Goal: Information Seeking & Learning: Learn about a topic

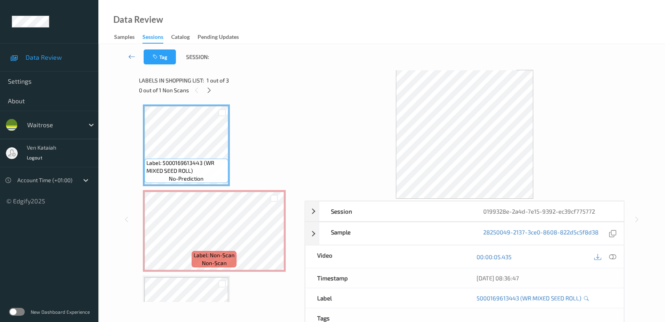
drag, startPoint x: 201, startPoint y: 84, endPoint x: 203, endPoint y: 88, distance: 4.8
click at [202, 88] on div "Labels in shopping list: 1 out of 3 0 out of 1 Non Scans" at bounding box center [219, 85] width 160 height 31
click at [203, 88] on div "0 out of 1 Non Scans" at bounding box center [219, 90] width 160 height 10
click at [212, 90] on icon at bounding box center [209, 90] width 7 height 7
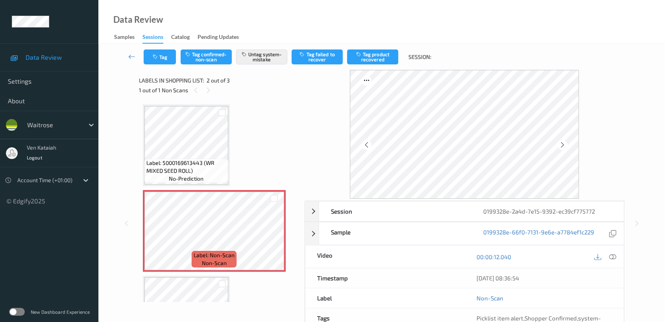
scroll to position [70, 0]
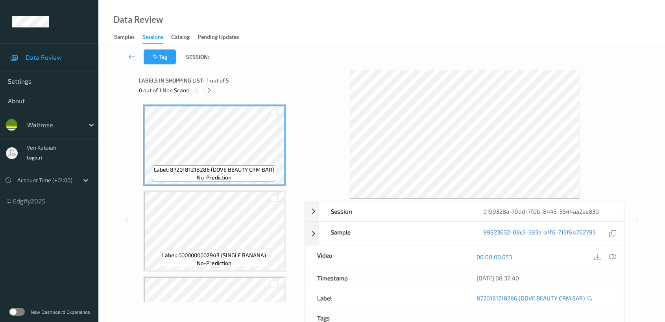
click at [213, 92] on div at bounding box center [209, 90] width 10 height 10
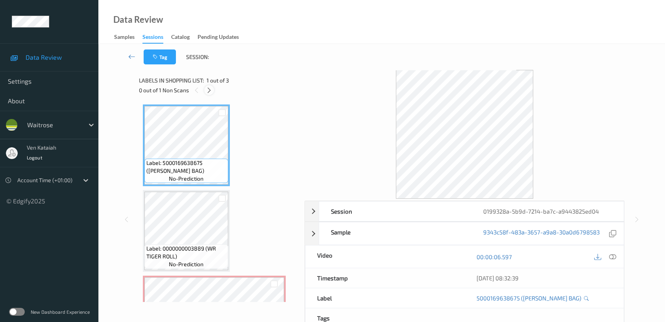
click at [209, 86] on div at bounding box center [209, 90] width 10 height 10
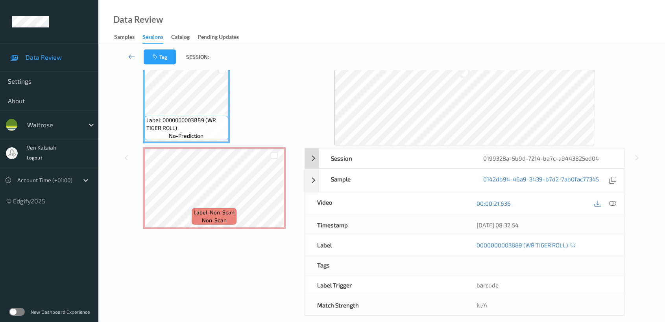
scroll to position [63, 0]
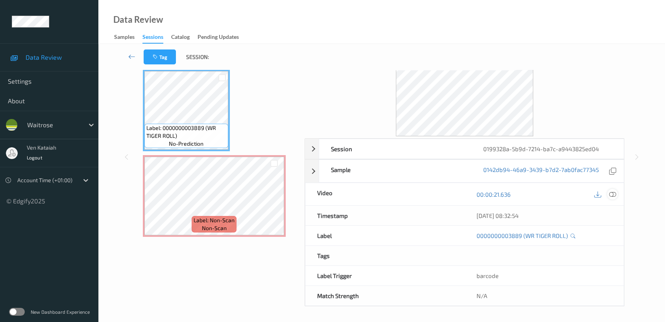
click at [613, 191] on icon at bounding box center [612, 194] width 7 height 7
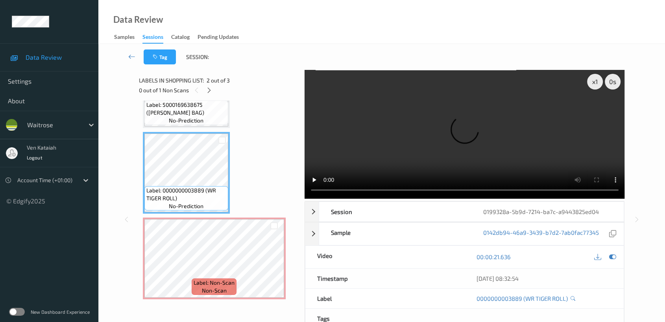
scroll to position [3, 0]
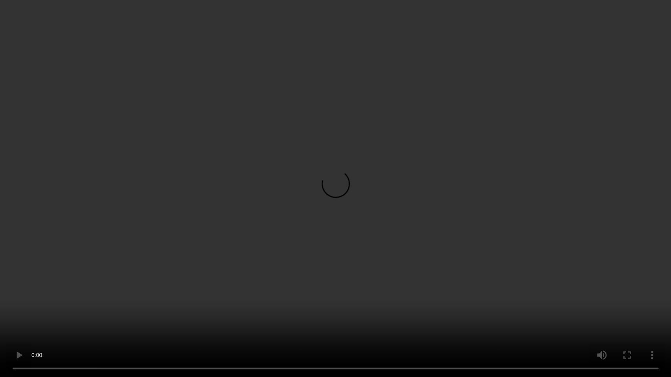
click at [310, 314] on video at bounding box center [335, 188] width 671 height 377
click at [329, 276] on video at bounding box center [335, 188] width 671 height 377
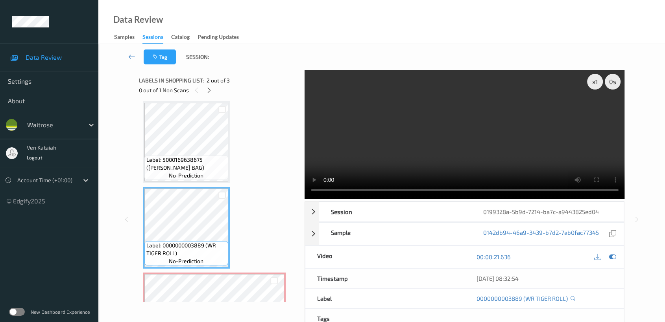
click at [619, 261] on div "00:00:21.636" at bounding box center [543, 257] width 159 height 22
click at [616, 258] on div at bounding box center [612, 257] width 11 height 11
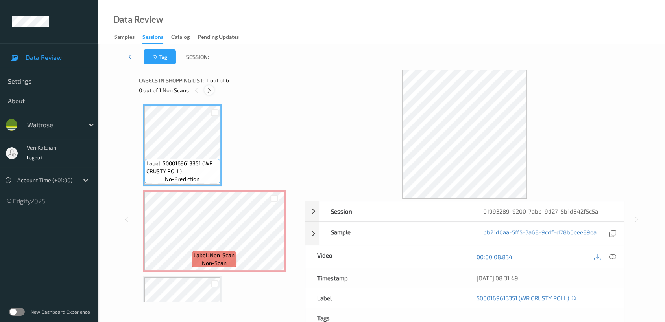
click at [208, 90] on icon at bounding box center [209, 90] width 7 height 7
click at [209, 92] on icon at bounding box center [209, 90] width 7 height 7
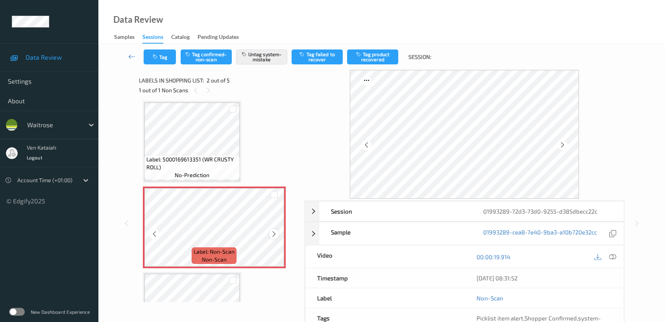
click at [274, 234] on icon at bounding box center [274, 234] width 7 height 7
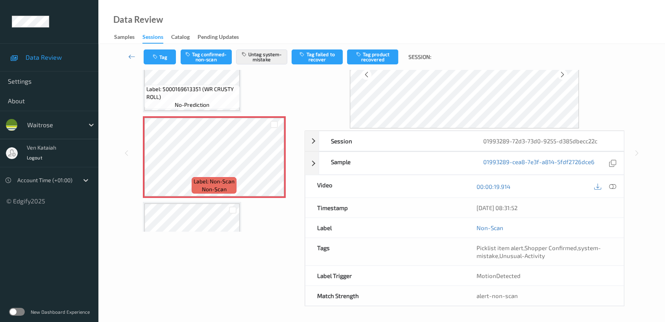
scroll to position [63, 0]
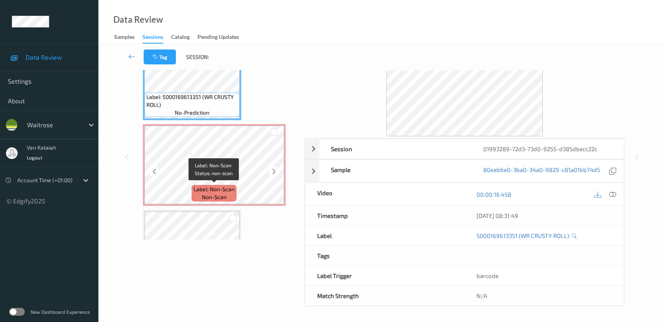
click at [222, 188] on span "Label: Non-Scan" at bounding box center [213, 190] width 41 height 8
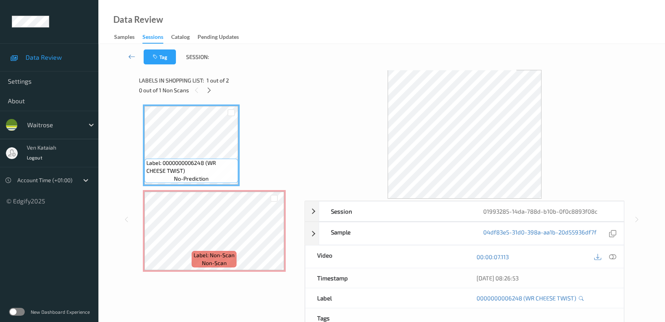
drag, startPoint x: 205, startPoint y: 88, endPoint x: 206, endPoint y: 99, distance: 11.1
click at [205, 91] on div at bounding box center [209, 90] width 10 height 10
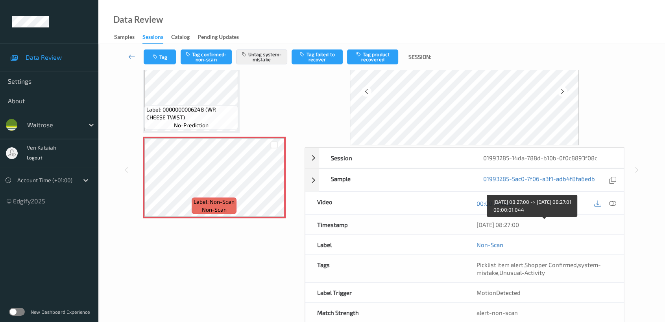
scroll to position [70, 0]
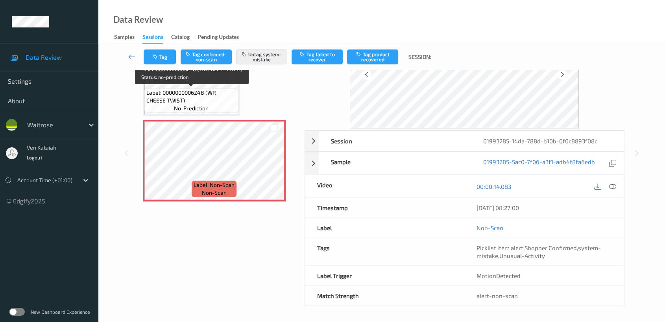
click at [226, 99] on span "Label: 0000000006248 (WR CHEESE TWIST)" at bounding box center [191, 97] width 90 height 16
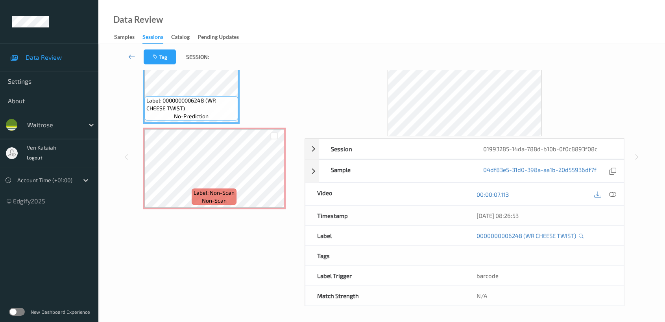
scroll to position [0, 0]
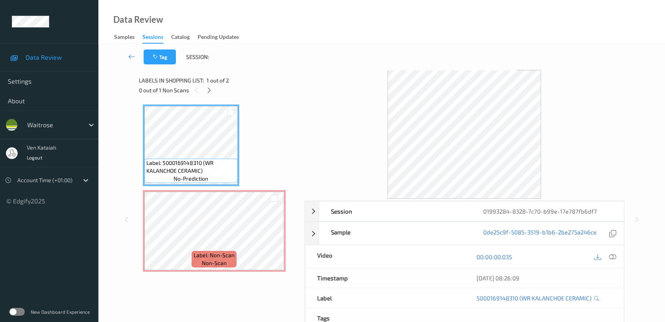
drag, startPoint x: 209, startPoint y: 88, endPoint x: 208, endPoint y: 104, distance: 16.2
click at [209, 88] on icon at bounding box center [209, 90] width 7 height 7
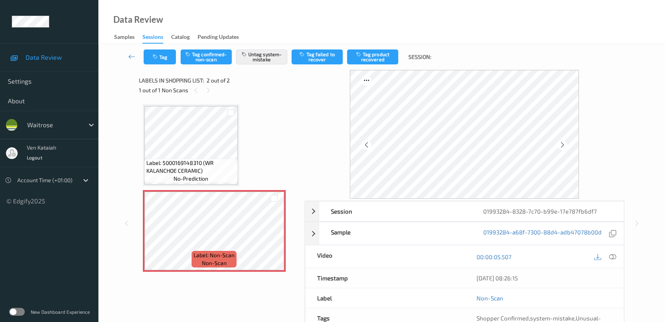
click at [245, 171] on div "Label: 5000169148310 (WR KALANCHOE CERAMIC) no-prediction Label: Non-Scan non-s…" at bounding box center [219, 189] width 152 height 168
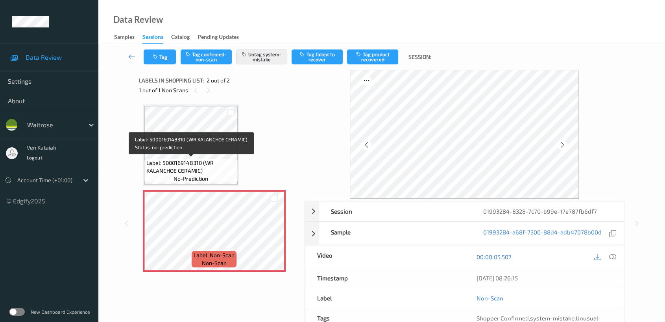
click at [206, 161] on span "Label: 5000169148310 (WR KALANCHOE CERAMIC)" at bounding box center [190, 167] width 89 height 16
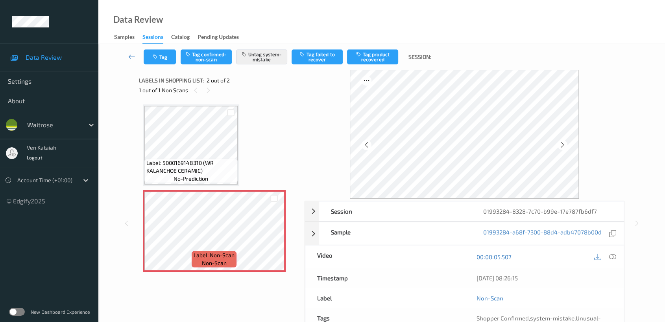
click at [241, 183] on div "Label: 5000169148310 (WR KALANCHOE CERAMIC) no-prediction Label: Non-Scan non-s…" at bounding box center [219, 189] width 152 height 168
click at [226, 170] on span "Label: 5000169148310 (WR KALANCHOE CERAMIC)" at bounding box center [190, 167] width 89 height 16
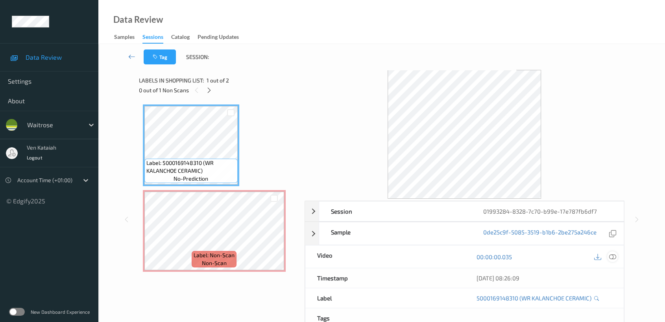
click at [612, 254] on icon at bounding box center [612, 257] width 7 height 7
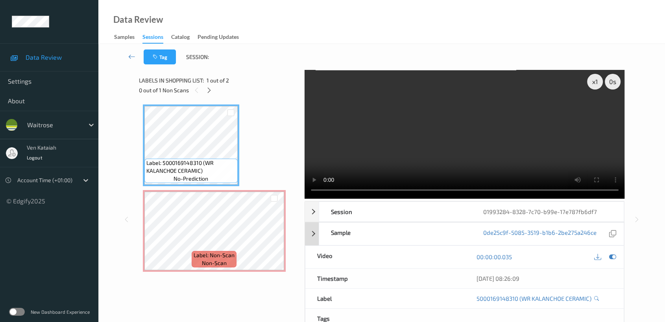
click at [426, 161] on video at bounding box center [464, 134] width 320 height 129
drag, startPoint x: 614, startPoint y: 255, endPoint x: 604, endPoint y: 250, distance: 11.3
click at [613, 255] on icon at bounding box center [612, 257] width 7 height 7
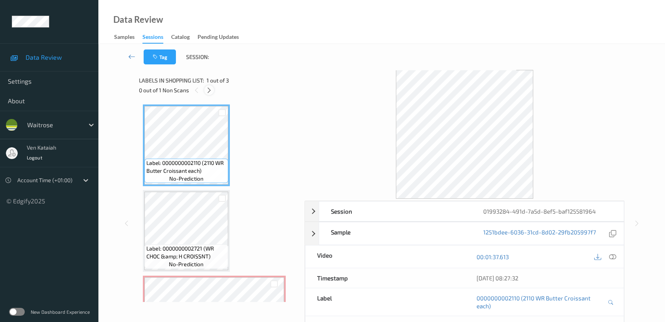
click at [208, 89] on icon at bounding box center [209, 90] width 7 height 7
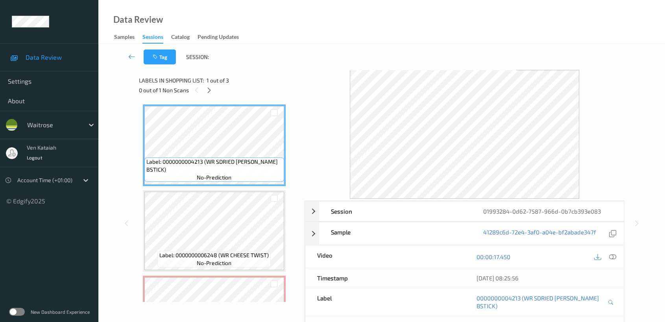
click at [204, 89] on div "0 out of 1 Non Scans" at bounding box center [219, 90] width 160 height 10
click at [209, 90] on icon at bounding box center [209, 90] width 7 height 7
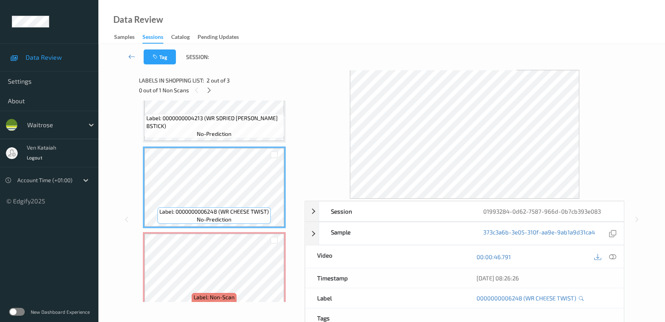
scroll to position [58, 0]
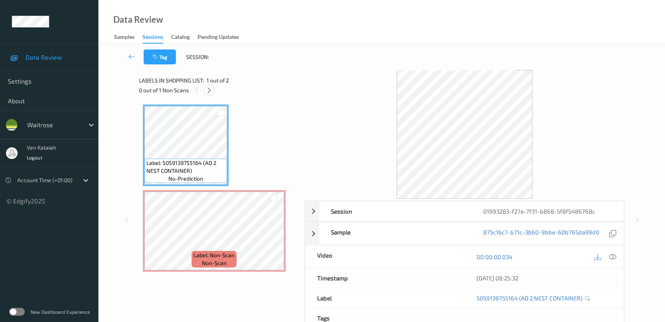
click at [206, 89] on icon at bounding box center [209, 90] width 7 height 7
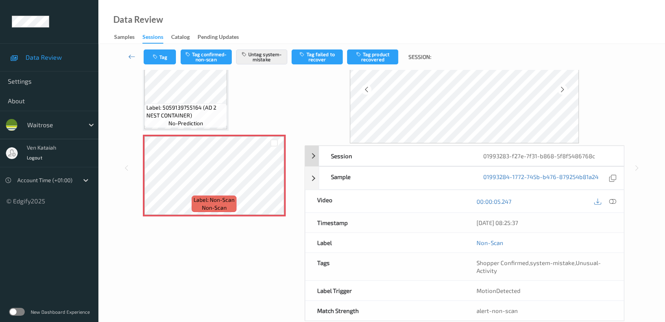
scroll to position [70, 0]
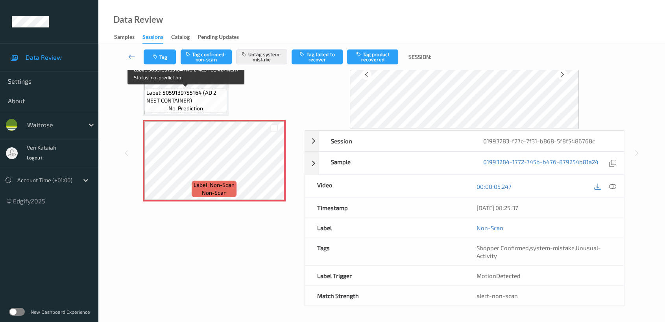
click at [183, 98] on span "Label: 5059139755164 (AD 2 NEST CONTAINER)" at bounding box center [185, 97] width 79 height 16
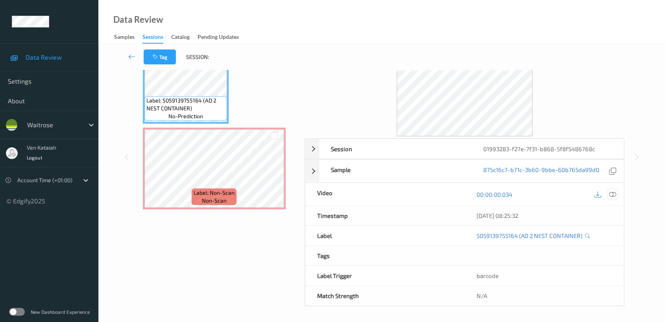
click at [613, 194] on icon at bounding box center [612, 194] width 7 height 7
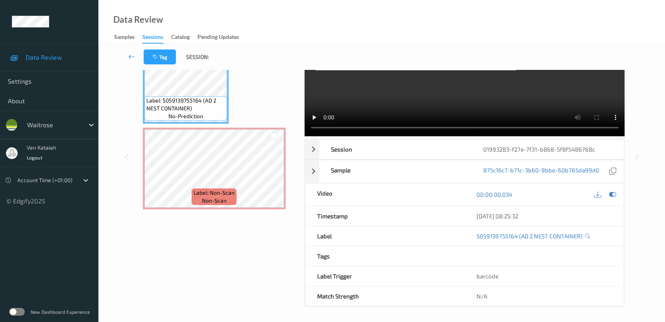
scroll to position [0, 0]
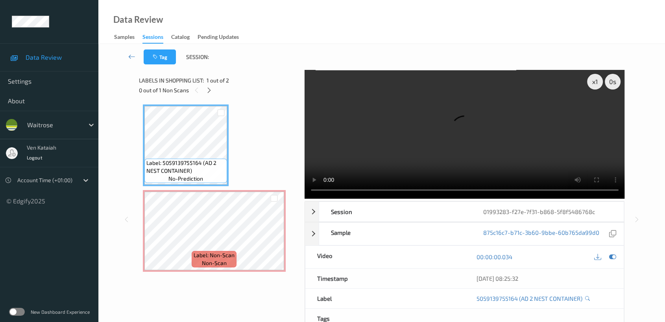
drag, startPoint x: 476, startPoint y: 215, endPoint x: 396, endPoint y: 129, distance: 117.7
click at [396, 129] on video at bounding box center [464, 134] width 320 height 129
click at [617, 259] on div at bounding box center [612, 257] width 11 height 11
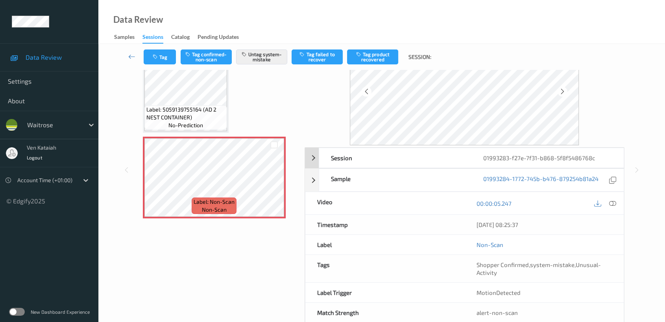
scroll to position [70, 0]
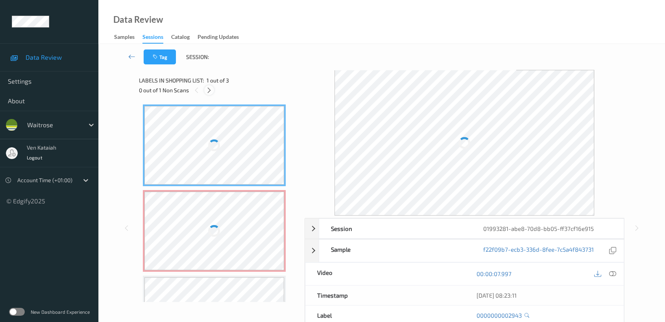
click at [211, 91] on icon at bounding box center [209, 90] width 7 height 7
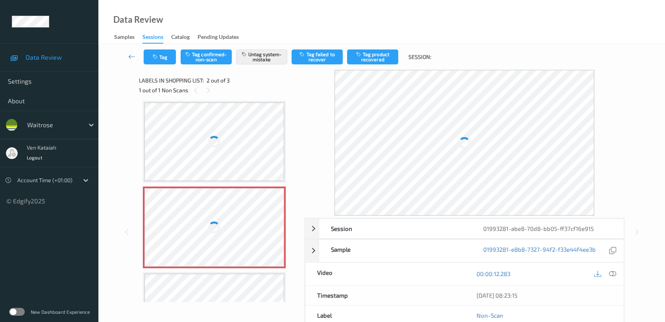
click at [215, 205] on div at bounding box center [214, 227] width 140 height 79
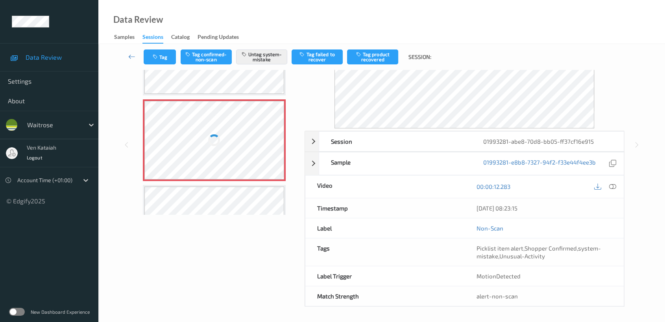
scroll to position [0, 0]
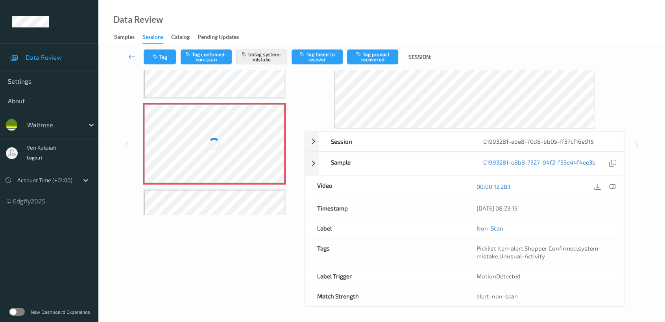
click at [211, 75] on div at bounding box center [214, 58] width 140 height 79
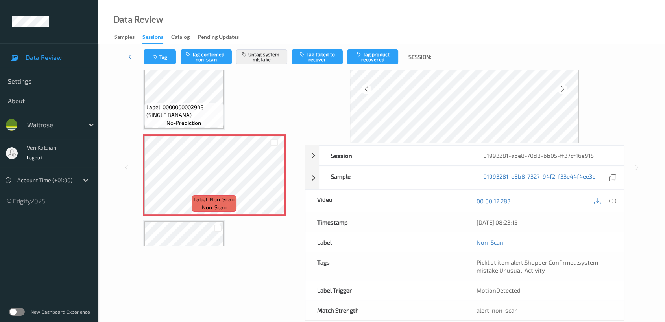
scroll to position [70, 0]
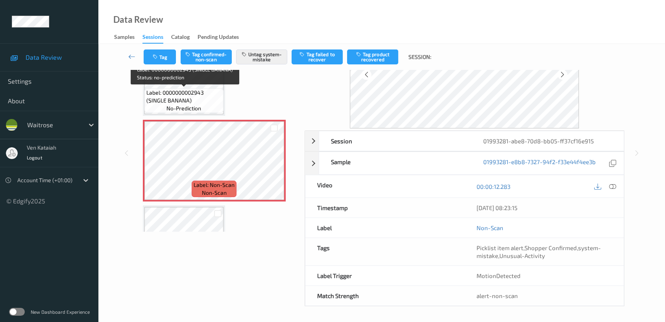
click at [189, 93] on span "Label: 0000000002943 (SINGLE BANANA)" at bounding box center [183, 97] width 75 height 16
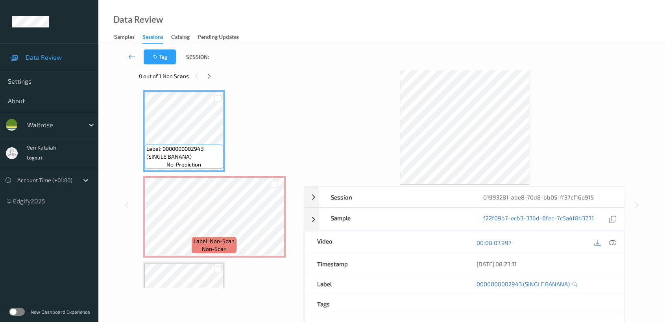
scroll to position [0, 0]
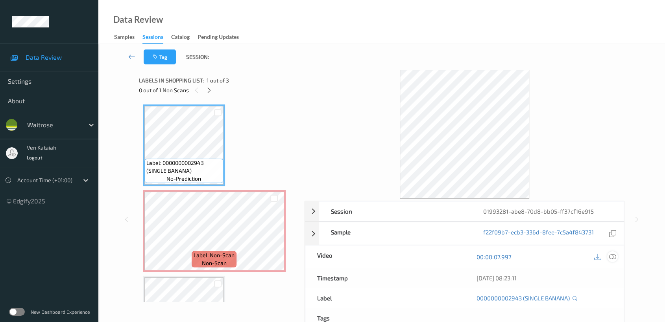
click at [609, 258] on icon at bounding box center [612, 257] width 7 height 7
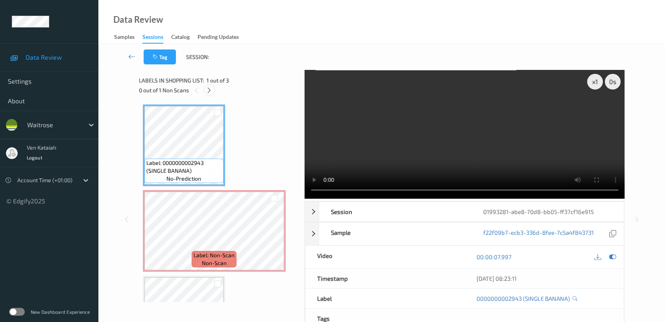
click at [211, 92] on icon at bounding box center [209, 90] width 7 height 7
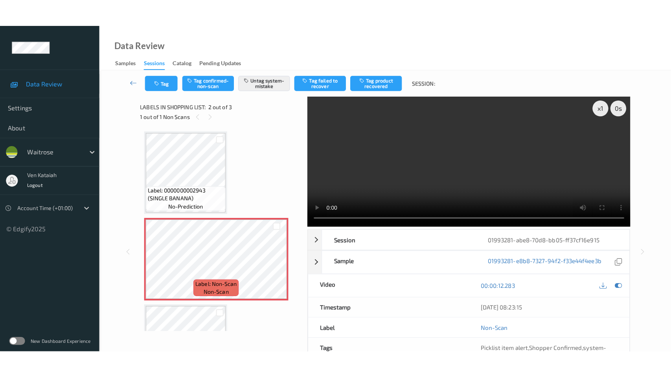
scroll to position [4, 0]
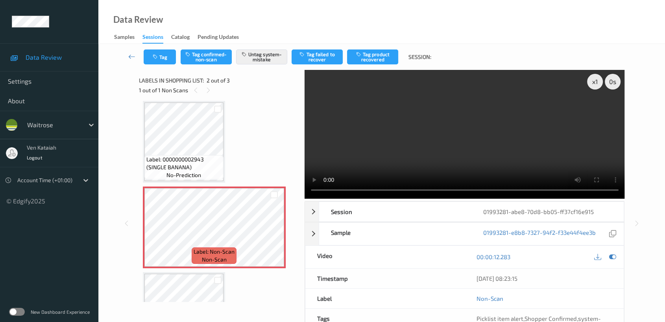
click at [213, 156] on span "Label: 0000000002943 (SINGLE BANANA)" at bounding box center [183, 164] width 75 height 16
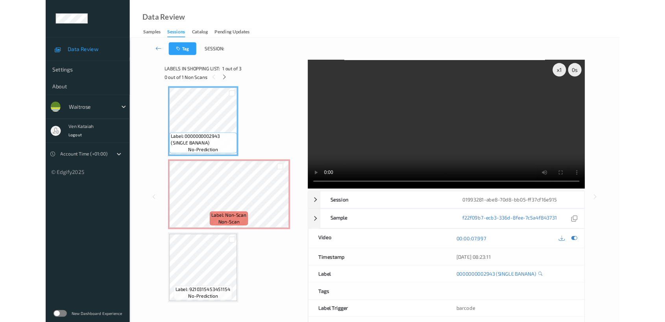
scroll to position [3, 0]
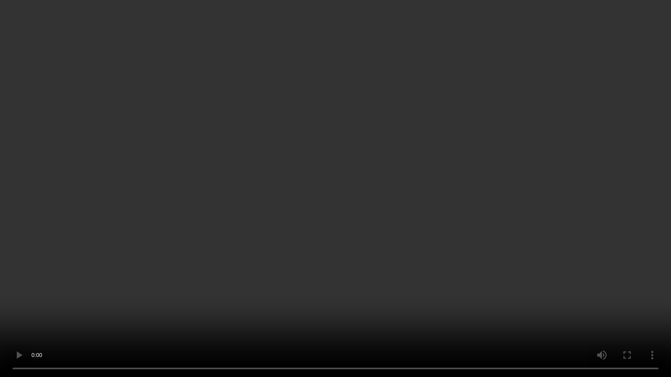
click at [375, 206] on video at bounding box center [335, 188] width 671 height 377
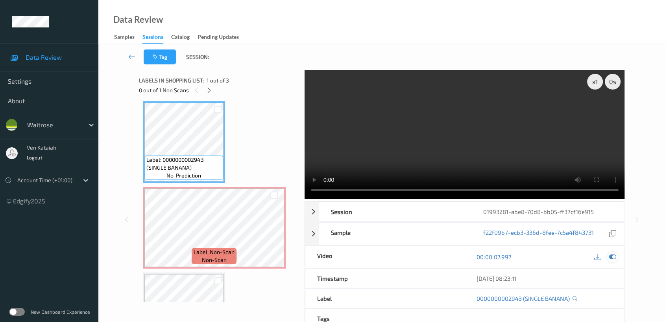
click at [611, 252] on div at bounding box center [612, 257] width 11 height 11
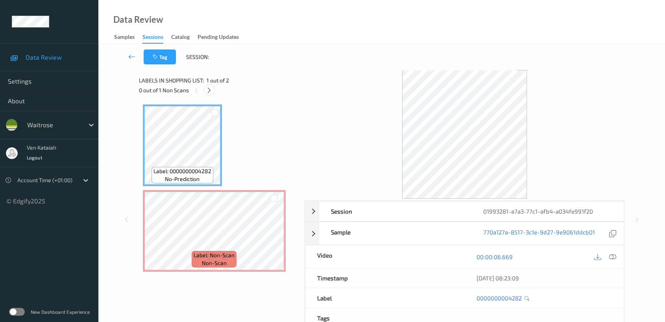
click at [208, 89] on icon at bounding box center [209, 90] width 7 height 7
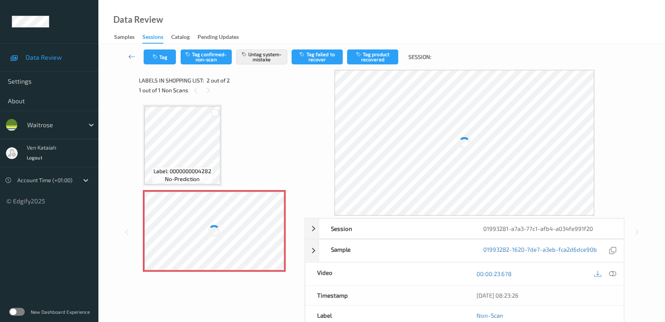
click at [226, 224] on div at bounding box center [214, 231] width 140 height 79
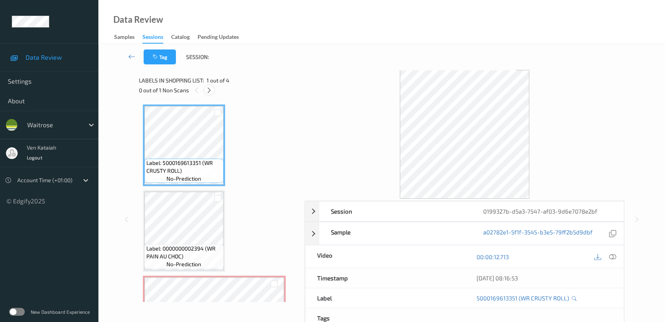
click at [210, 88] on icon at bounding box center [209, 90] width 7 height 7
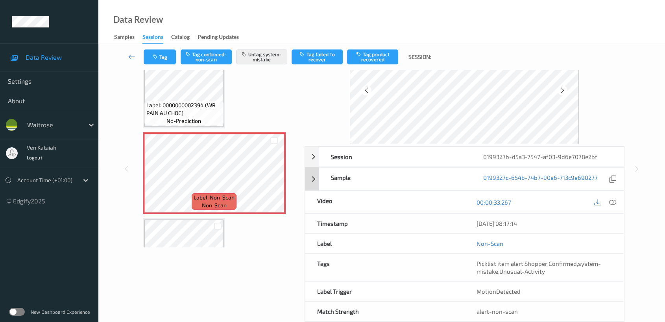
scroll to position [70, 0]
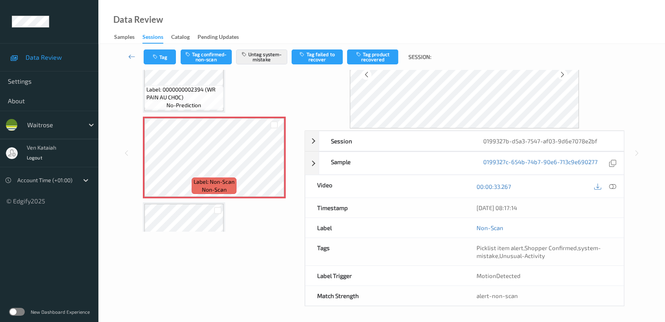
click at [226, 105] on div "Label: 5000169613351 (WR CRUSTY ROLL) no-prediction Label: 0000000002394 (WR PA…" at bounding box center [219, 114] width 152 height 339
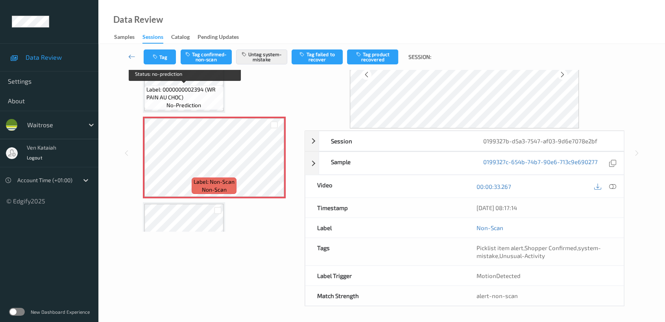
click at [209, 104] on div "Label: 0000000002394 (WR PAIN AU CHOC) no-prediction" at bounding box center [183, 97] width 79 height 24
click at [177, 99] on span "Label: 0000000002394 (WR PAIN AU CHOC)" at bounding box center [183, 94] width 75 height 16
click at [200, 92] on span "Label: 0000000002394 (WR PAIN AU CHOC)" at bounding box center [183, 94] width 75 height 16
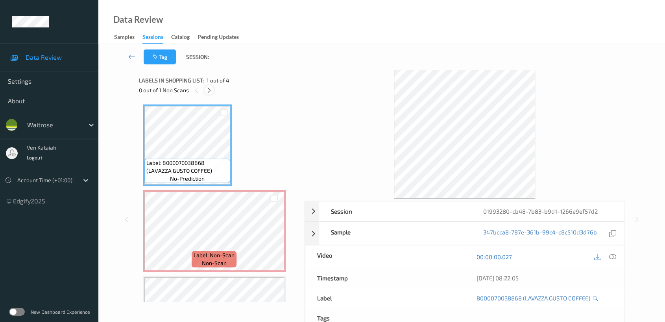
click at [211, 94] on div at bounding box center [209, 90] width 10 height 10
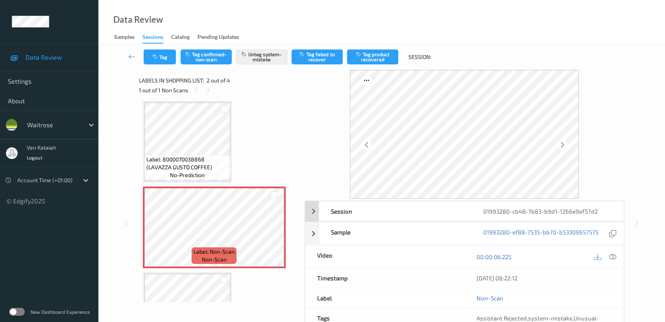
scroll to position [70, 0]
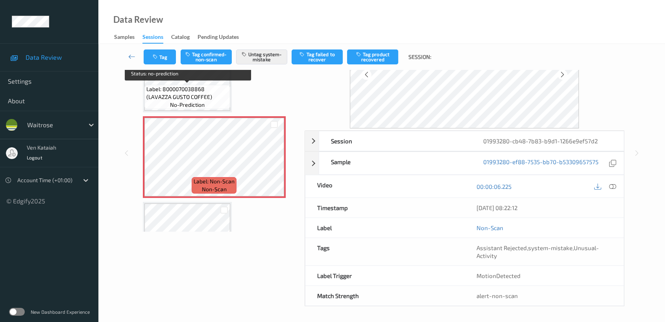
click at [218, 93] on span "Label: 8000070038868 (LAVAZZA GUSTO COFFEE)" at bounding box center [187, 93] width 82 height 16
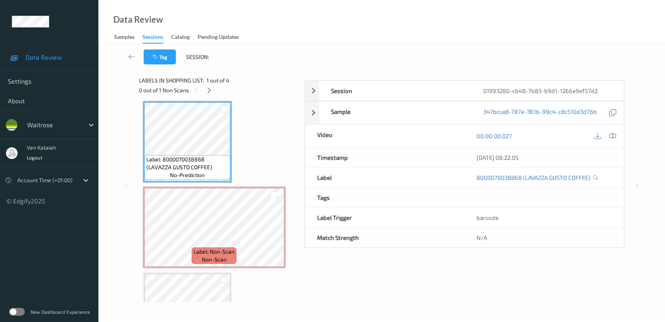
scroll to position [63, 0]
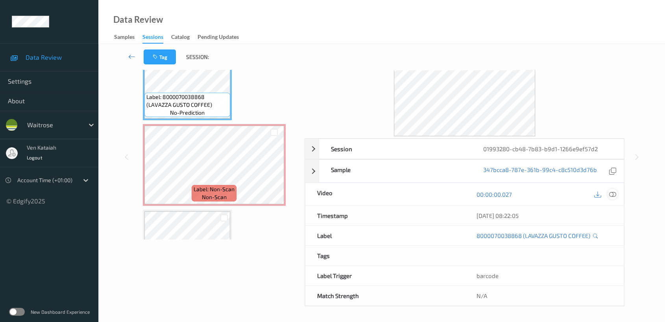
click at [614, 198] on div at bounding box center [612, 194] width 11 height 11
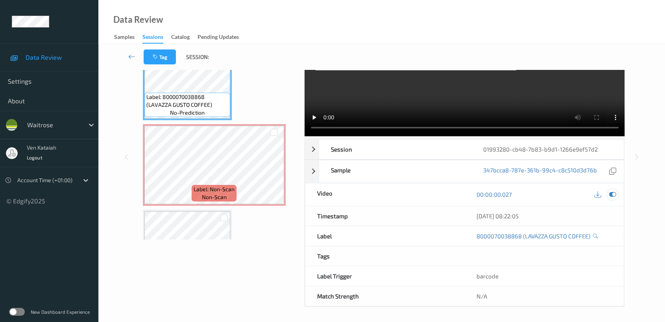
scroll to position [0, 0]
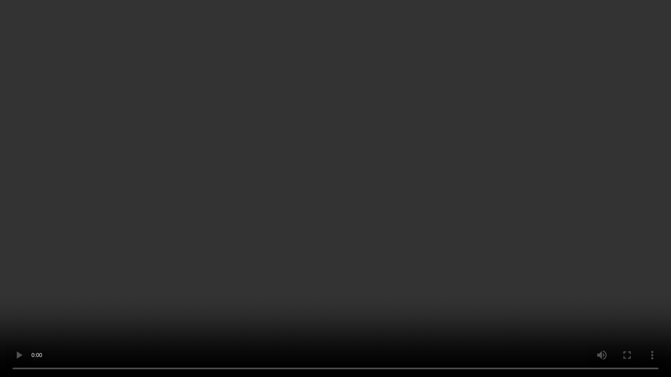
click at [436, 219] on video at bounding box center [335, 188] width 671 height 377
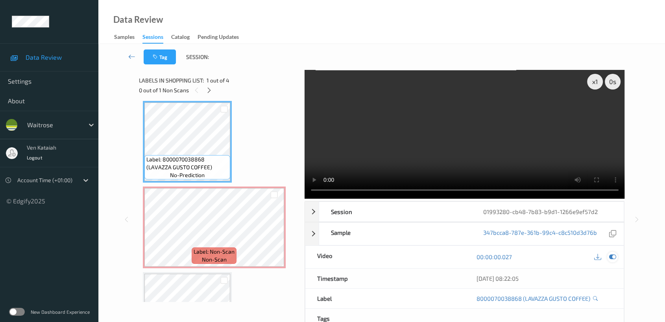
click at [615, 256] on icon at bounding box center [612, 257] width 7 height 7
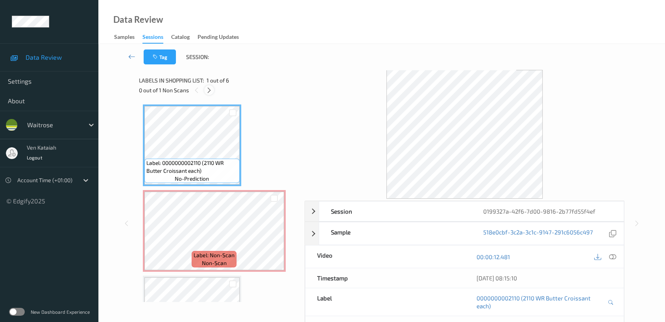
click at [209, 87] on icon at bounding box center [209, 90] width 7 height 7
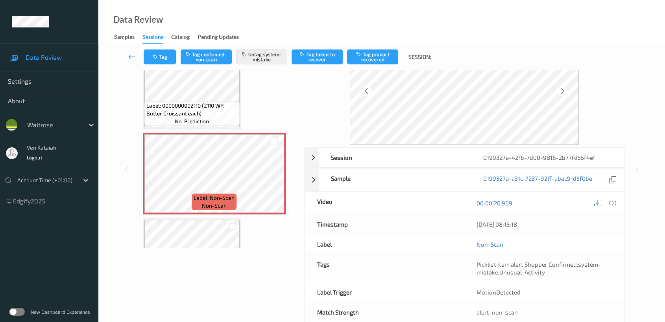
scroll to position [70, 0]
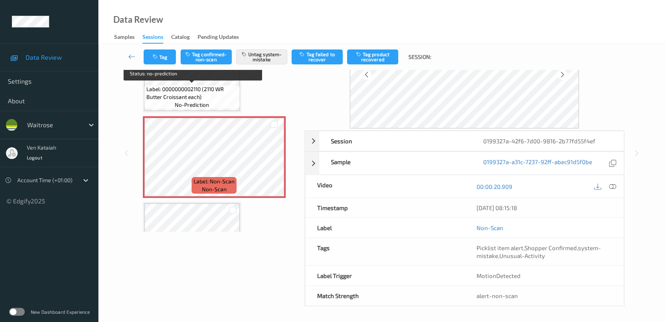
click at [218, 100] on span "Label: 0000000002110 (2110 WR Butter Croissant each)" at bounding box center [191, 93] width 91 height 16
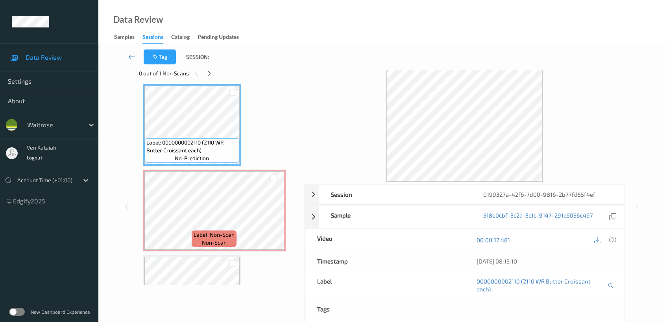
scroll to position [0, 0]
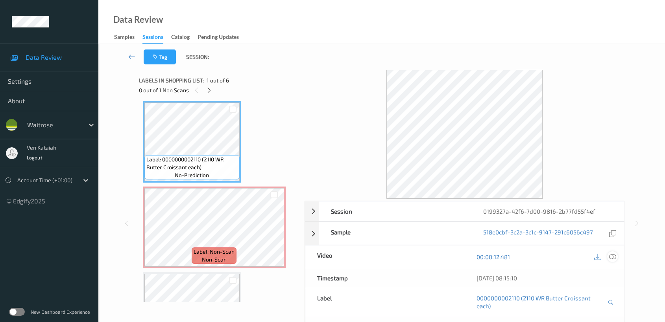
click at [609, 256] on icon at bounding box center [612, 257] width 7 height 7
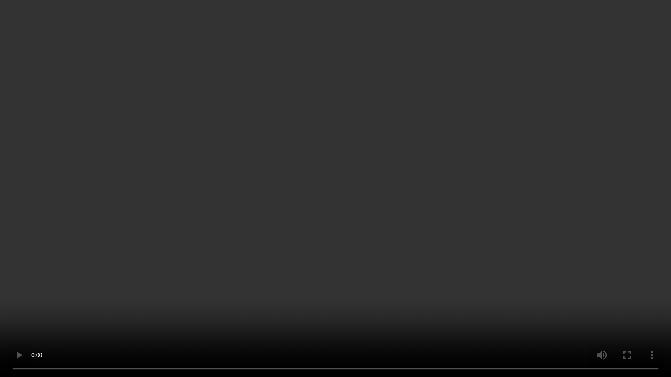
click at [538, 198] on video at bounding box center [335, 188] width 671 height 377
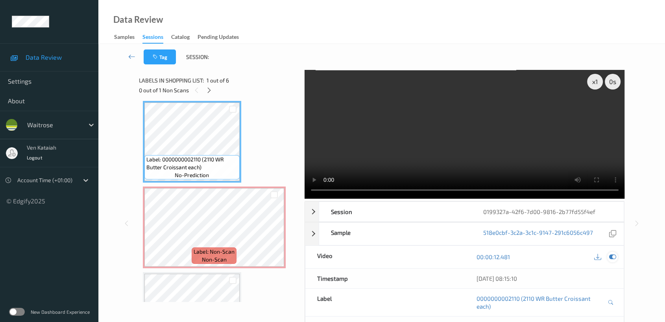
click at [613, 256] on icon at bounding box center [612, 257] width 7 height 7
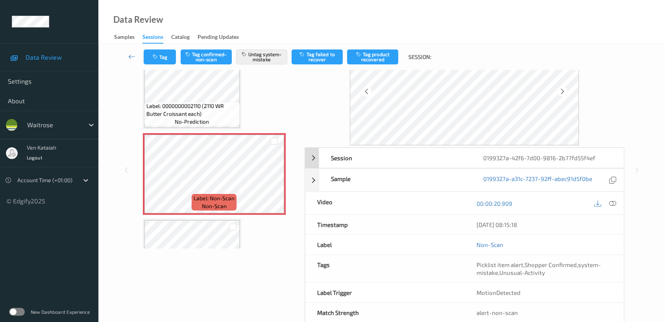
scroll to position [70, 0]
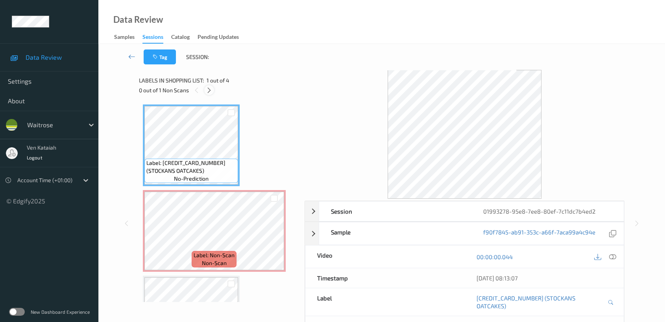
click at [209, 94] on div at bounding box center [209, 90] width 10 height 10
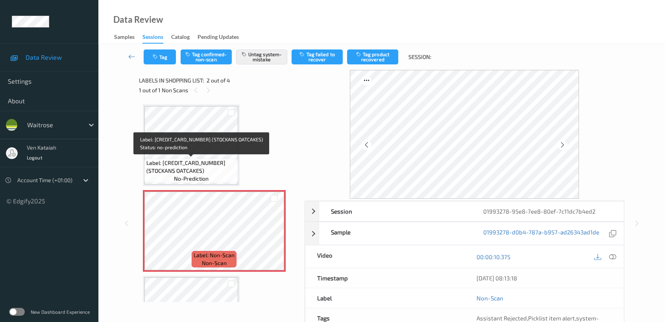
click at [199, 165] on span "Label: 5015168000019 (STOCKANS OATCAKES)" at bounding box center [191, 167] width 90 height 16
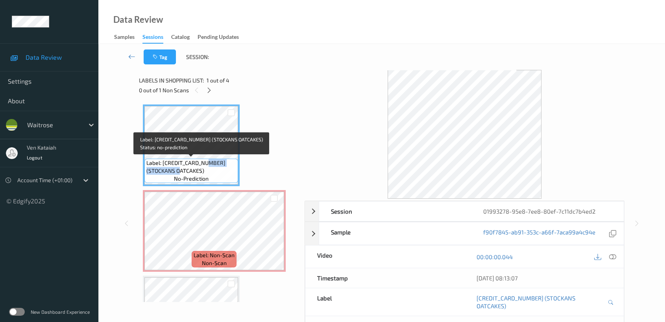
drag, startPoint x: 204, startPoint y: 161, endPoint x: 172, endPoint y: 170, distance: 33.0
click at [172, 170] on span "Label: 5015168000019 (STOCKANS OATCAKES)" at bounding box center [191, 167] width 90 height 16
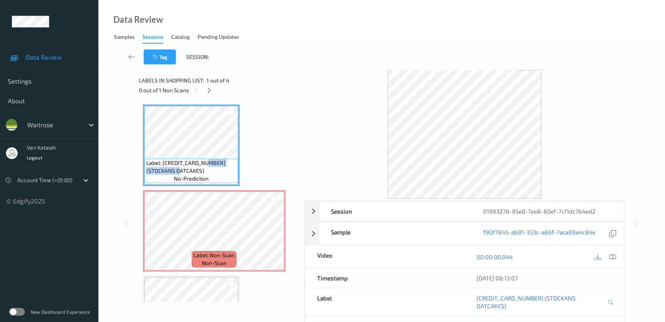
copy span "STOCKANS OATCAKES"
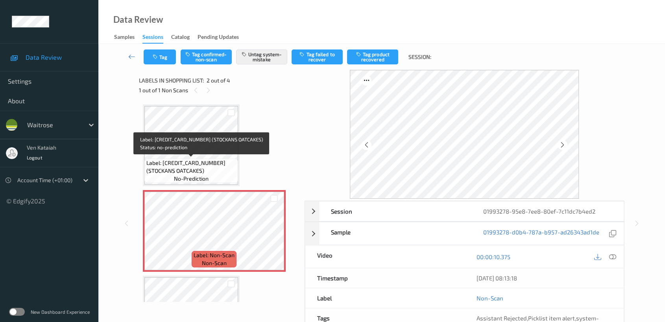
click at [187, 159] on span "Label: 5015168000019 (STOCKANS OATCAKES)" at bounding box center [191, 167] width 90 height 16
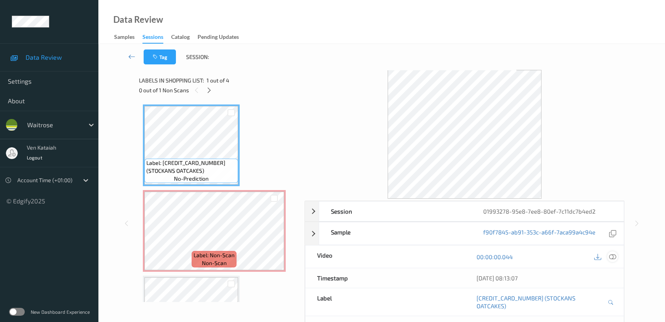
click at [613, 258] on icon at bounding box center [612, 257] width 7 height 7
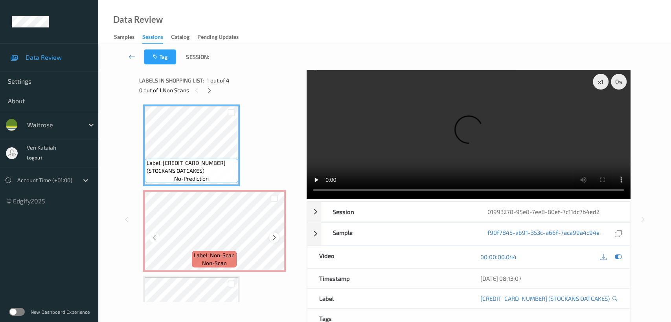
click at [272, 235] on icon at bounding box center [274, 237] width 7 height 7
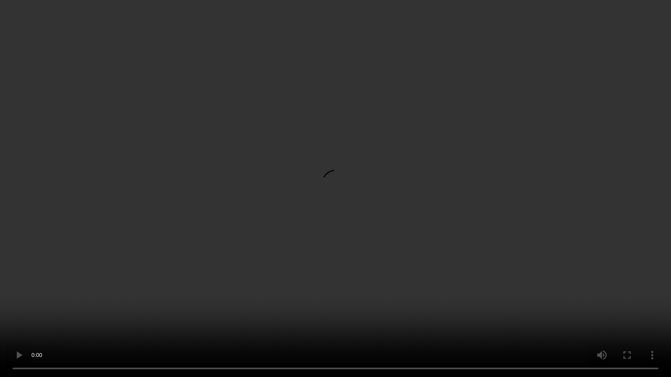
click at [286, 201] on video at bounding box center [335, 188] width 671 height 377
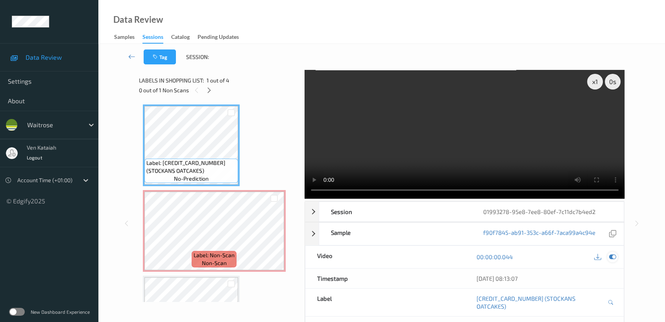
click at [613, 255] on icon at bounding box center [612, 257] width 7 height 7
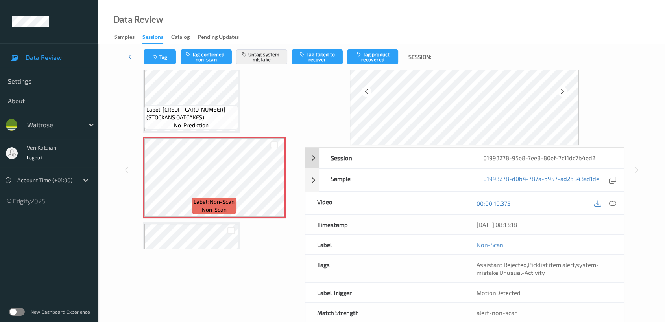
scroll to position [70, 0]
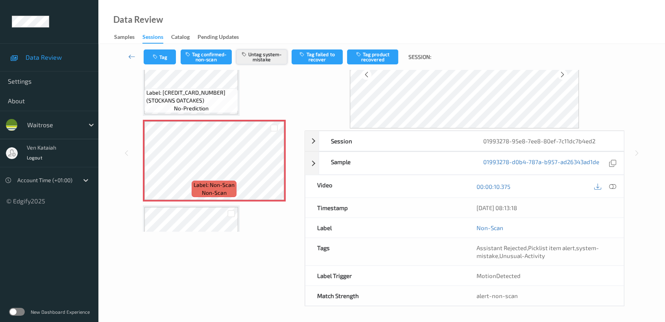
click at [252, 57] on button "Untag system-mistake" at bounding box center [261, 57] width 51 height 15
click at [250, 55] on icon "button" at bounding box center [247, 55] width 7 height 6
click at [166, 57] on button "Tag" at bounding box center [160, 57] width 32 height 15
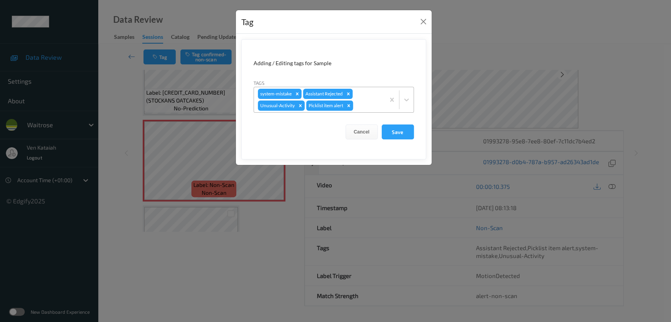
click at [349, 105] on icon "Remove Picklist item alert" at bounding box center [348, 105] width 3 height 3
click at [402, 127] on button "Save" at bounding box center [398, 132] width 32 height 15
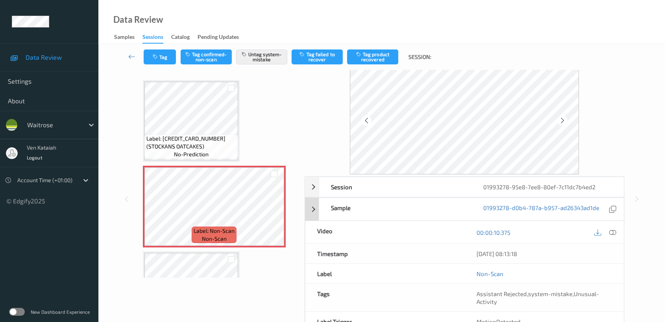
scroll to position [0, 0]
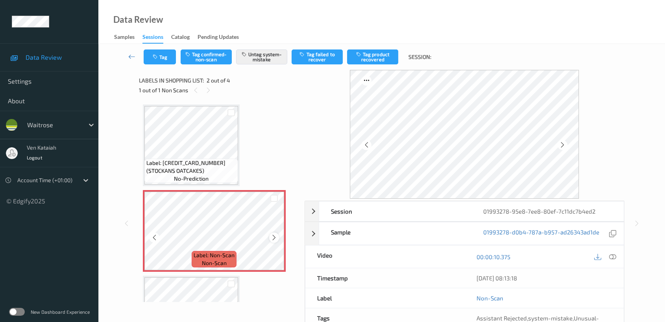
click at [271, 237] on icon at bounding box center [274, 237] width 7 height 7
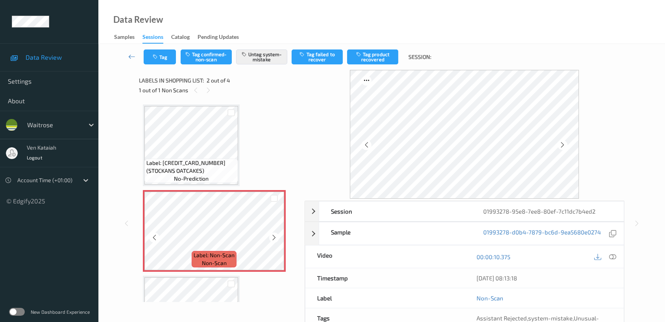
click at [271, 237] on icon at bounding box center [274, 237] width 7 height 7
click at [245, 133] on div "Label: 5015168000019 (STOCKANS OATCAKES) no-prediction Label: Non-Scan non-scan…" at bounding box center [219, 274] width 152 height 339
click at [274, 237] on icon at bounding box center [274, 237] width 7 height 7
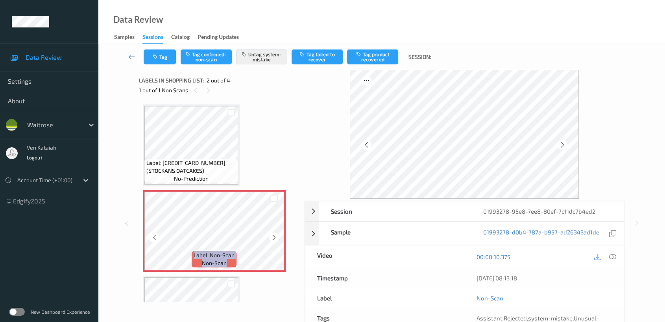
click at [274, 237] on icon at bounding box center [274, 237] width 7 height 7
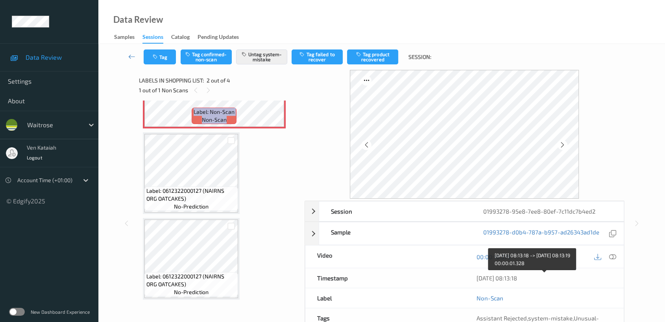
scroll to position [70, 0]
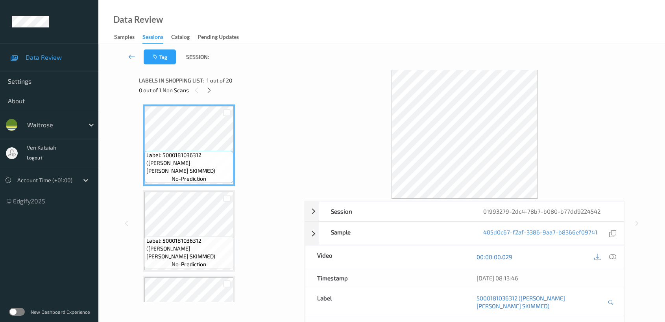
click at [213, 96] on div "Labels in shopping list: 1 out of 20 0 out of 1 Non Scans" at bounding box center [219, 85] width 160 height 31
click at [211, 92] on icon at bounding box center [209, 90] width 7 height 7
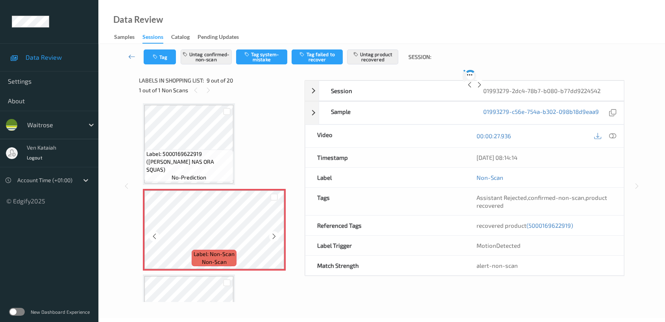
scroll to position [87, 0]
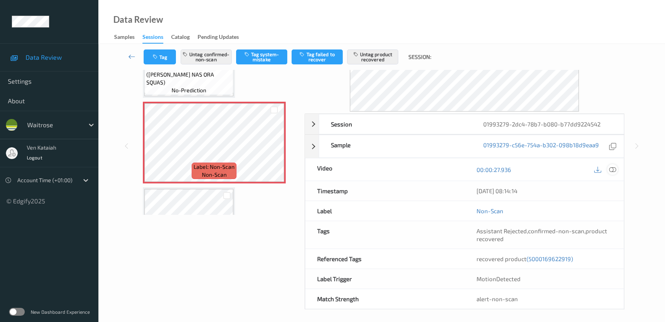
click at [609, 166] on icon at bounding box center [612, 169] width 7 height 7
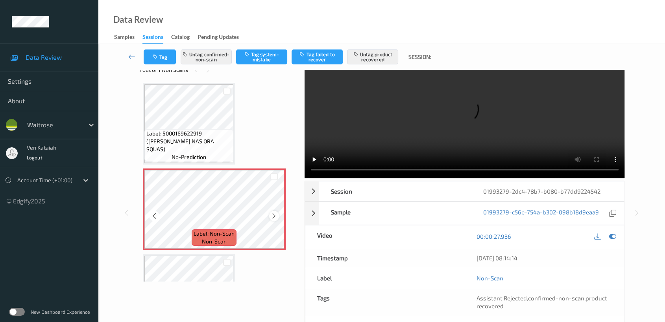
click at [271, 214] on icon at bounding box center [274, 216] width 7 height 7
click at [273, 213] on icon at bounding box center [274, 216] width 7 height 7
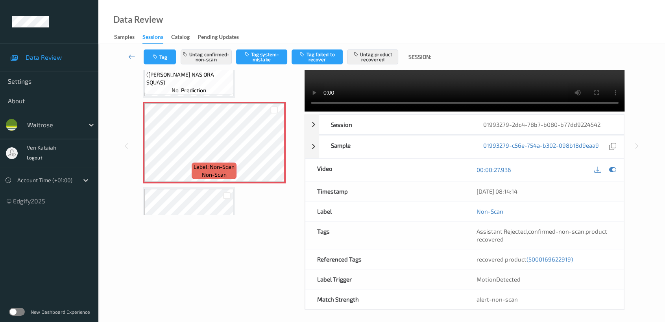
scroll to position [0, 0]
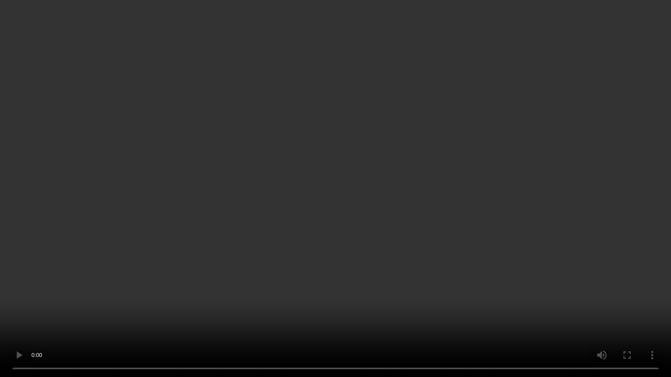
click at [392, 243] on video at bounding box center [335, 188] width 671 height 377
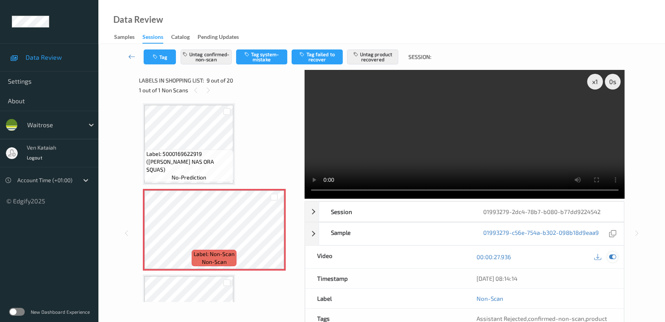
click at [615, 259] on icon at bounding box center [612, 257] width 7 height 7
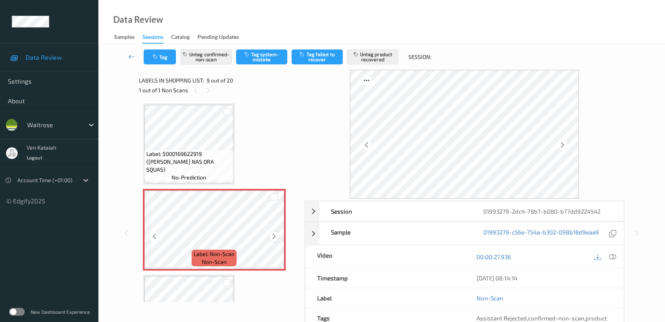
click at [273, 233] on icon at bounding box center [274, 236] width 7 height 7
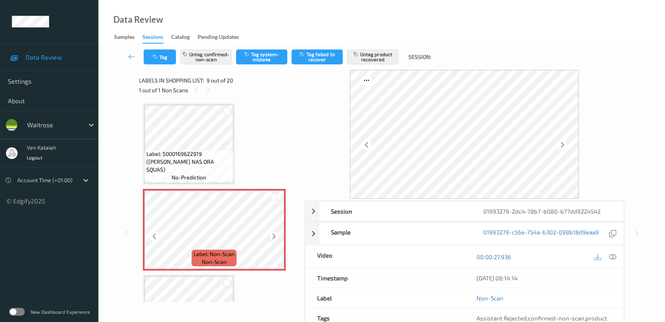
click at [274, 234] on icon at bounding box center [274, 236] width 7 height 7
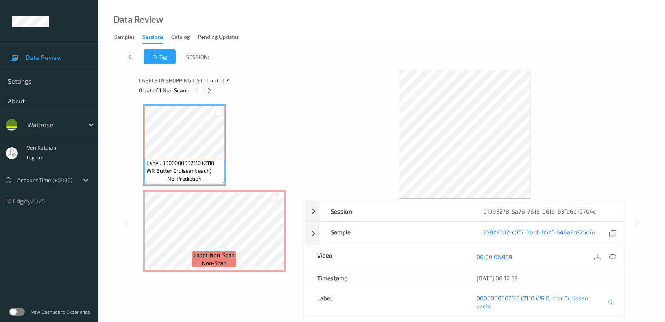
click at [208, 92] on icon at bounding box center [209, 90] width 7 height 7
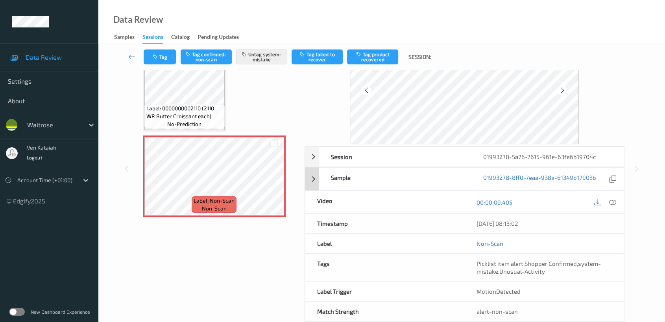
scroll to position [70, 0]
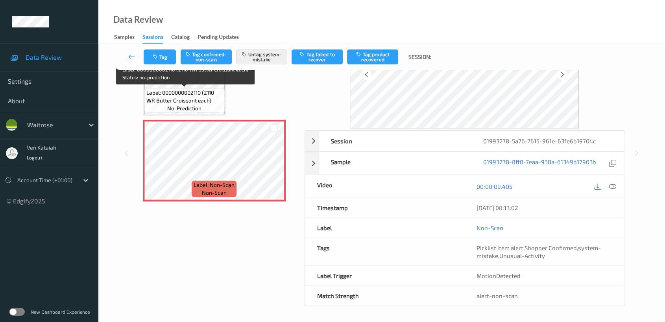
click at [207, 101] on span "Label: 0000000002110 (2110 WR Butter Croissant each)" at bounding box center [184, 97] width 76 height 16
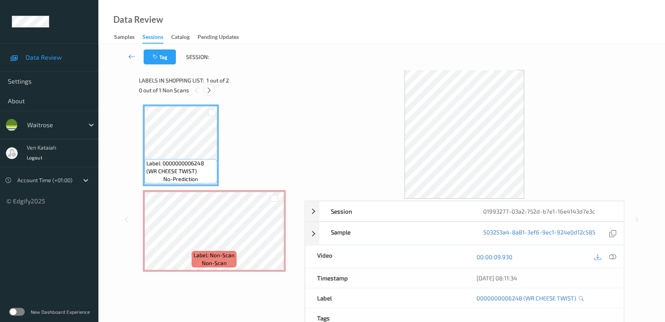
click at [210, 92] on icon at bounding box center [209, 90] width 7 height 7
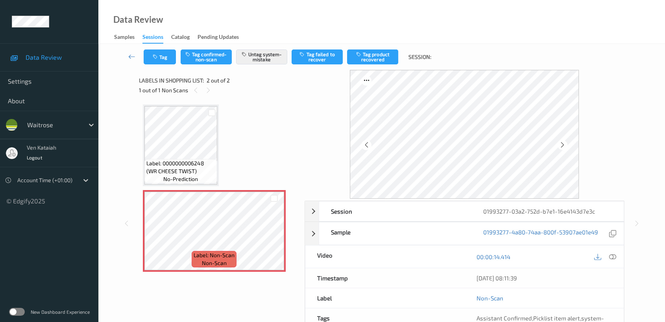
scroll to position [70, 0]
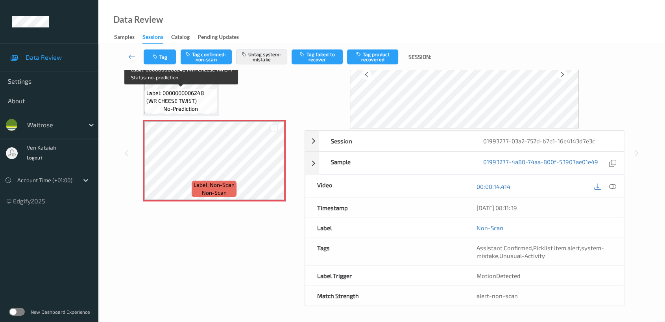
click at [200, 105] on div "Label: 0000000006248 (WR CHEESE TWIST) no-prediction" at bounding box center [180, 101] width 73 height 24
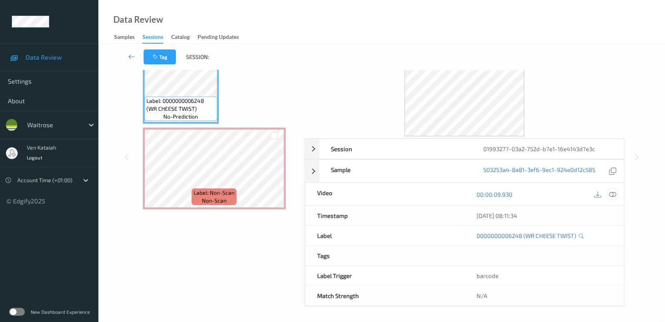
click at [612, 196] on icon at bounding box center [612, 194] width 7 height 7
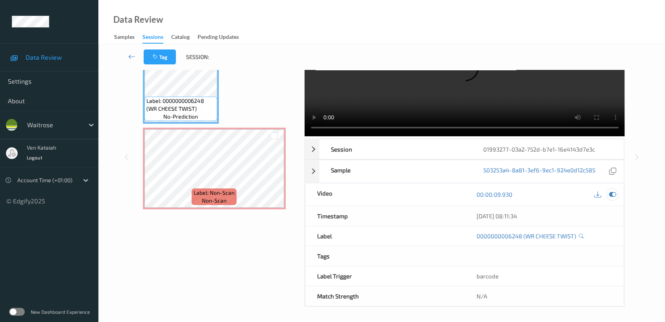
scroll to position [0, 0]
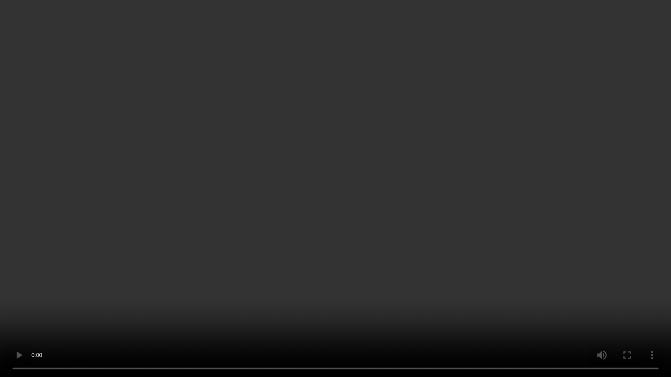
click at [481, 194] on video at bounding box center [335, 188] width 671 height 377
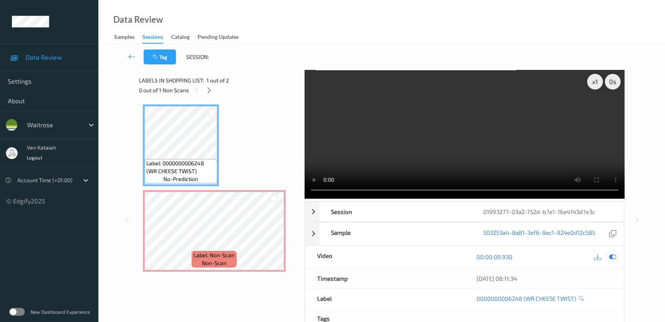
click at [611, 257] on icon at bounding box center [612, 257] width 7 height 7
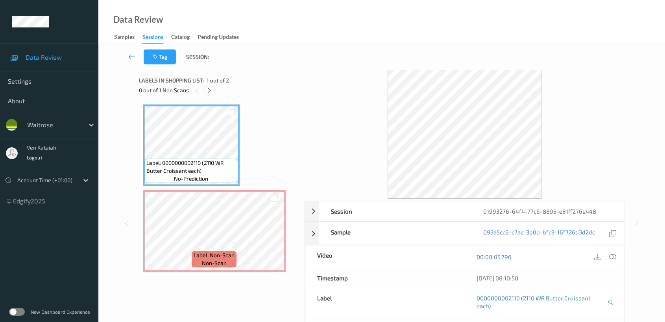
click at [210, 88] on icon at bounding box center [209, 90] width 7 height 7
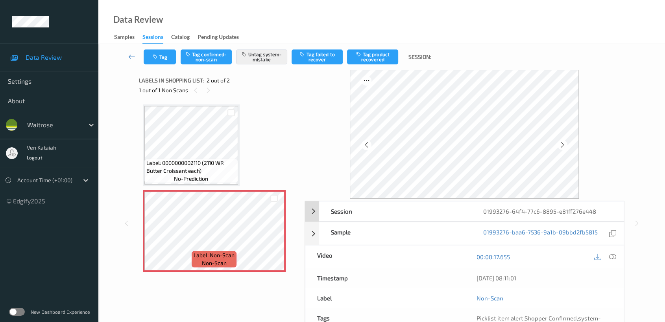
scroll to position [70, 0]
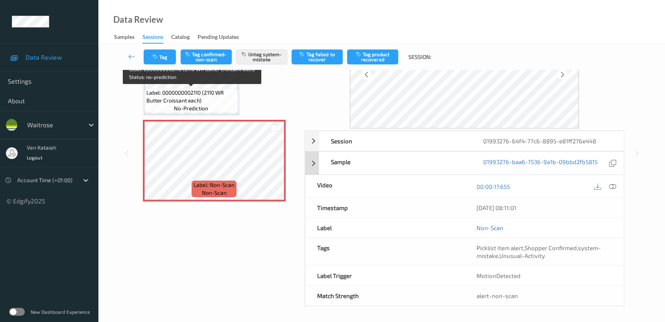
drag, startPoint x: 195, startPoint y: 94, endPoint x: 409, endPoint y: 171, distance: 227.5
click at [197, 94] on span "Label: 0000000002110 (2110 WR Butter Croissant each)" at bounding box center [191, 97] width 90 height 16
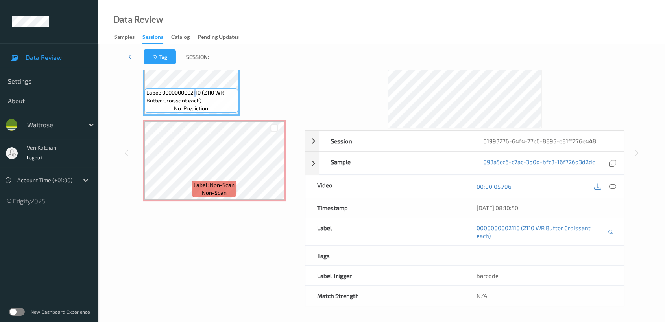
scroll to position [0, 0]
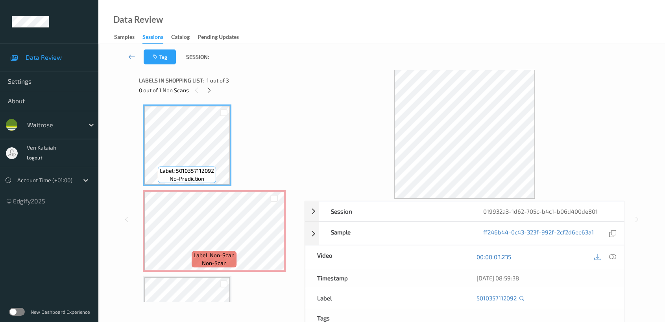
click at [214, 92] on div "0 out of 1 Non Scans" at bounding box center [219, 90] width 160 height 10
click at [207, 93] on icon at bounding box center [209, 90] width 7 height 7
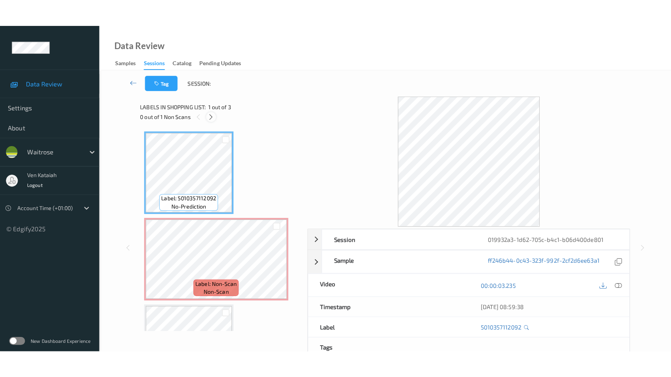
scroll to position [4, 0]
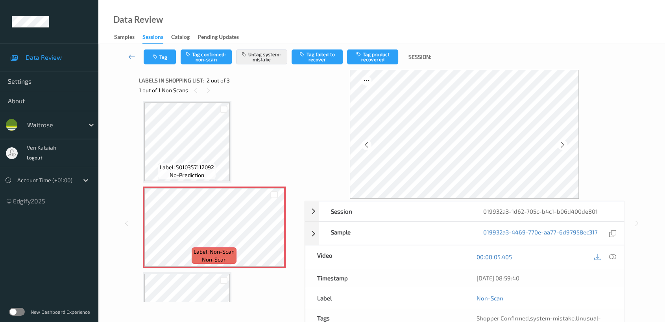
click at [202, 177] on span "no-prediction" at bounding box center [186, 175] width 35 height 8
click at [151, 122] on div "Label: 5010357112092 no-prediction" at bounding box center [187, 142] width 88 height 82
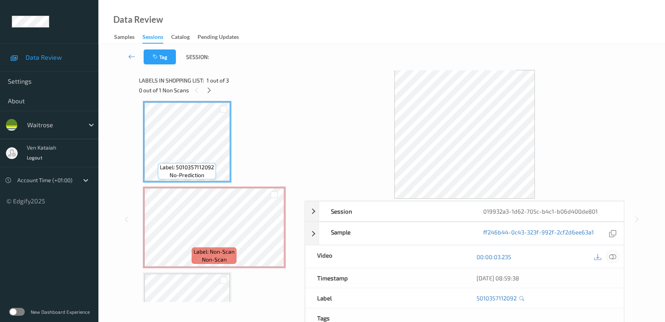
click at [609, 257] on icon at bounding box center [612, 257] width 7 height 7
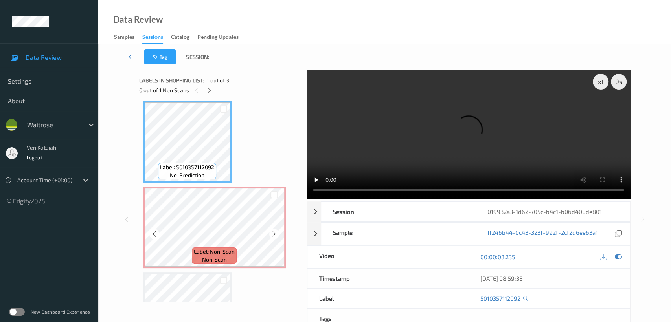
click at [275, 231] on icon at bounding box center [274, 234] width 7 height 7
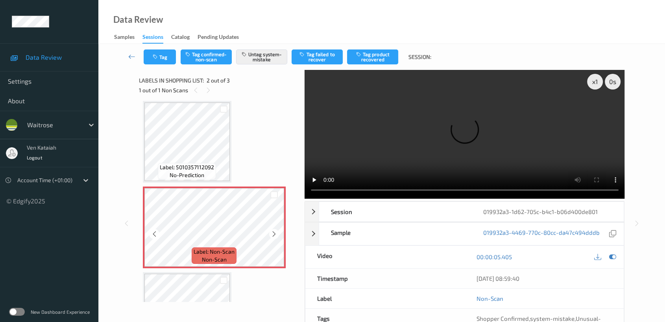
click at [275, 231] on icon at bounding box center [274, 234] width 7 height 7
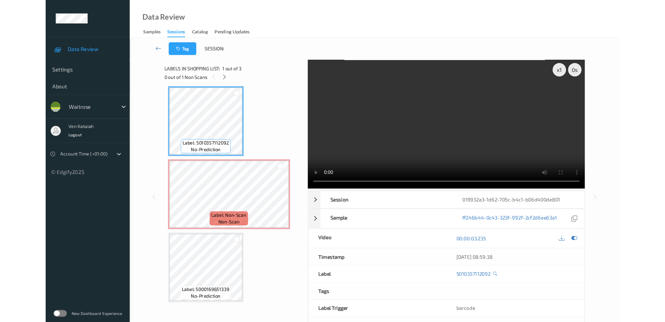
scroll to position [3, 0]
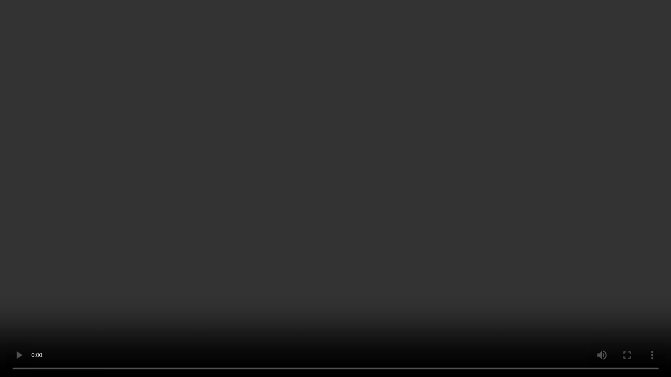
click at [445, 201] on video at bounding box center [335, 188] width 671 height 377
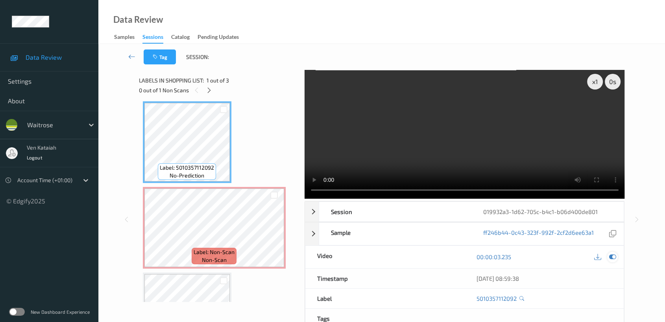
click at [610, 259] on icon at bounding box center [612, 257] width 7 height 7
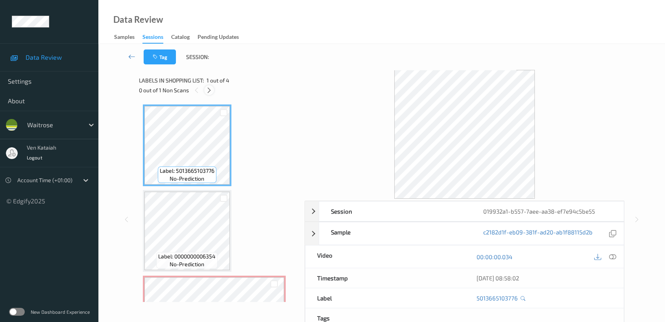
click at [209, 90] on icon at bounding box center [209, 90] width 7 height 7
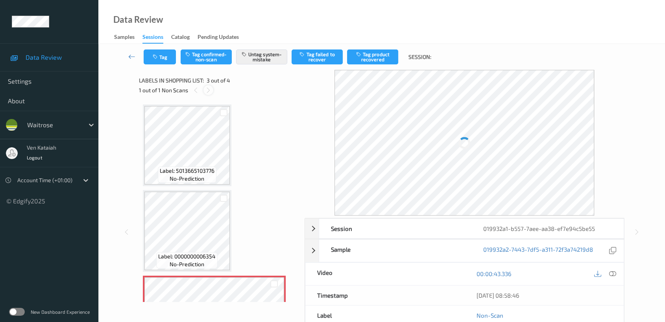
scroll to position [89, 0]
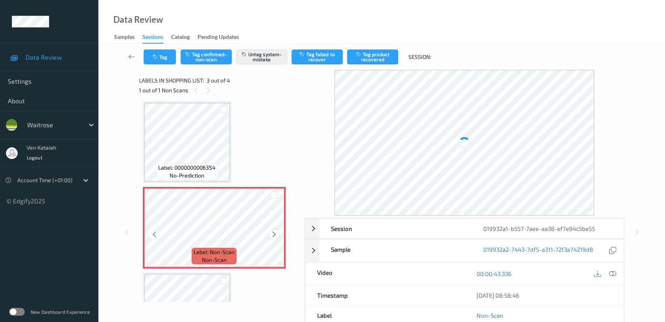
click at [272, 234] on icon at bounding box center [274, 234] width 7 height 7
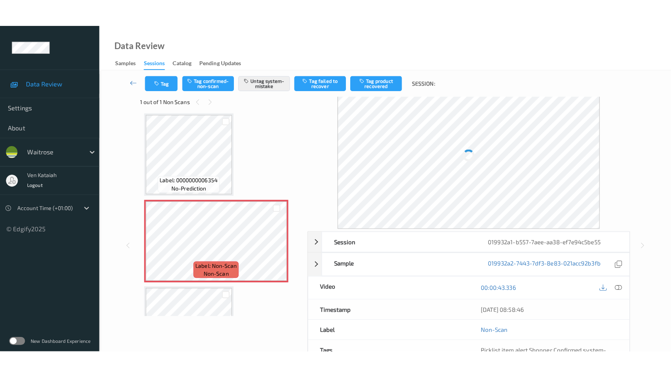
scroll to position [0, 0]
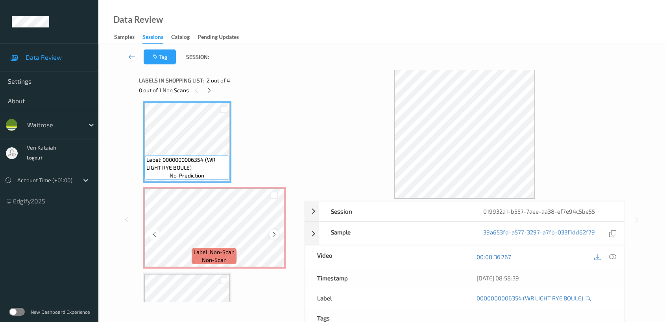
click at [271, 234] on icon at bounding box center [274, 234] width 7 height 7
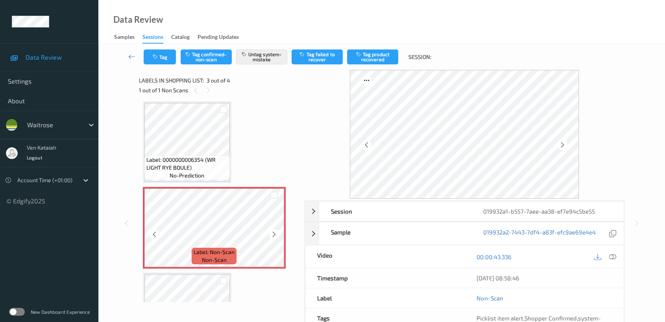
click at [271, 234] on icon at bounding box center [274, 234] width 7 height 7
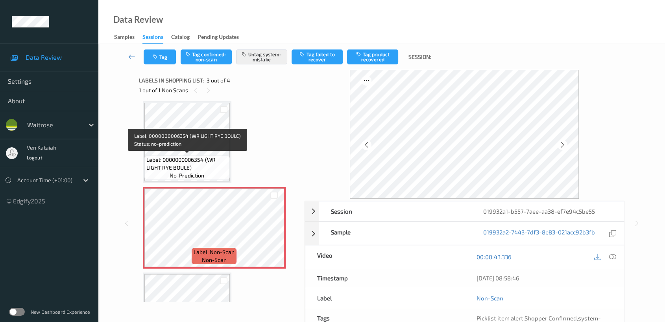
click at [205, 161] on span "Label: 0000000006354 (WR LIGHT RYE BOULE)" at bounding box center [186, 164] width 81 height 16
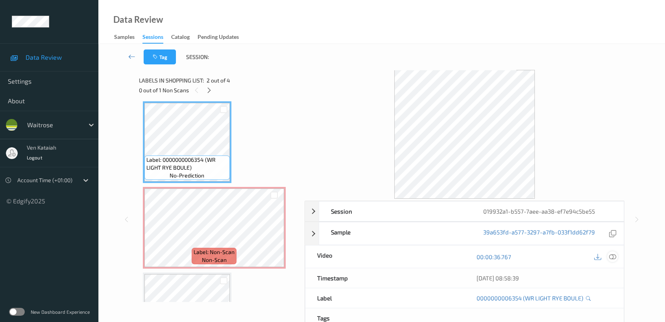
click at [617, 258] on div at bounding box center [612, 257] width 11 height 11
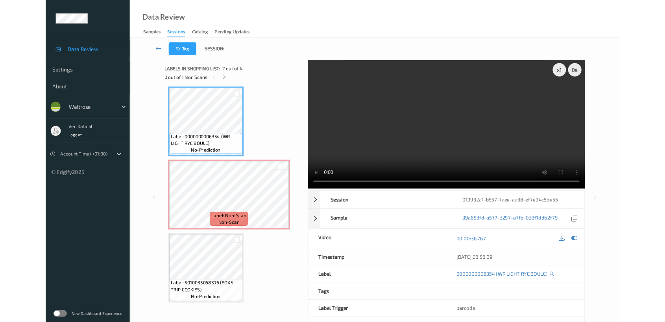
scroll to position [88, 0]
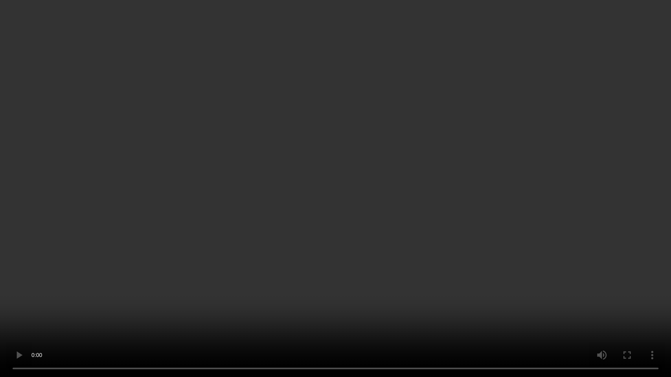
click at [466, 208] on video at bounding box center [335, 188] width 671 height 377
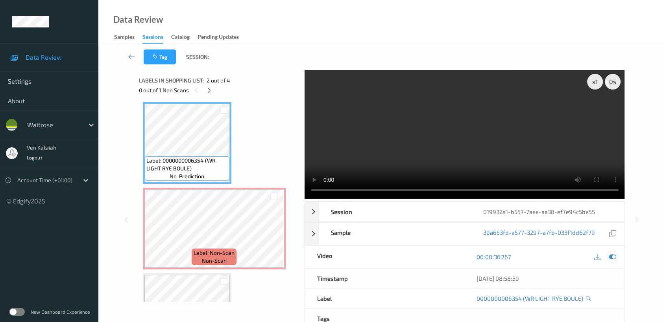
click at [616, 258] on div at bounding box center [612, 257] width 11 height 11
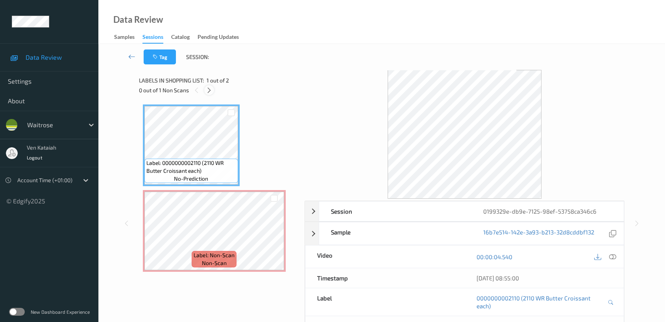
click at [207, 92] on icon at bounding box center [209, 90] width 7 height 7
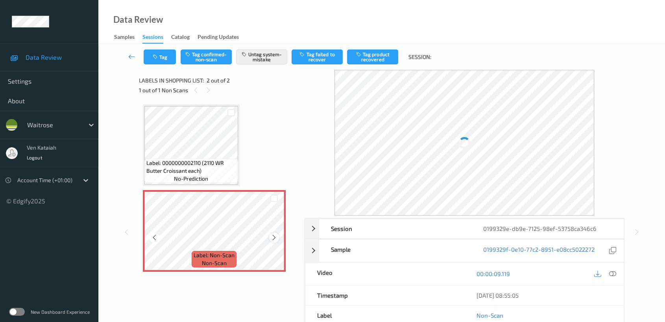
click at [272, 235] on icon at bounding box center [274, 237] width 7 height 7
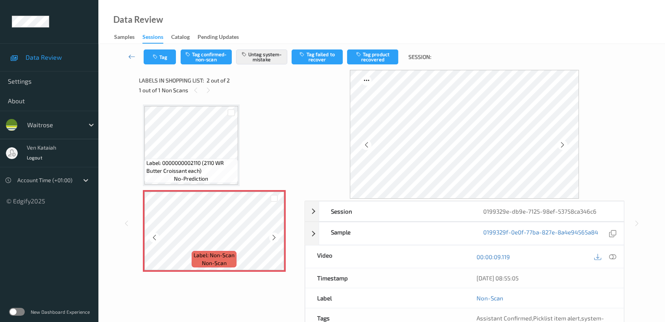
click at [272, 235] on icon at bounding box center [274, 237] width 7 height 7
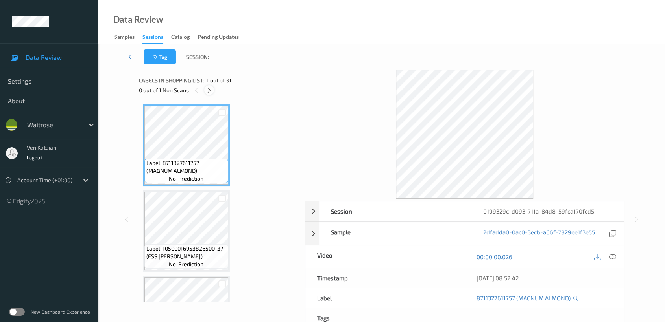
click at [209, 90] on icon at bounding box center [209, 90] width 7 height 7
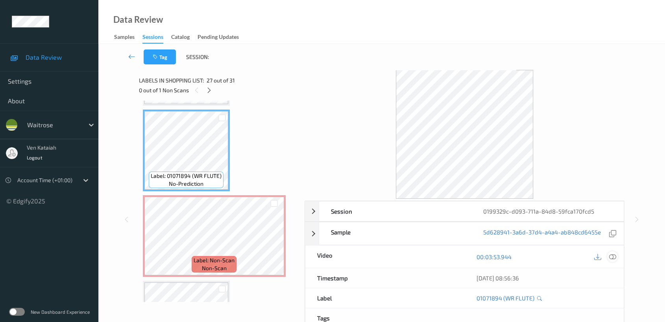
click at [611, 258] on icon at bounding box center [612, 257] width 7 height 7
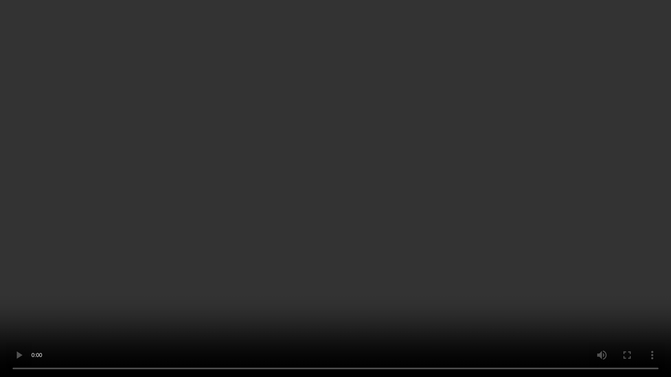
click at [357, 145] on video at bounding box center [335, 188] width 671 height 377
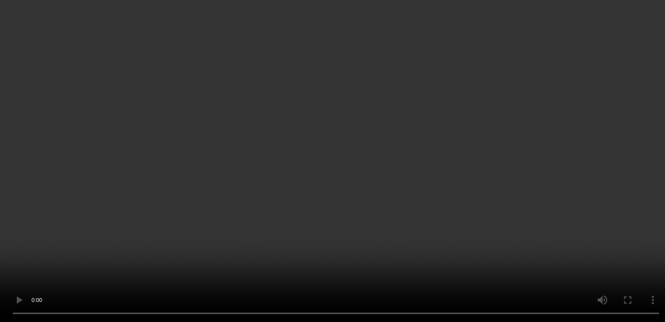
scroll to position [2311, 0]
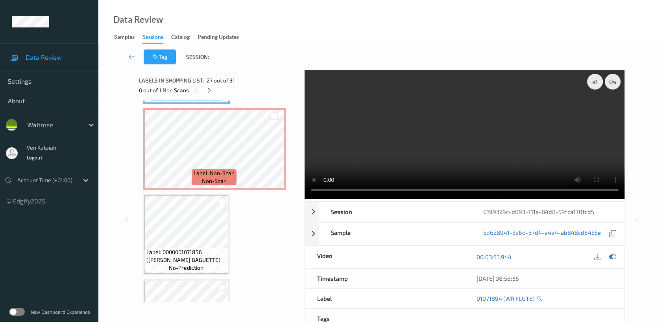
click at [445, 148] on video at bounding box center [464, 134] width 320 height 129
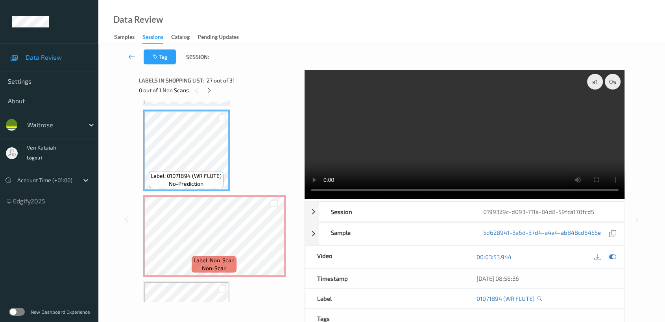
click at [607, 259] on div at bounding box center [605, 257] width 26 height 11
click at [610, 254] on icon at bounding box center [612, 257] width 7 height 7
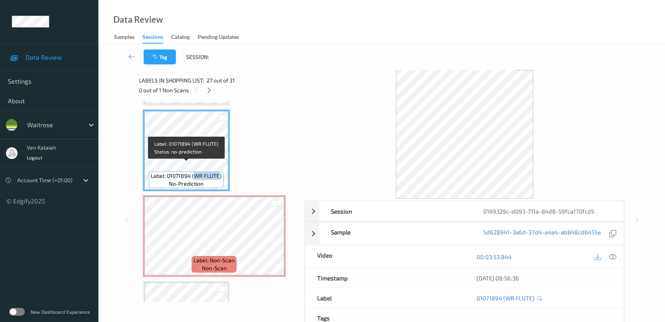
drag, startPoint x: 195, startPoint y: 167, endPoint x: 217, endPoint y: 169, distance: 22.1
click at [217, 172] on span "Label: 01071894 (WR FLUTE)" at bounding box center [186, 176] width 71 height 8
copy span "WR FLUTE"
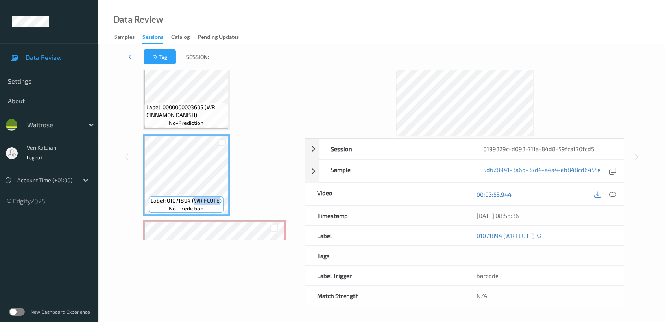
scroll to position [2136, 0]
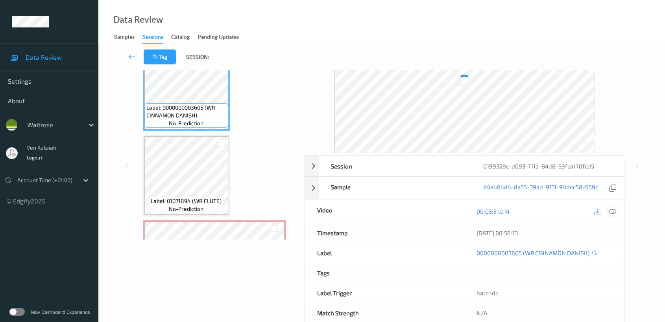
click at [612, 210] on icon at bounding box center [612, 211] width 7 height 7
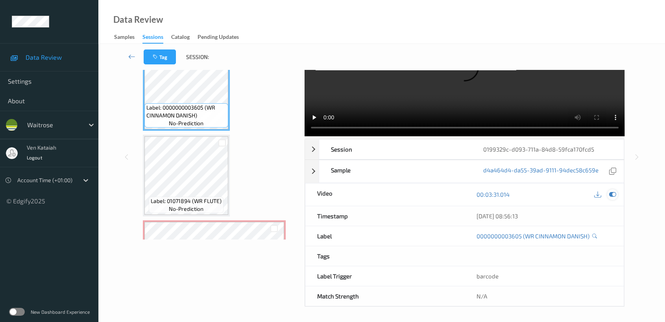
scroll to position [0, 0]
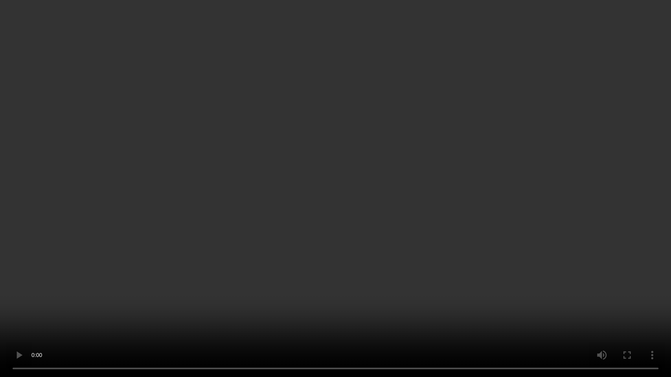
click at [333, 208] on video at bounding box center [335, 188] width 671 height 377
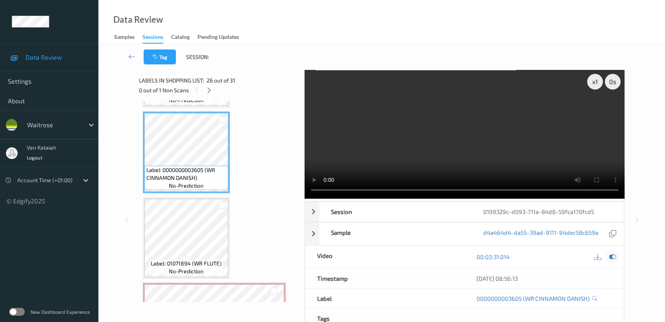
click at [613, 257] on icon at bounding box center [612, 257] width 7 height 7
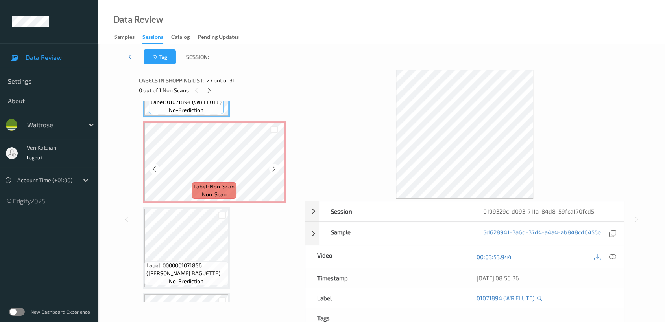
scroll to position [2311, 0]
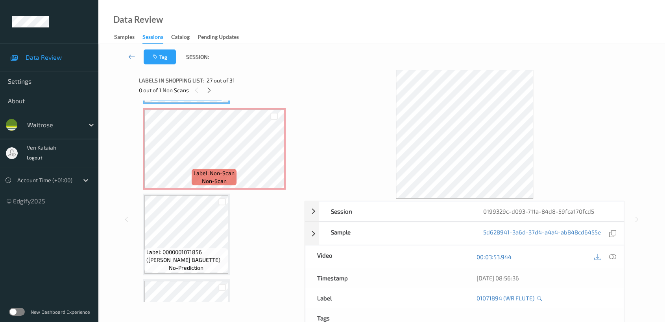
click at [226, 89] on div "0 out of 1 Non Scans" at bounding box center [219, 90] width 160 height 10
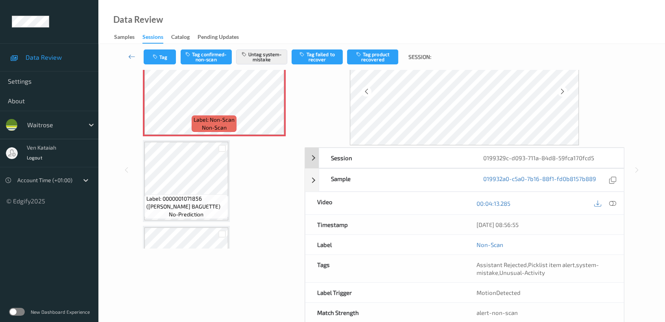
scroll to position [70, 0]
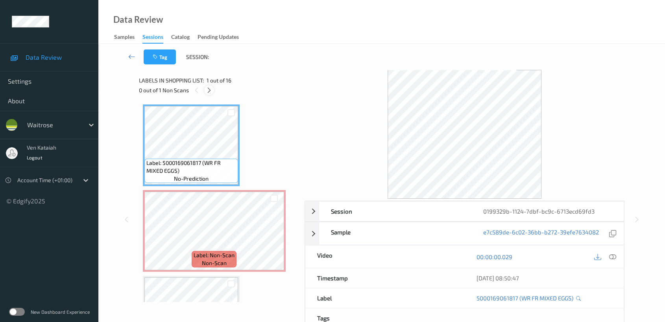
click at [210, 93] on icon at bounding box center [209, 90] width 7 height 7
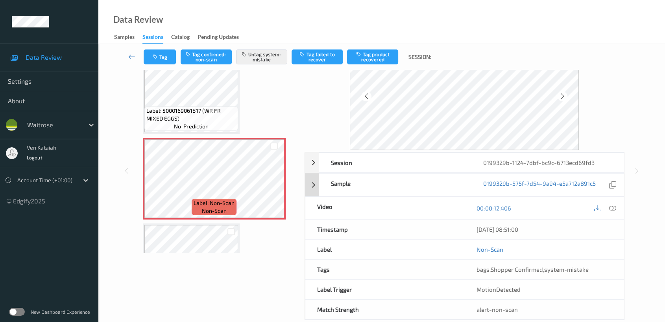
scroll to position [63, 0]
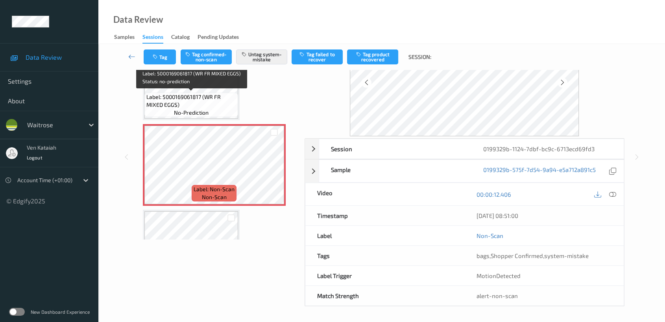
click at [214, 93] on span "Label: 5000169061817 (WR FR MIXED EGGS)" at bounding box center [191, 101] width 90 height 16
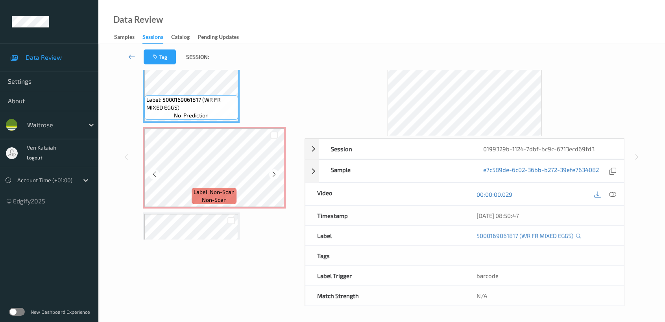
scroll to position [0, 0]
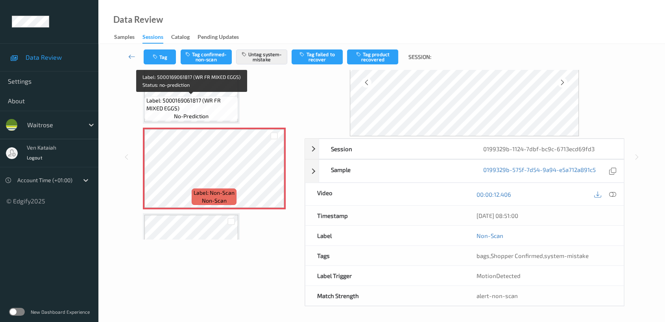
click at [215, 105] on span "Label: 5000169061817 (WR FR MIXED EGGS)" at bounding box center [191, 105] width 90 height 16
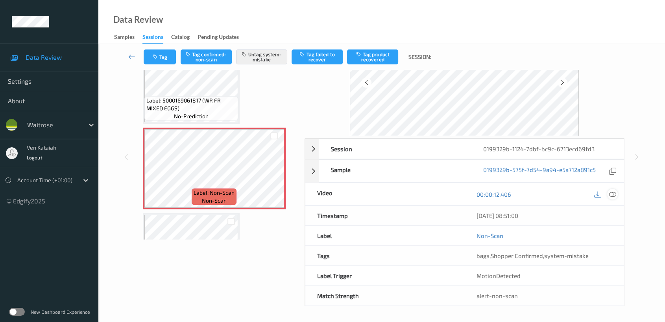
click at [613, 195] on icon at bounding box center [612, 194] width 7 height 7
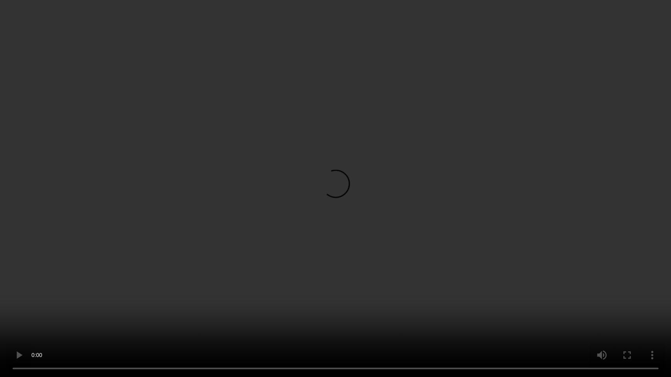
click at [415, 177] on video at bounding box center [335, 188] width 671 height 377
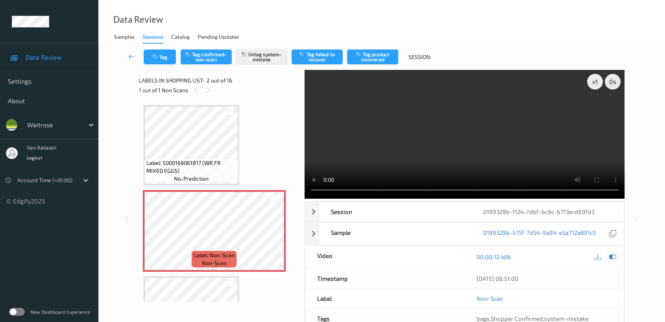
click at [612, 257] on icon at bounding box center [612, 257] width 7 height 7
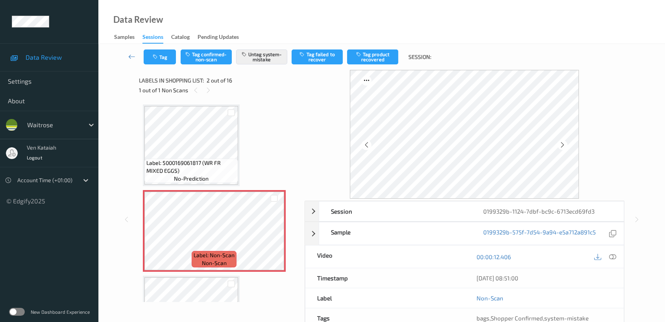
click at [164, 46] on div "Tag Tag confirmed-non-scan Untag system-mistake Tag failed to recover Tag produ…" at bounding box center [381, 57] width 534 height 26
click at [164, 53] on button "Tag" at bounding box center [160, 57] width 32 height 15
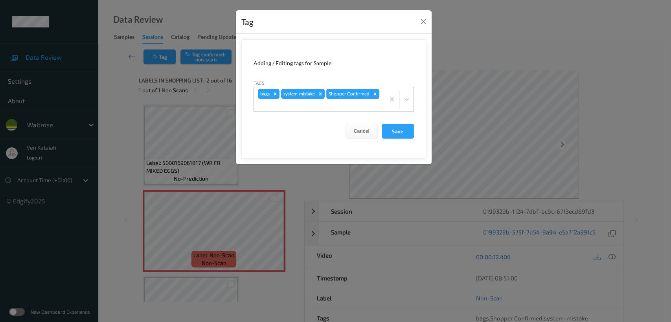
click at [341, 108] on div at bounding box center [319, 105] width 123 height 9
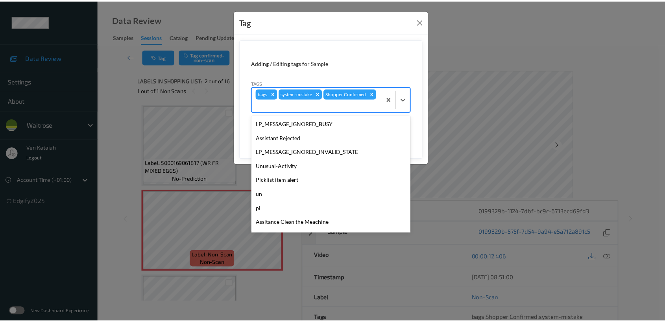
scroll to position [168, 0]
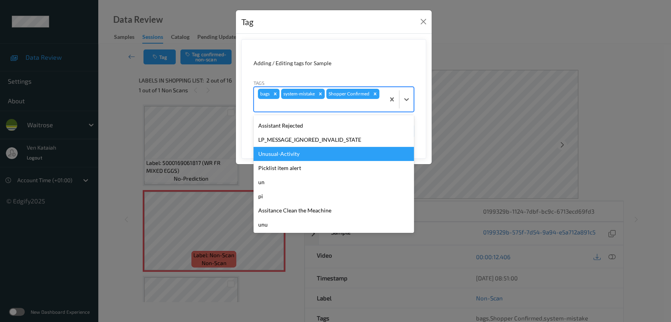
click at [279, 158] on div "Unusual-Activity" at bounding box center [334, 154] width 160 height 14
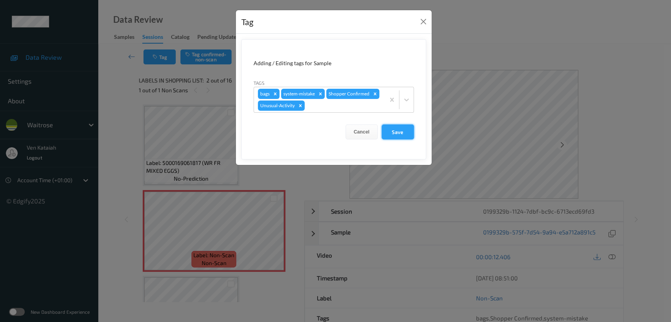
click at [394, 130] on button "Save" at bounding box center [398, 132] width 32 height 15
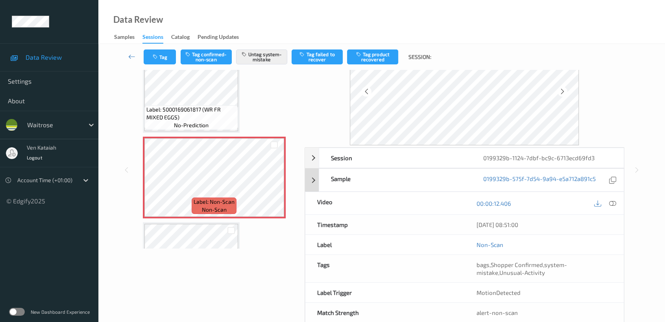
scroll to position [70, 0]
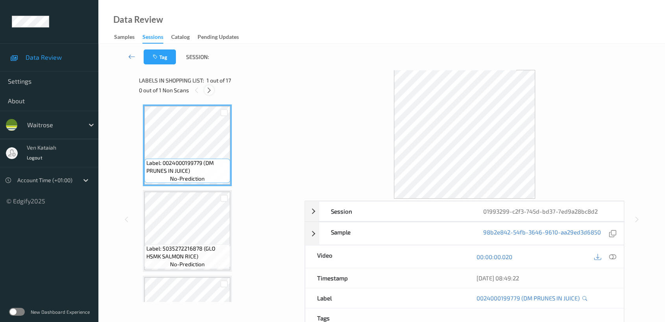
click at [208, 93] on icon at bounding box center [209, 90] width 7 height 7
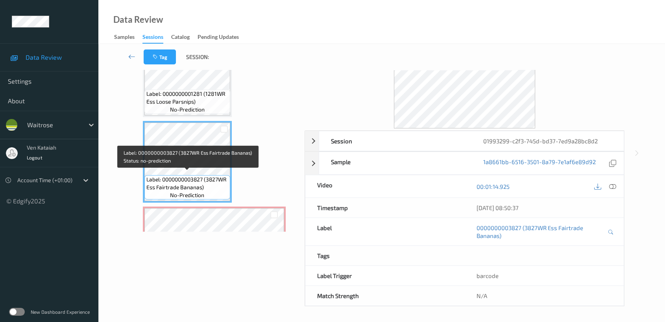
scroll to position [858, 0]
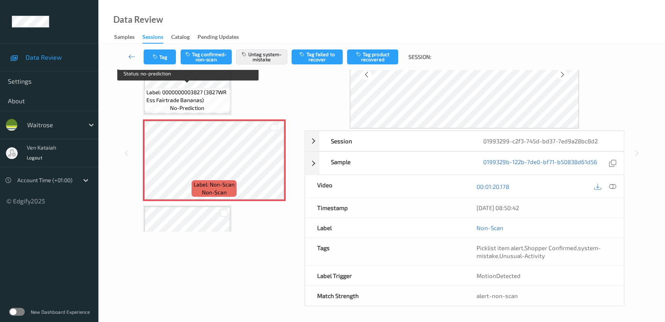
click at [199, 88] on div "Label: 0000000003827 (3827WR Ess Fairtrade Bananas) no-prediction" at bounding box center [187, 100] width 86 height 24
click at [188, 104] on span "no-prediction" at bounding box center [187, 108] width 34 height 8
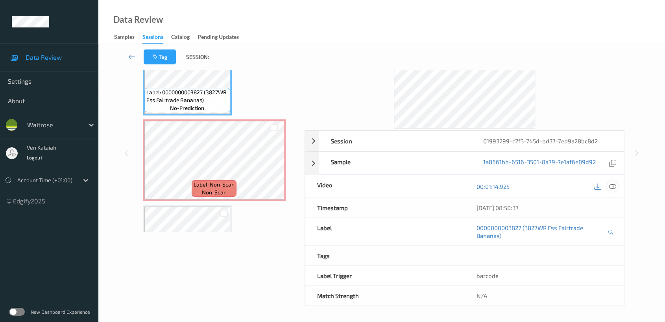
click at [612, 189] on icon at bounding box center [612, 186] width 7 height 7
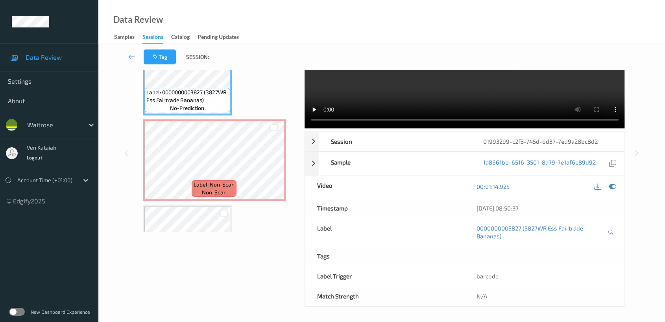
scroll to position [0, 0]
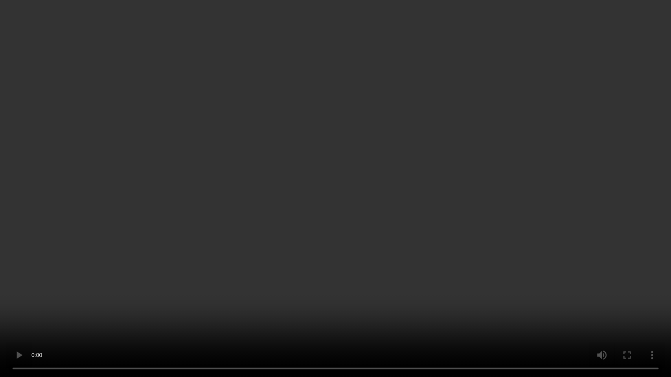
click at [483, 146] on video at bounding box center [335, 188] width 671 height 377
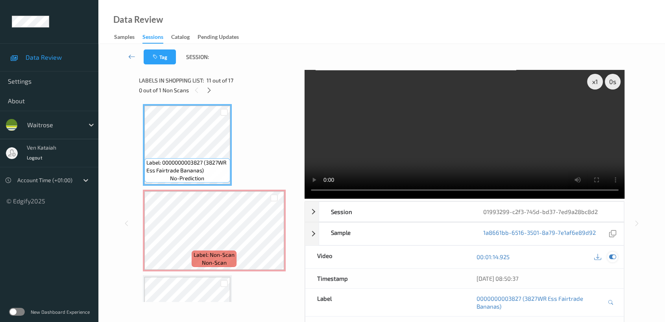
click at [613, 256] on icon at bounding box center [612, 257] width 7 height 7
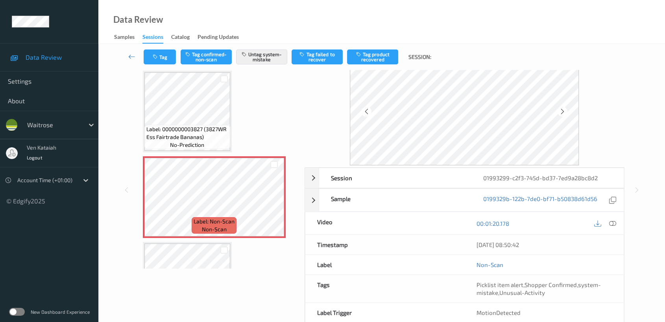
scroll to position [70, 0]
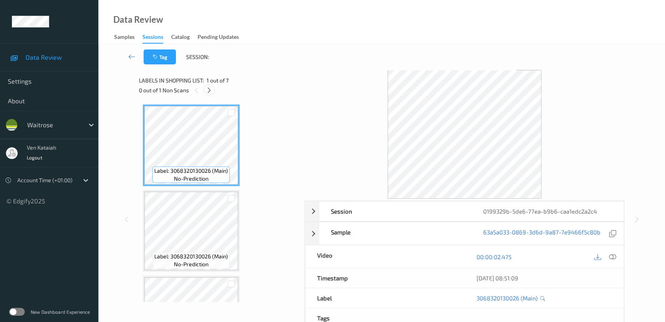
click at [212, 90] on icon at bounding box center [209, 90] width 7 height 7
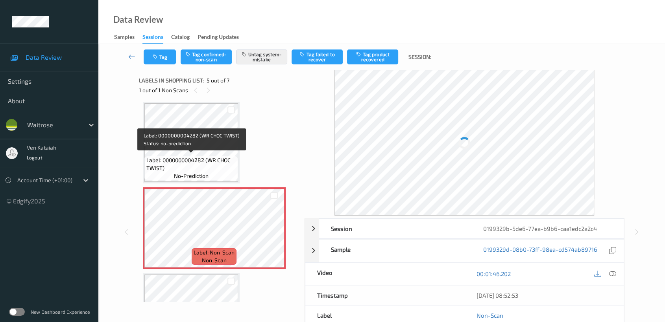
click at [200, 178] on span "no-prediction" at bounding box center [191, 176] width 35 height 8
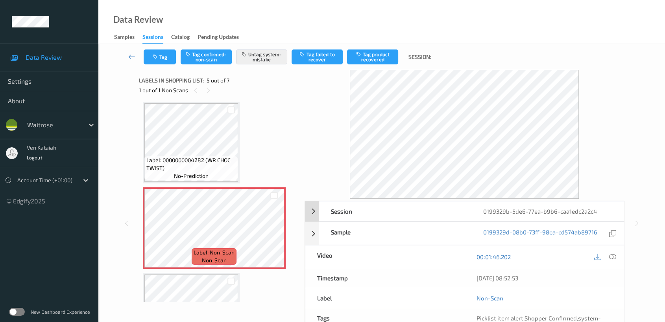
scroll to position [70, 0]
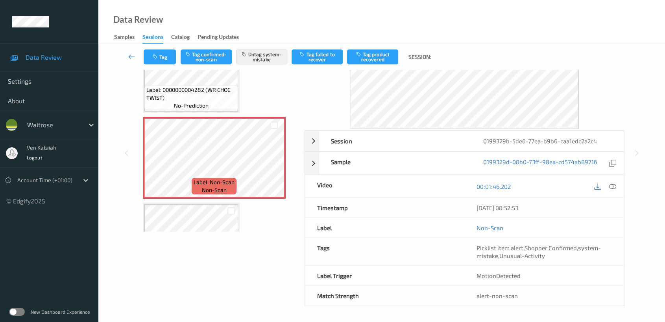
click at [210, 98] on span "Label: 0000000004282 (WR CHOC TWIST)" at bounding box center [191, 94] width 90 height 16
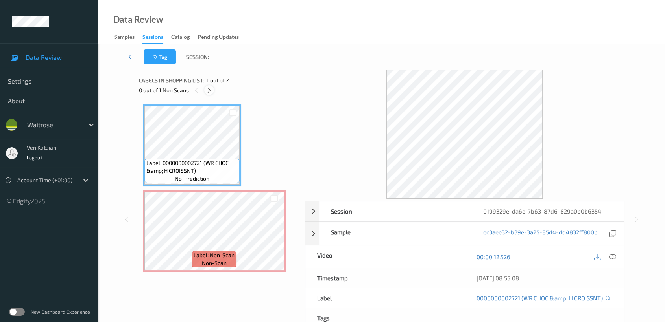
click at [212, 90] on div at bounding box center [209, 90] width 10 height 10
click at [613, 257] on icon at bounding box center [612, 257] width 7 height 7
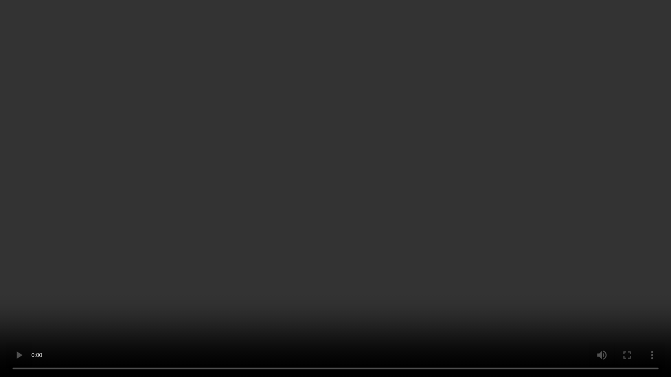
click at [362, 176] on video at bounding box center [335, 188] width 671 height 377
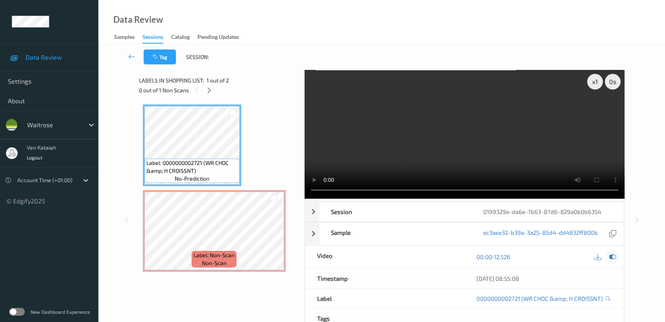
click at [612, 257] on icon at bounding box center [612, 257] width 7 height 7
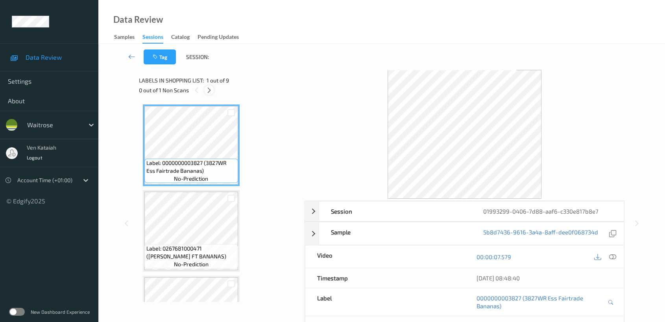
click at [207, 92] on icon at bounding box center [209, 90] width 7 height 7
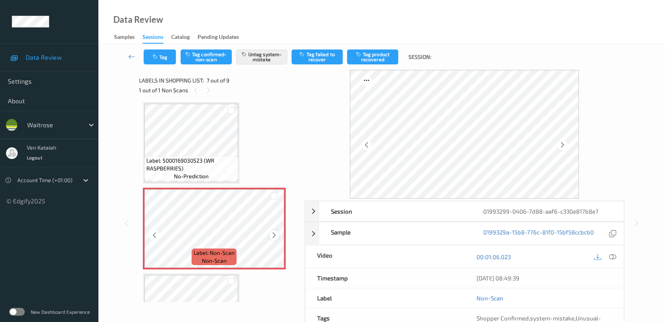
click at [274, 232] on icon at bounding box center [274, 235] width 7 height 7
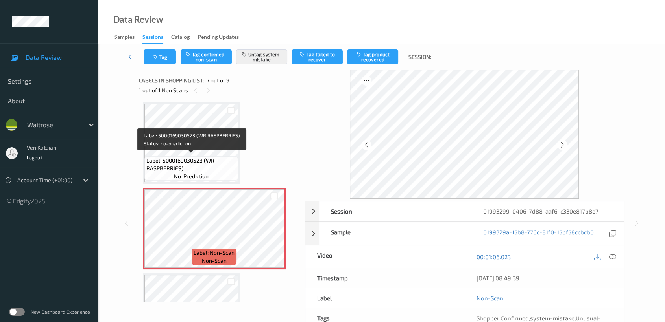
click at [207, 157] on span "Label: 5000169030523 (WR RASPBERRIES)" at bounding box center [191, 165] width 90 height 16
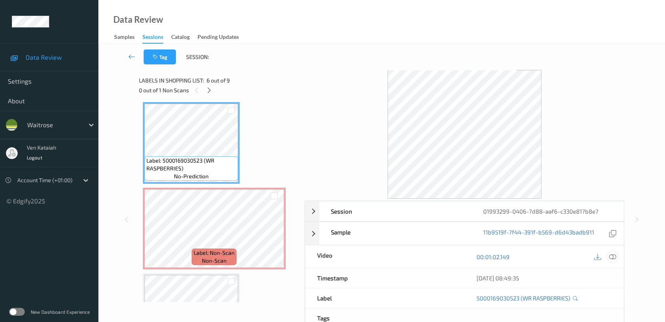
click at [613, 254] on icon at bounding box center [612, 257] width 7 height 7
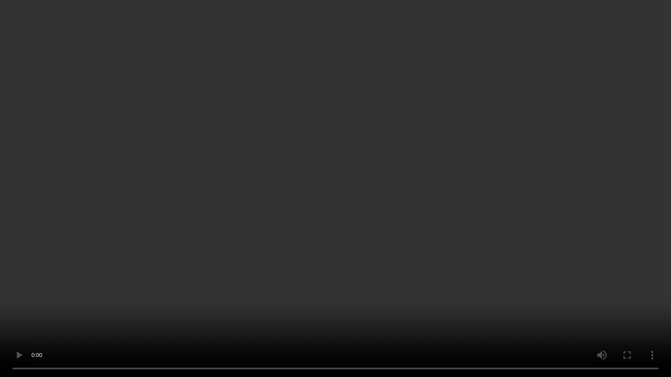
click at [487, 201] on video at bounding box center [335, 188] width 671 height 377
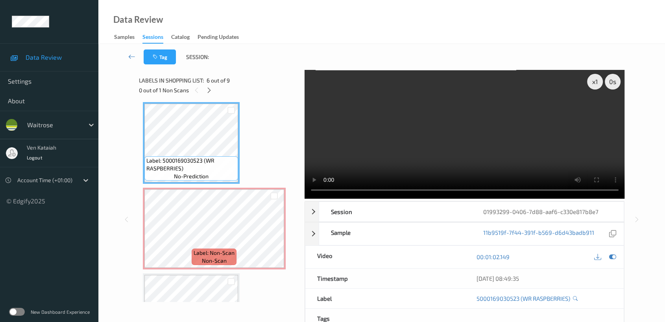
drag, startPoint x: 611, startPoint y: 259, endPoint x: 341, endPoint y: 269, distance: 269.6
click at [606, 261] on div at bounding box center [605, 257] width 26 height 11
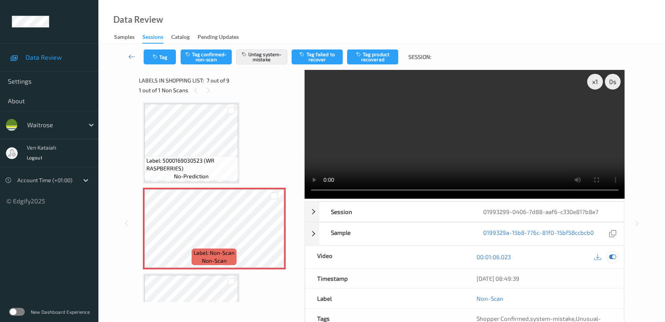
click at [615, 259] on icon at bounding box center [612, 257] width 7 height 7
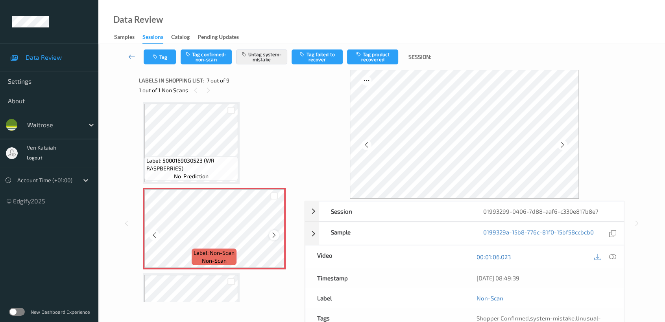
click at [273, 235] on icon at bounding box center [274, 235] width 7 height 7
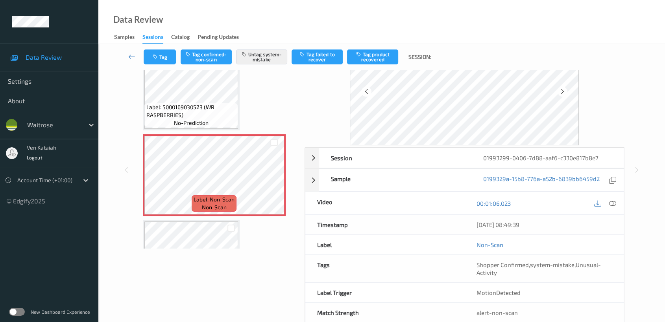
scroll to position [70, 0]
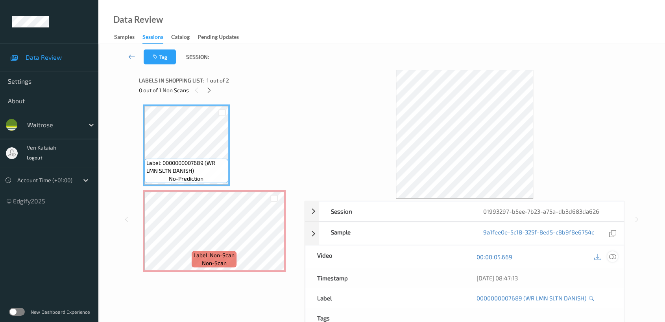
click at [607, 256] on div at bounding box center [612, 257] width 11 height 11
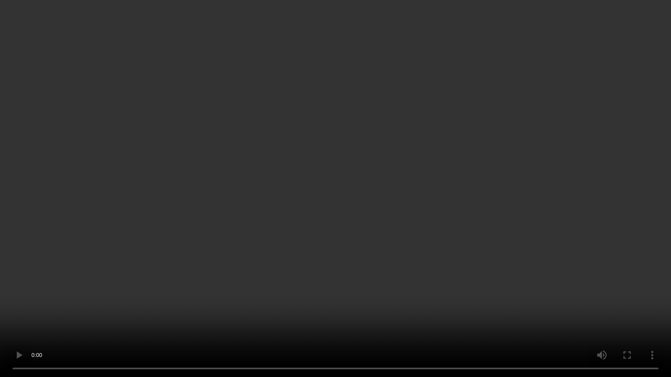
click at [349, 232] on video at bounding box center [335, 188] width 671 height 377
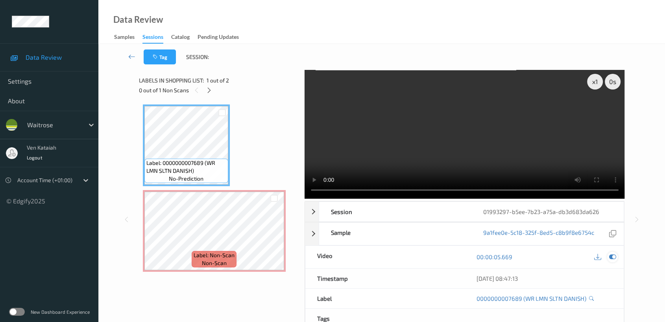
click at [615, 257] on icon at bounding box center [612, 257] width 7 height 7
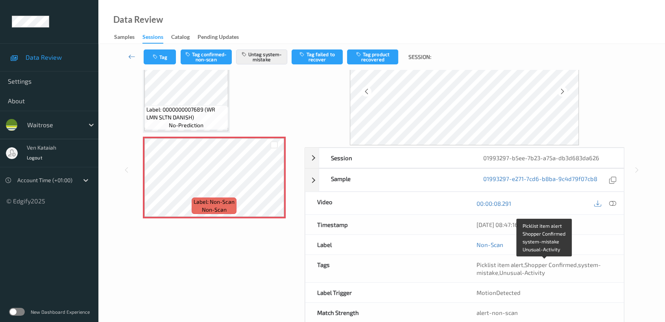
scroll to position [70, 0]
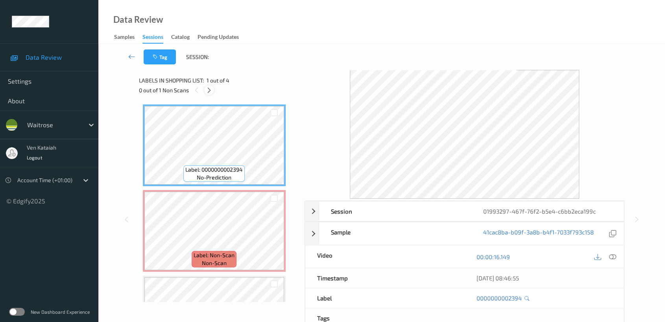
click at [208, 89] on icon at bounding box center [209, 90] width 7 height 7
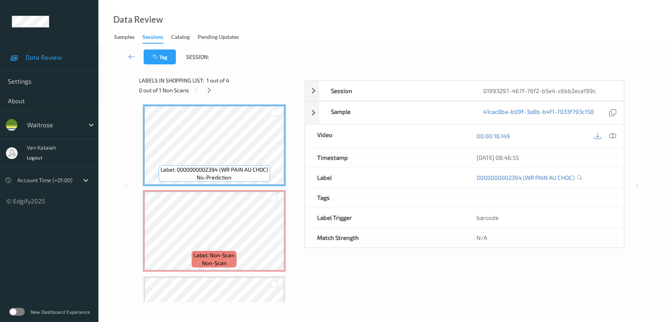
scroll to position [63, 0]
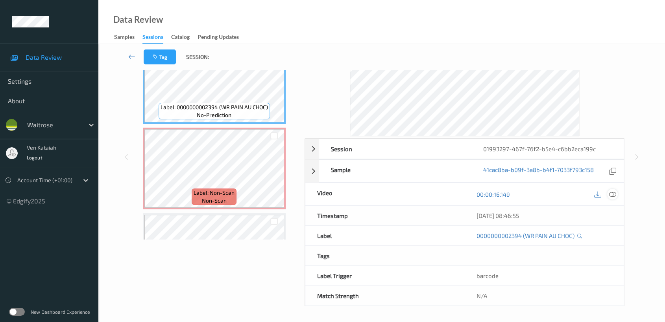
click at [613, 195] on icon at bounding box center [612, 194] width 7 height 7
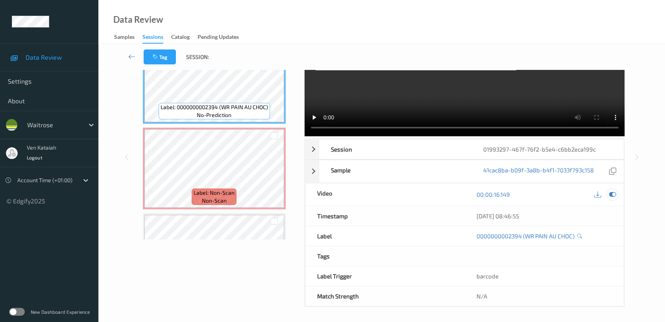
scroll to position [0, 0]
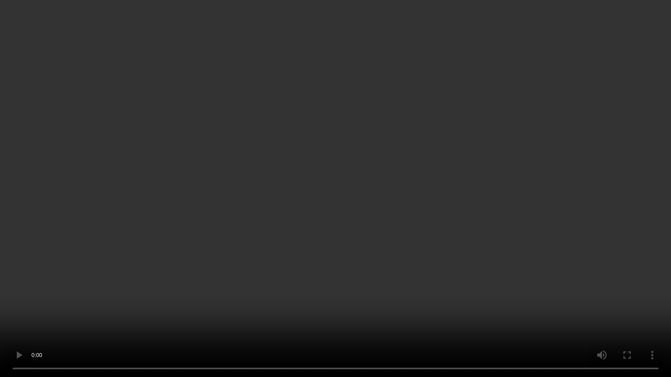
click at [347, 270] on video at bounding box center [335, 188] width 671 height 377
click at [207, 278] on video at bounding box center [335, 188] width 671 height 377
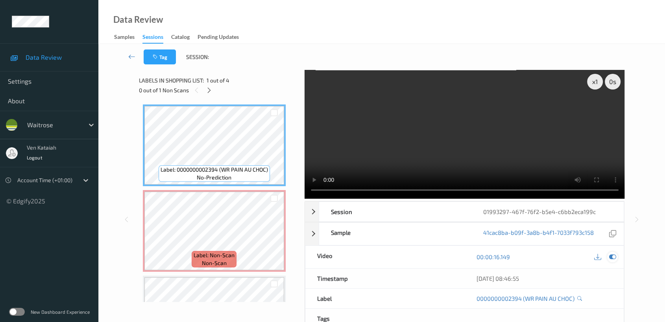
click at [611, 256] on icon at bounding box center [612, 257] width 7 height 7
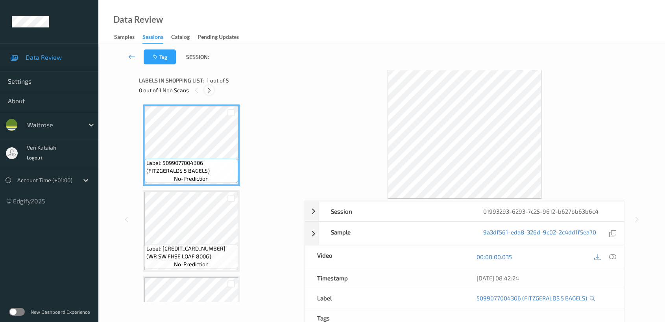
click at [206, 86] on div at bounding box center [209, 90] width 10 height 10
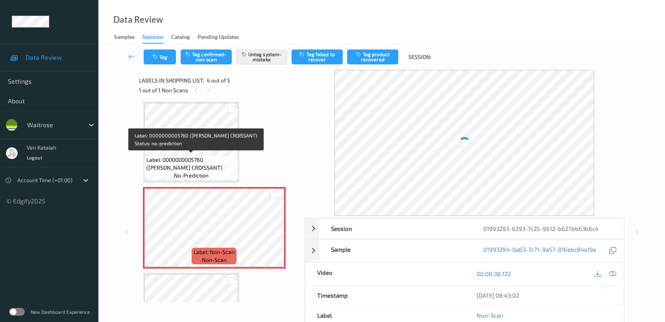
click at [202, 158] on span "Label: 0000000005760 ([PERSON_NAME] CROISSANT)" at bounding box center [191, 164] width 90 height 16
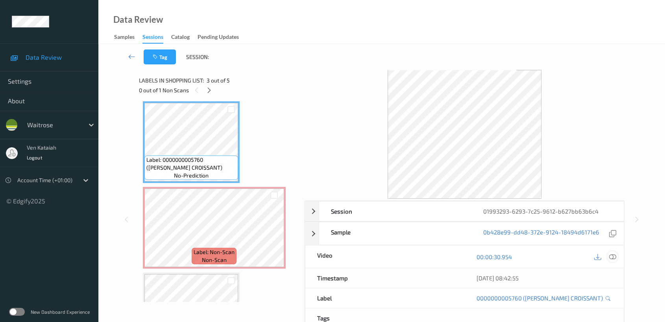
click at [617, 259] on div at bounding box center [612, 257] width 11 height 11
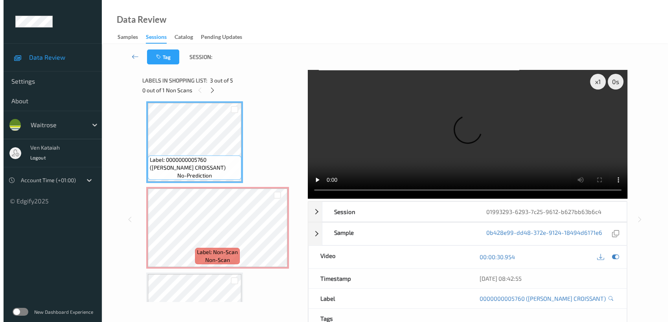
scroll to position [174, 0]
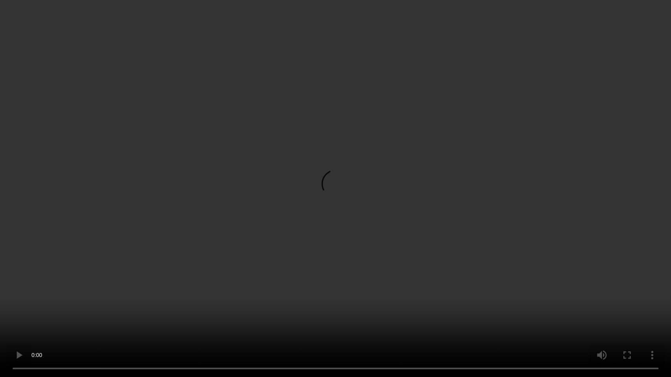
click at [230, 282] on video at bounding box center [335, 188] width 671 height 377
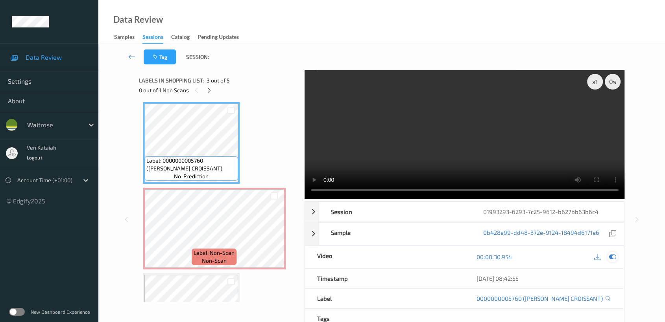
click at [615, 254] on icon at bounding box center [612, 257] width 7 height 7
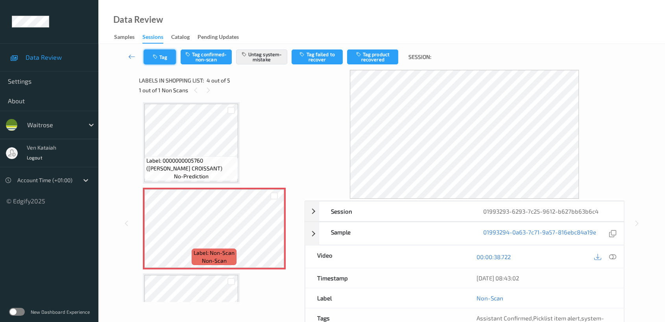
click at [159, 57] on icon "button" at bounding box center [156, 57] width 7 height 6
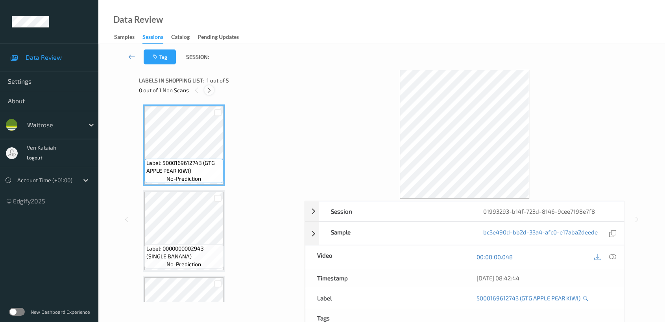
click at [207, 89] on icon at bounding box center [209, 90] width 7 height 7
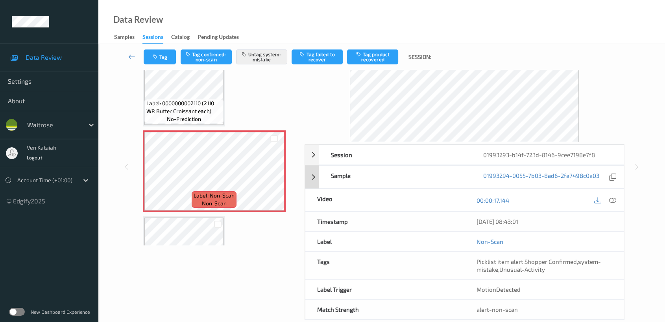
scroll to position [70, 0]
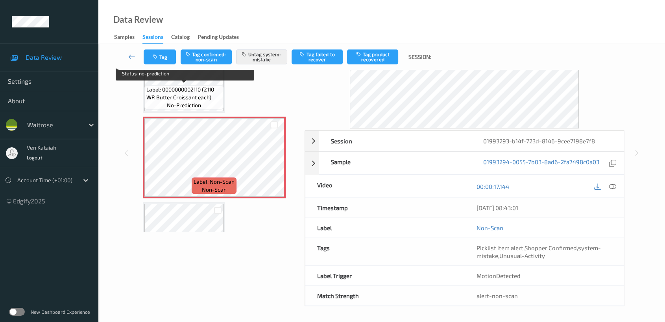
click at [193, 92] on span "Label: 0000000002110 (2110 WR Butter Croissant each)" at bounding box center [183, 94] width 75 height 16
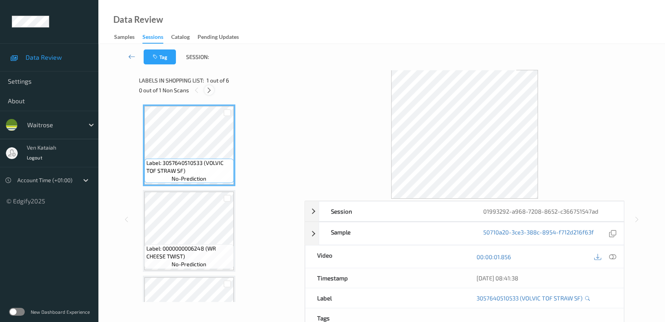
click at [210, 87] on icon at bounding box center [209, 90] width 7 height 7
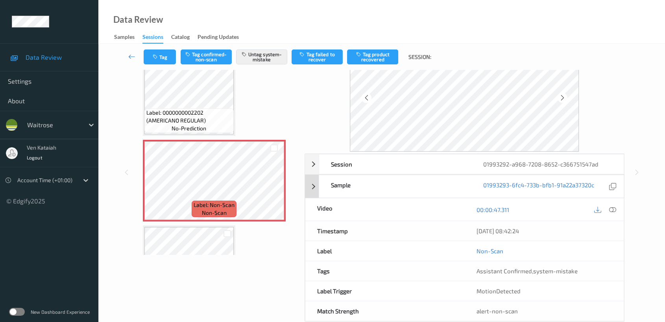
scroll to position [63, 0]
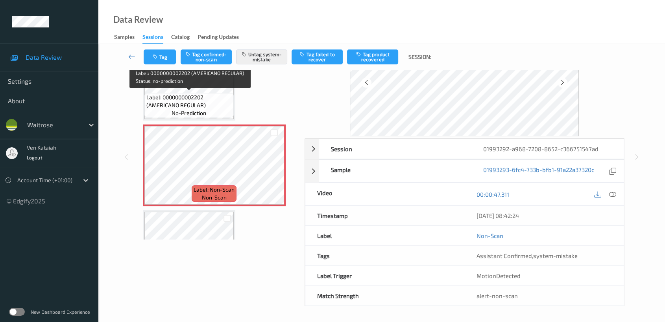
click at [202, 102] on span "Label: 0000000002202 (AMERICANO REGULAR)" at bounding box center [188, 102] width 85 height 16
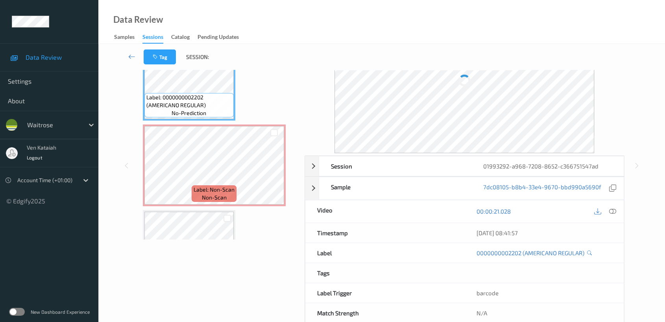
scroll to position [0, 0]
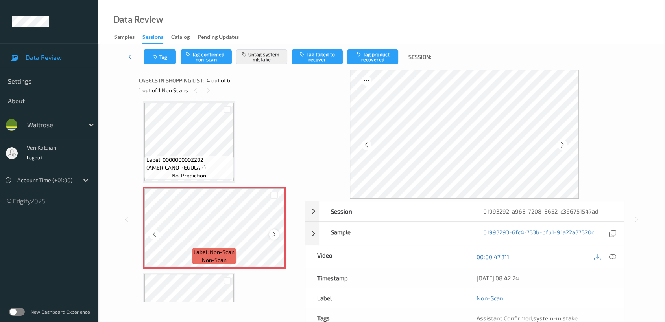
click at [271, 234] on icon at bounding box center [274, 234] width 7 height 7
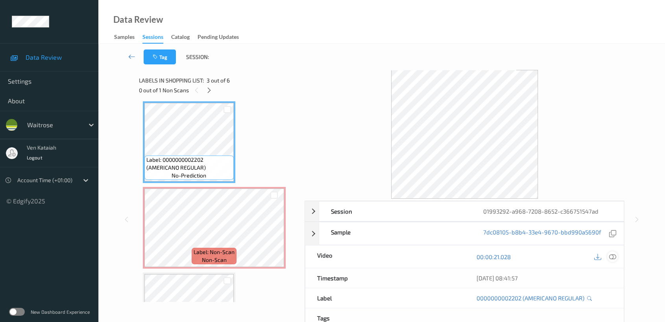
click at [613, 254] on icon at bounding box center [612, 257] width 7 height 7
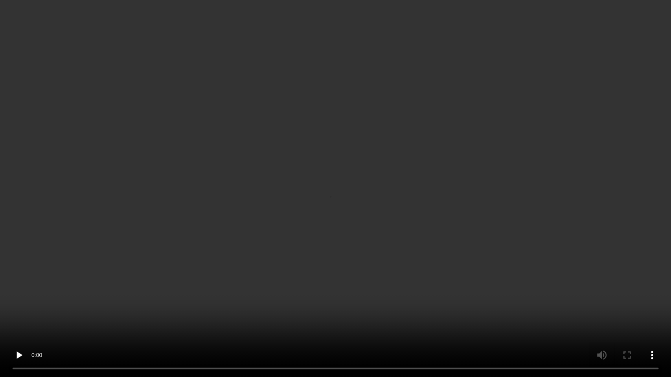
click at [434, 217] on video at bounding box center [335, 188] width 671 height 377
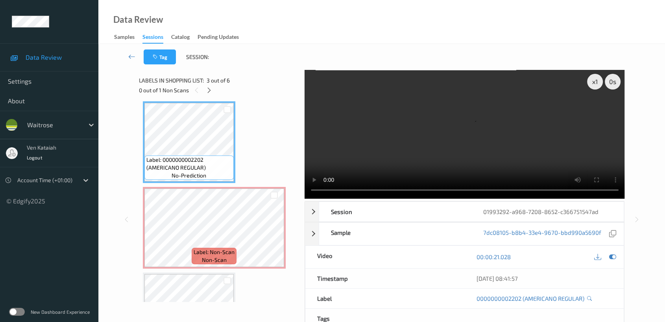
click at [609, 252] on div at bounding box center [605, 257] width 26 height 11
click at [610, 252] on div at bounding box center [612, 257] width 11 height 11
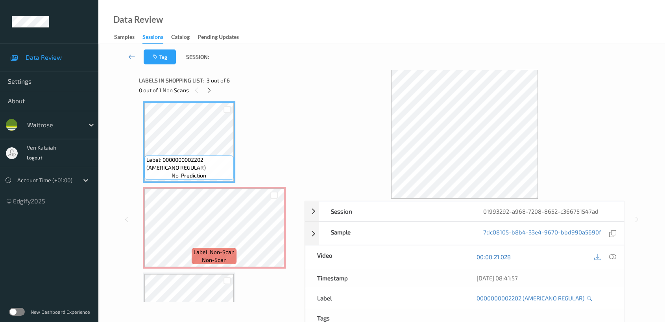
scroll to position [63, 0]
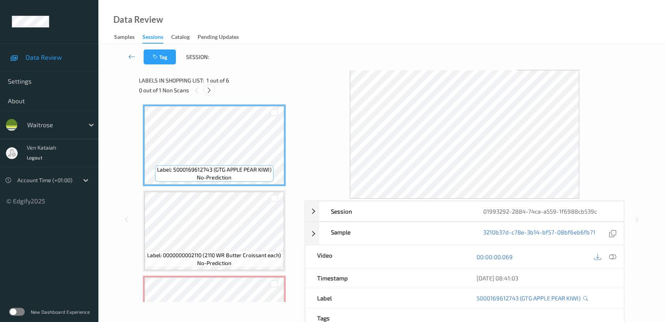
click at [212, 91] on div at bounding box center [209, 90] width 10 height 10
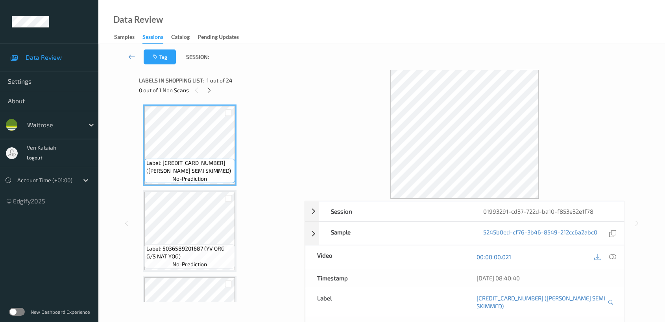
click at [204, 85] on div "Labels in shopping list: 1 out of 24" at bounding box center [219, 80] width 160 height 10
click at [205, 90] on div at bounding box center [209, 90] width 10 height 10
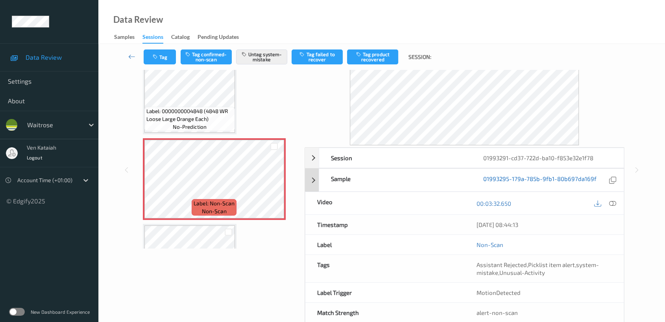
scroll to position [70, 0]
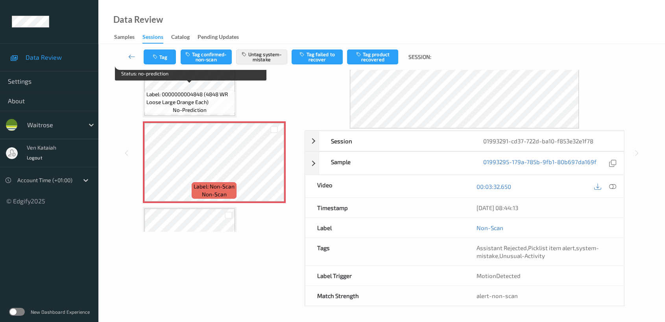
click at [182, 90] on span "Label: 0000000004848 (4848 WR Loose Large Orange Each)" at bounding box center [189, 98] width 87 height 16
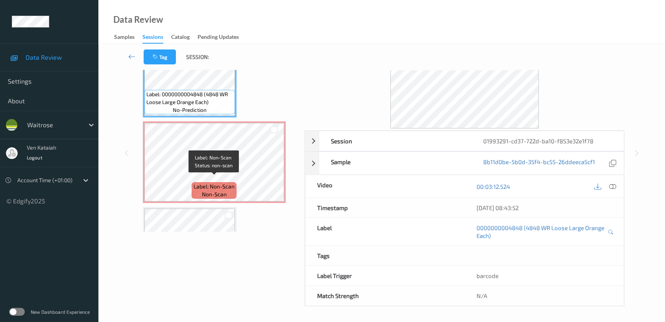
click at [197, 183] on span "Label: Non-Scan" at bounding box center [213, 187] width 41 height 8
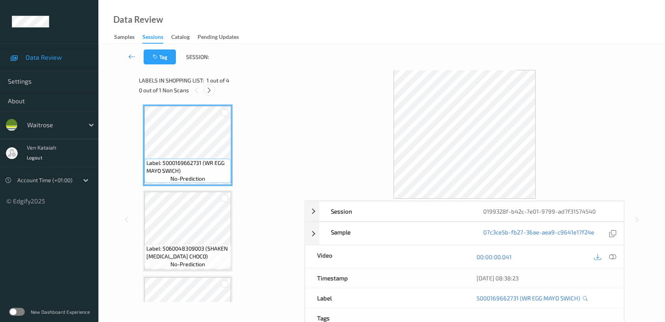
click at [208, 87] on icon at bounding box center [209, 90] width 7 height 7
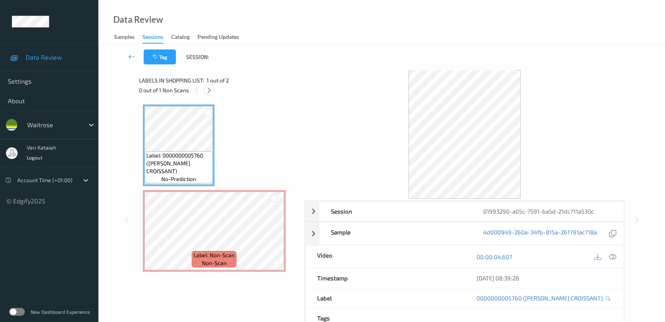
click at [208, 93] on icon at bounding box center [209, 90] width 7 height 7
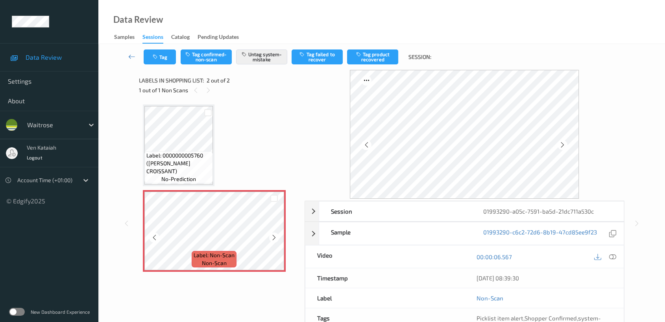
click at [275, 237] on icon at bounding box center [274, 237] width 7 height 7
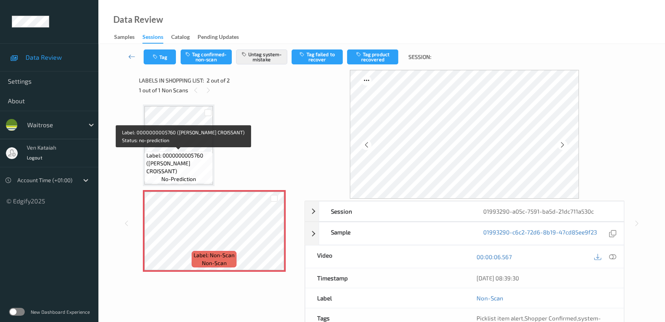
click at [195, 160] on span "Label: 0000000005760 (WR ALMOND CROISSANT)" at bounding box center [178, 164] width 64 height 24
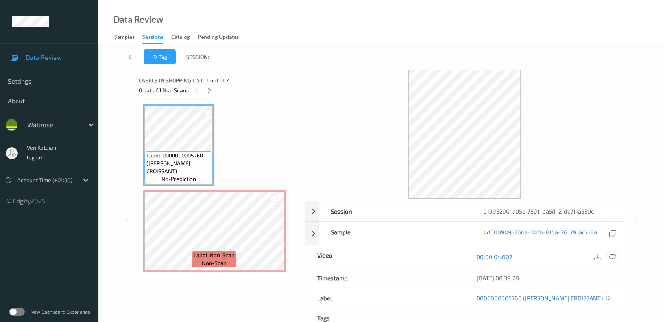
click at [610, 254] on icon at bounding box center [612, 257] width 7 height 7
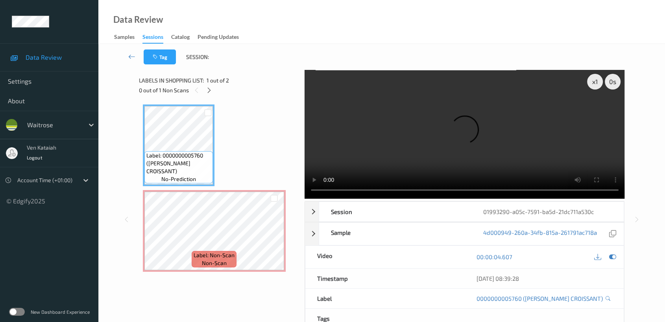
click at [472, 154] on video at bounding box center [464, 134] width 320 height 129
click at [615, 256] on icon at bounding box center [612, 257] width 7 height 7
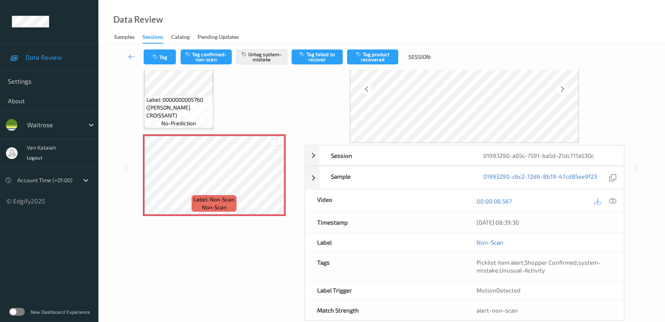
scroll to position [70, 0]
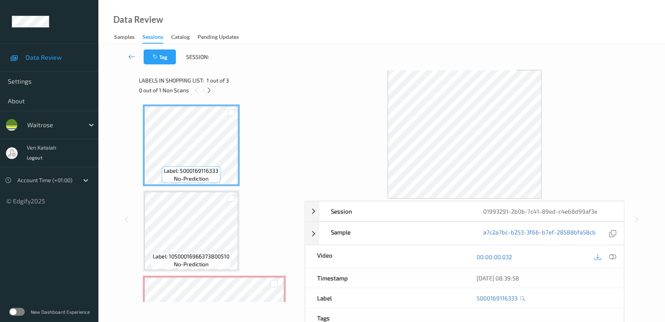
click at [214, 91] on div at bounding box center [209, 90] width 10 height 10
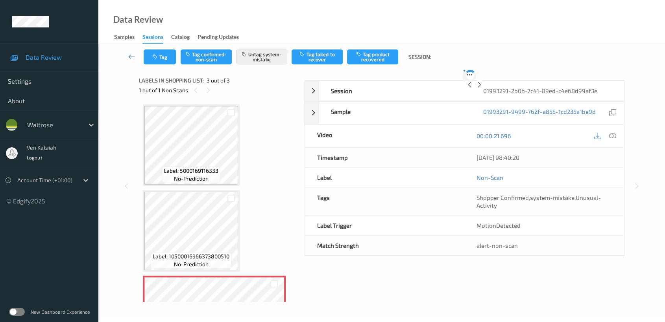
scroll to position [58, 0]
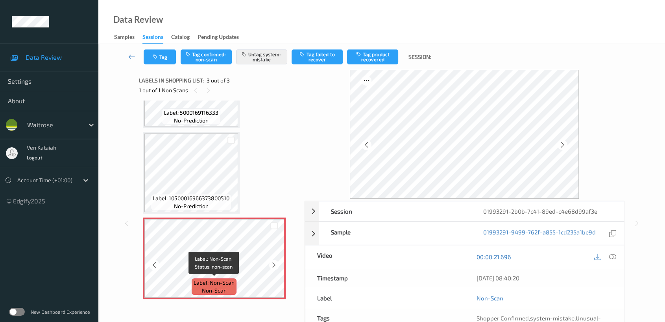
click at [204, 283] on span "Label: Non-Scan" at bounding box center [213, 283] width 41 height 8
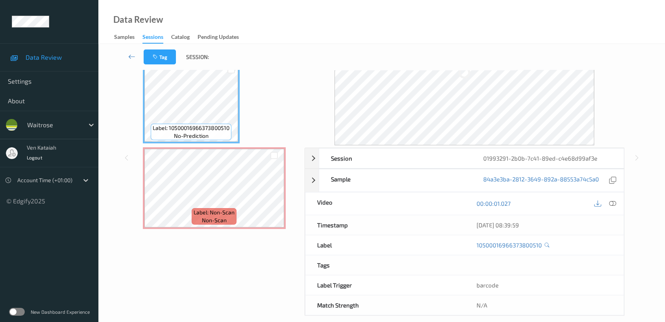
scroll to position [63, 0]
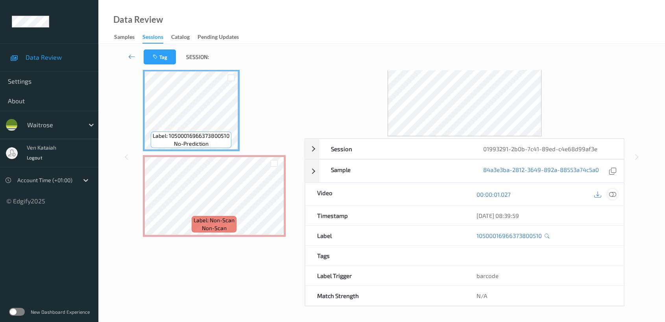
click at [611, 194] on icon at bounding box center [612, 194] width 7 height 7
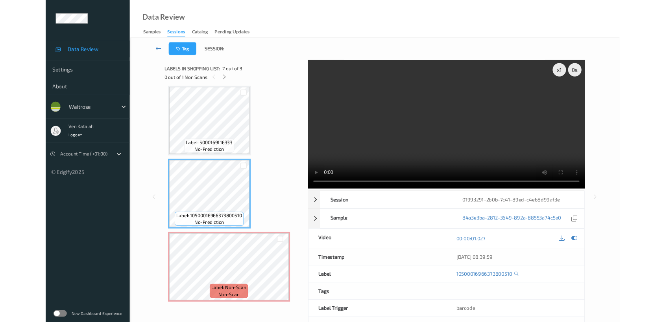
scroll to position [3, 0]
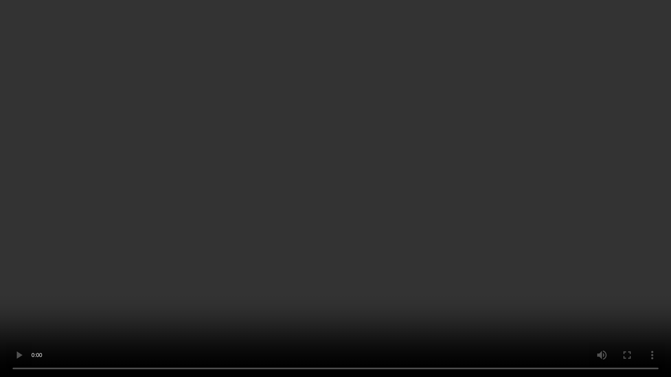
click at [0, 322] on video at bounding box center [335, 188] width 671 height 377
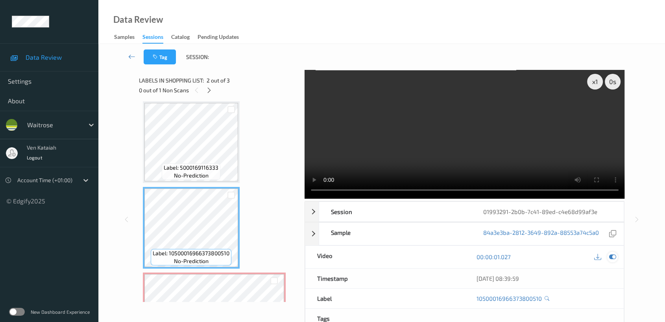
click at [613, 261] on div at bounding box center [612, 257] width 11 height 11
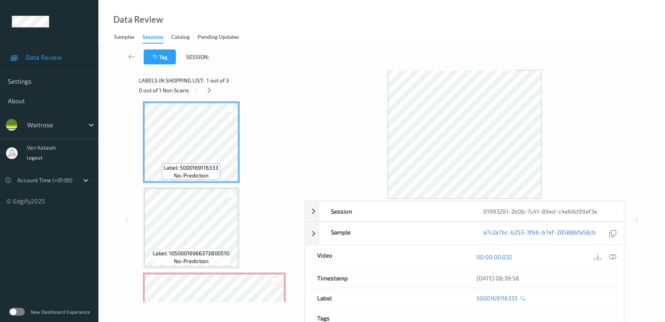
scroll to position [0, 0]
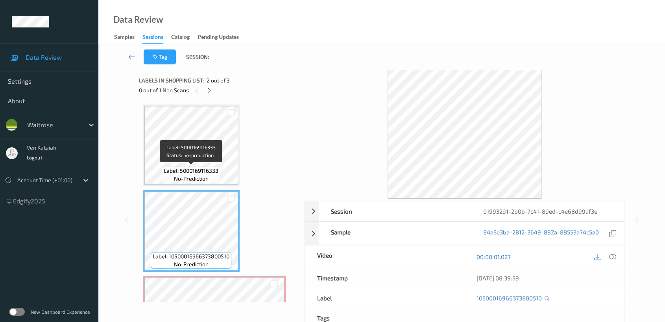
click at [201, 175] on span "no-prediction" at bounding box center [191, 179] width 35 height 8
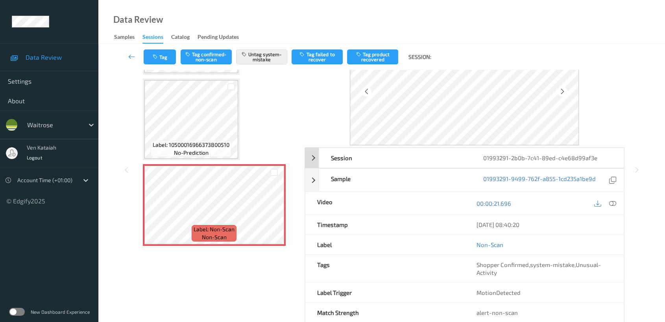
scroll to position [70, 0]
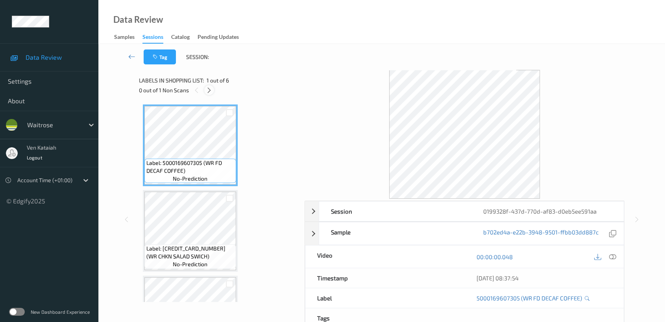
click at [211, 92] on icon at bounding box center [209, 90] width 7 height 7
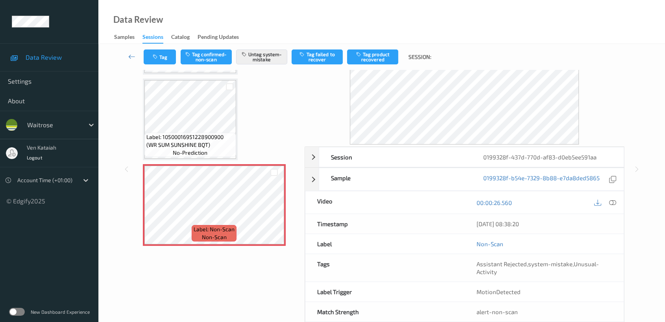
scroll to position [70, 0]
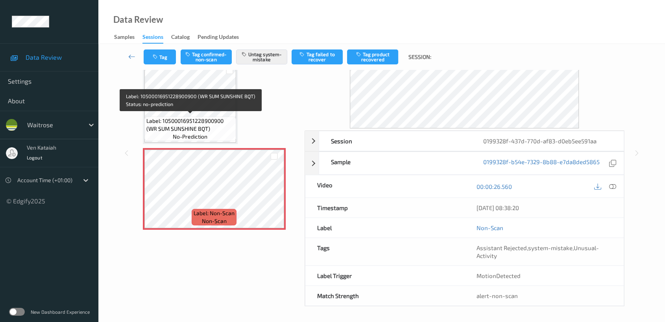
click at [199, 117] on span "Label: 10500016951228900900 (WR SUM SUNSHINE BQT)" at bounding box center [190, 125] width 88 height 16
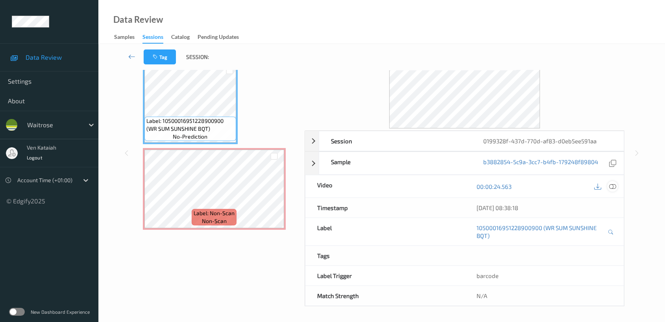
click at [610, 184] on icon at bounding box center [612, 186] width 7 height 7
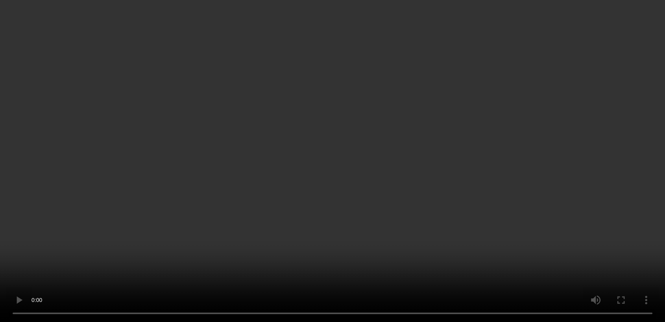
scroll to position [259, 0]
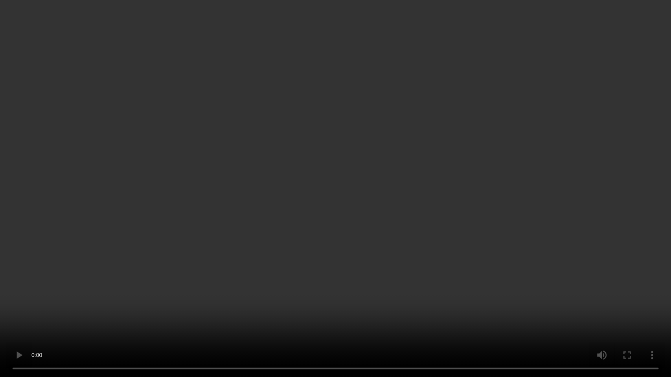
click at [252, 283] on video at bounding box center [335, 188] width 671 height 377
drag, startPoint x: 209, startPoint y: 262, endPoint x: 108, endPoint y: 202, distance: 117.9
click at [108, 202] on video at bounding box center [335, 188] width 671 height 377
click at [238, 215] on video at bounding box center [335, 188] width 671 height 377
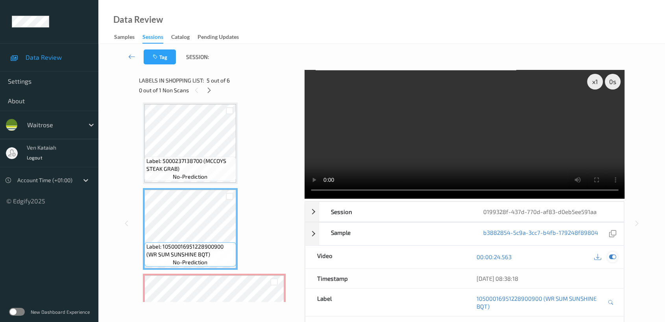
click at [612, 260] on icon at bounding box center [612, 257] width 7 height 7
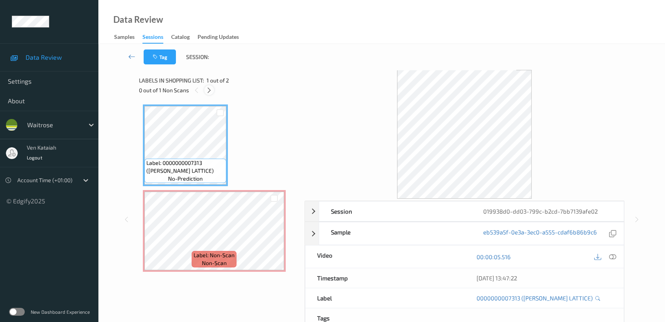
click at [208, 85] on div at bounding box center [209, 90] width 10 height 10
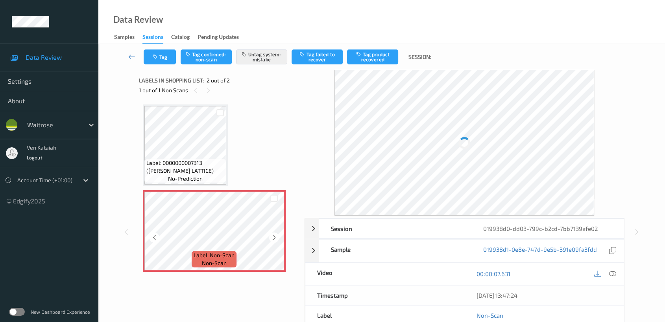
click at [218, 190] on div "Label: Non-Scan non-scan" at bounding box center [214, 231] width 143 height 82
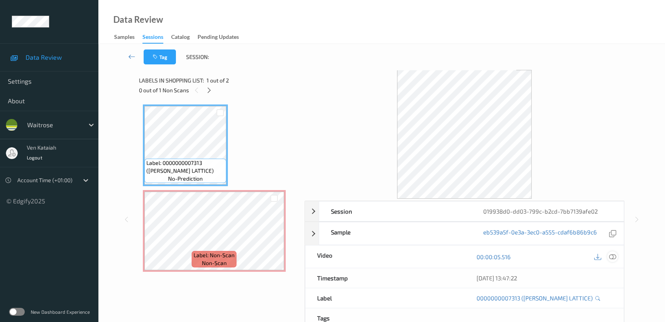
click at [610, 257] on icon at bounding box center [612, 257] width 7 height 7
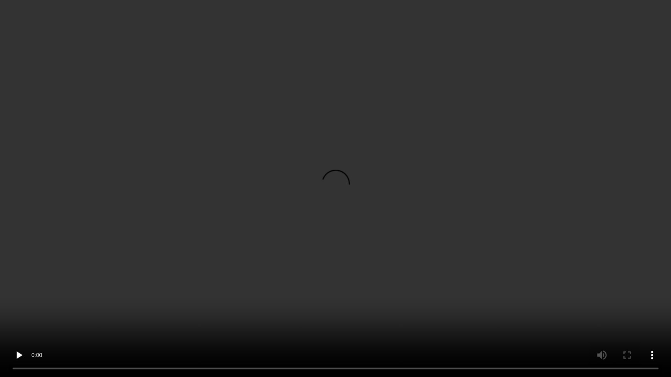
click at [480, 187] on video at bounding box center [335, 188] width 671 height 377
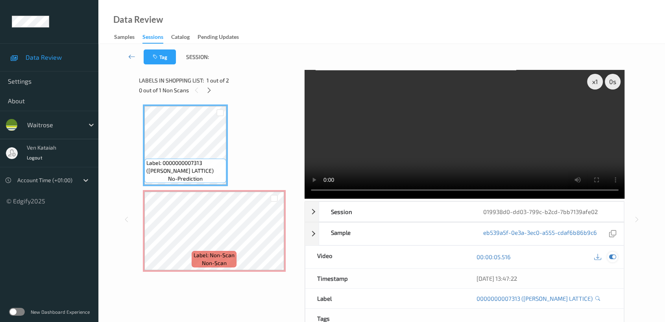
click at [616, 260] on div at bounding box center [612, 257] width 11 height 11
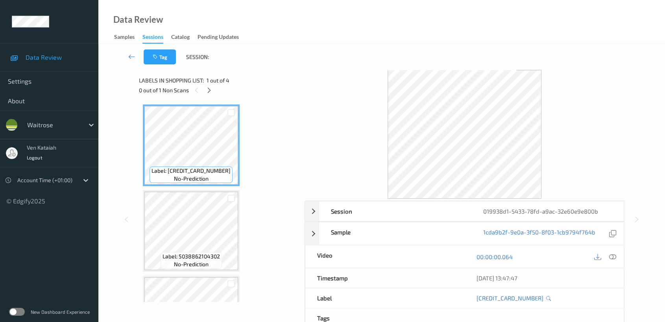
click at [204, 90] on div "0 out of 1 Non Scans" at bounding box center [219, 90] width 160 height 10
click at [206, 90] on icon at bounding box center [209, 90] width 7 height 7
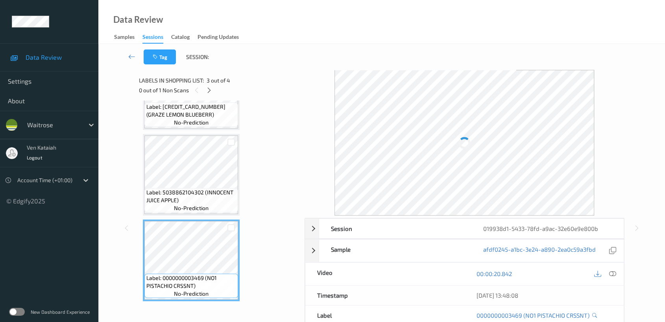
scroll to position [48, 0]
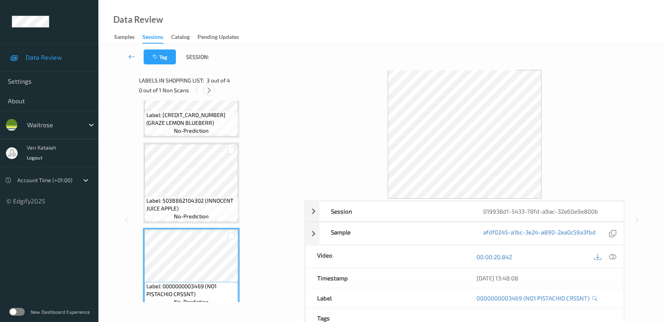
click at [211, 92] on icon at bounding box center [209, 90] width 7 height 7
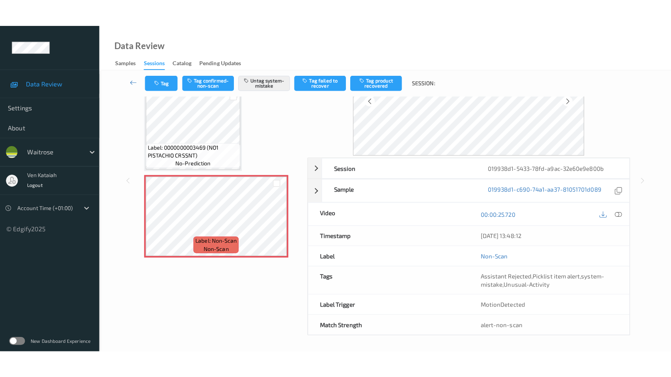
scroll to position [0, 0]
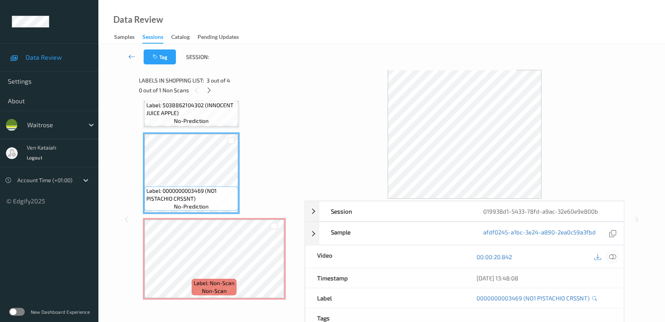
click at [617, 256] on div at bounding box center [612, 257] width 11 height 11
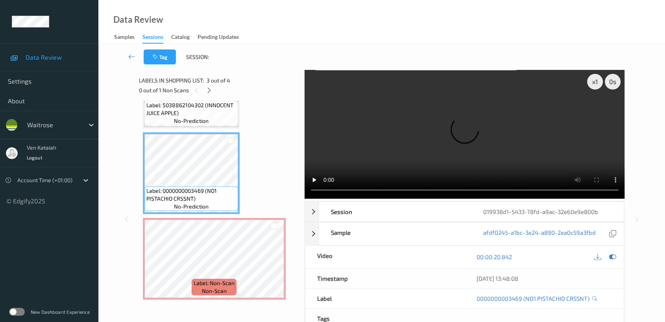
scroll to position [88, 0]
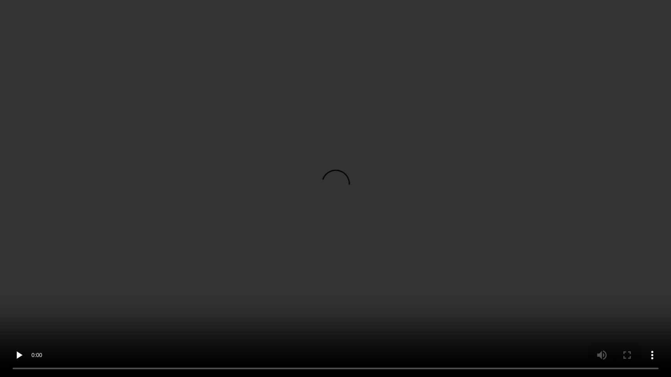
click at [256, 206] on video at bounding box center [335, 188] width 671 height 377
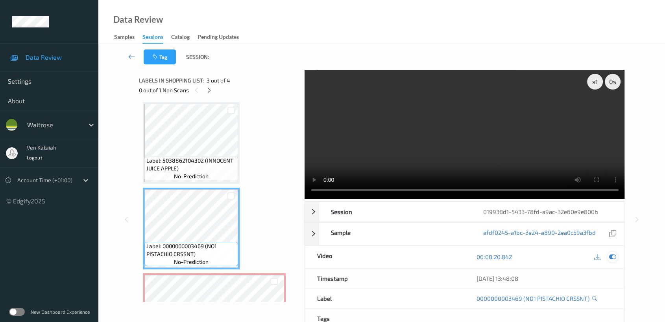
click at [613, 257] on icon at bounding box center [612, 257] width 7 height 7
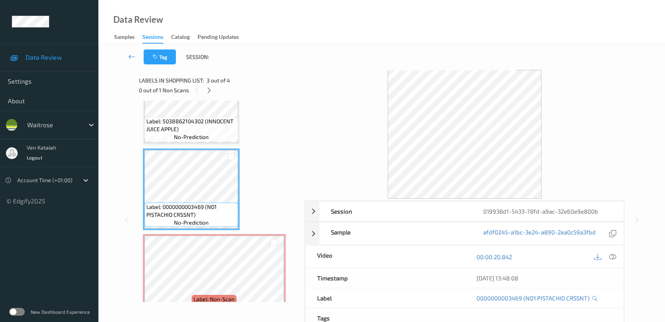
scroll to position [144, 0]
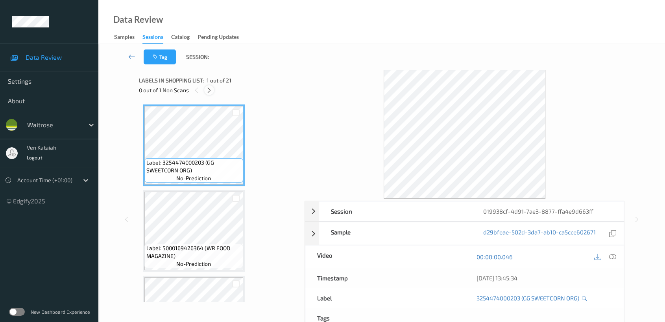
click at [212, 90] on icon at bounding box center [209, 90] width 7 height 7
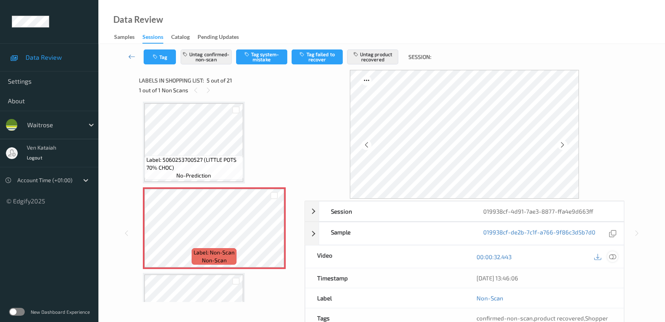
click at [612, 256] on icon at bounding box center [612, 257] width 7 height 7
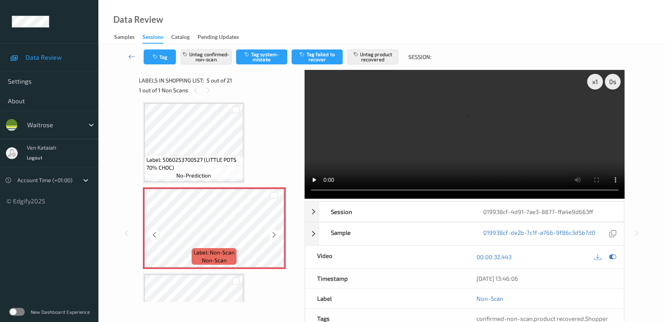
scroll to position [347, 0]
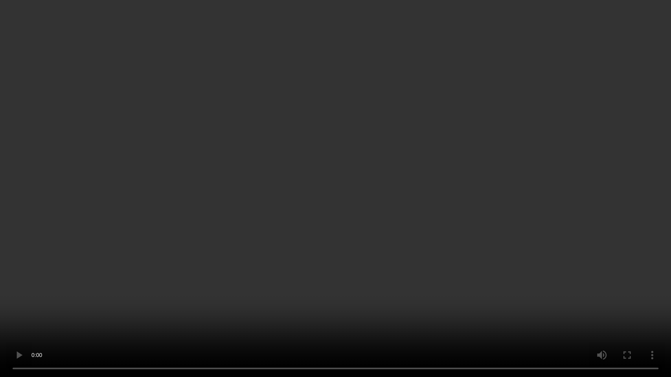
click at [219, 281] on video at bounding box center [335, 188] width 671 height 377
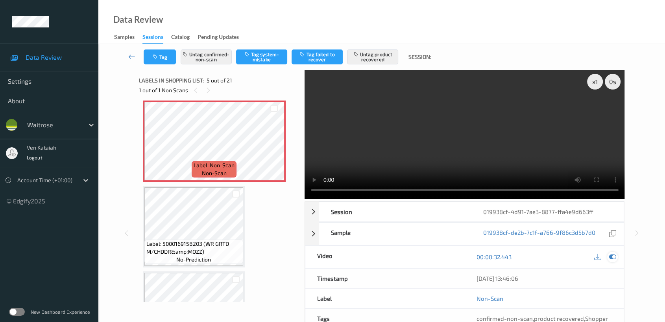
click at [611, 254] on icon at bounding box center [612, 257] width 7 height 7
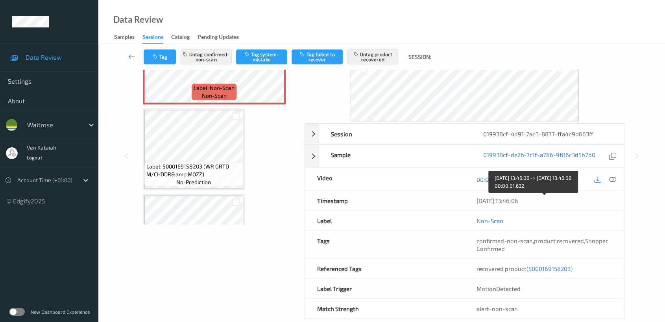
scroll to position [87, 0]
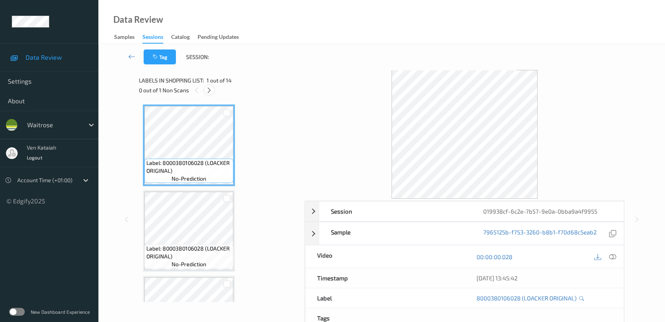
click at [209, 90] on icon at bounding box center [209, 90] width 7 height 7
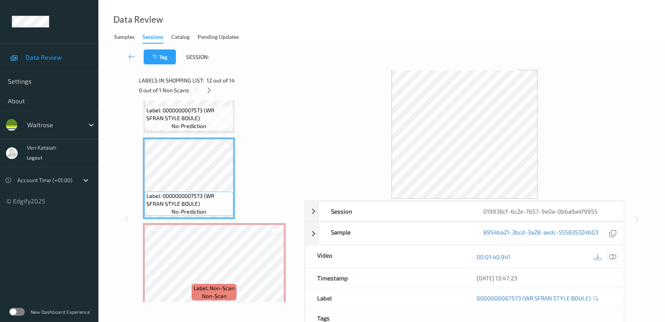
click at [616, 254] on div at bounding box center [612, 257] width 11 height 11
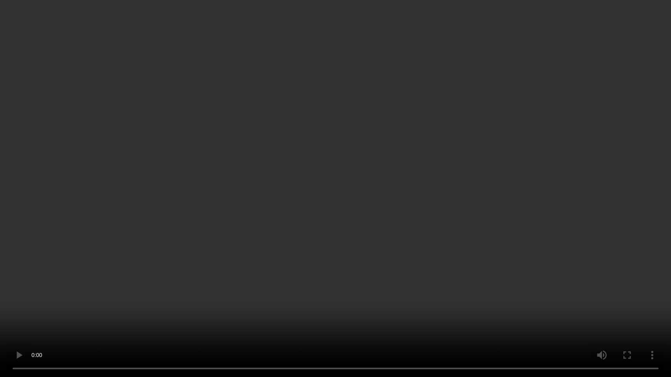
click at [201, 213] on video at bounding box center [335, 188] width 671 height 377
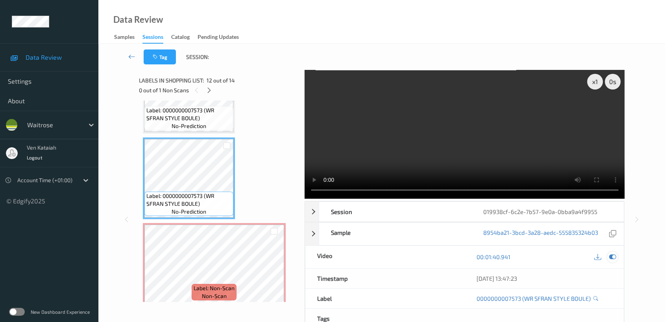
click at [613, 257] on icon at bounding box center [612, 257] width 7 height 7
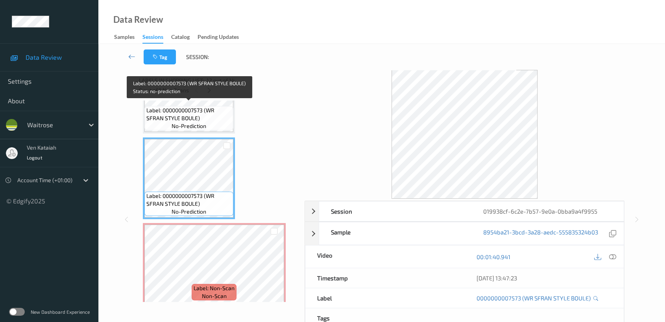
click at [205, 122] on span "no-prediction" at bounding box center [188, 126] width 35 height 8
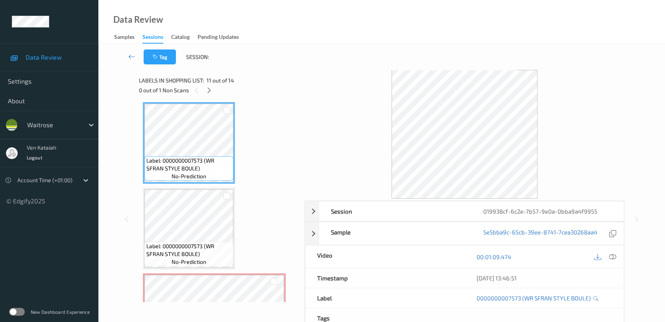
scroll to position [910, 0]
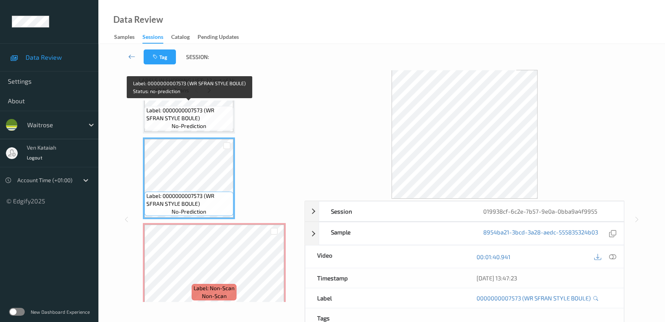
click at [191, 124] on span "no-prediction" at bounding box center [188, 126] width 35 height 8
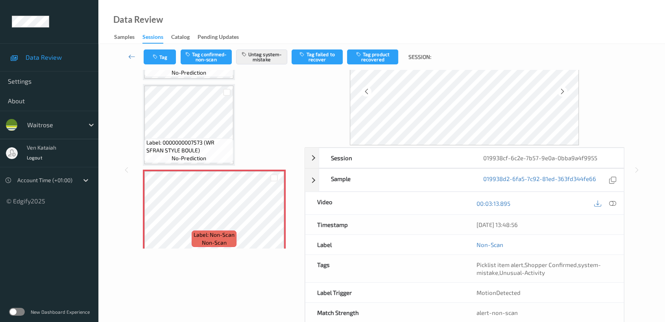
scroll to position [70, 0]
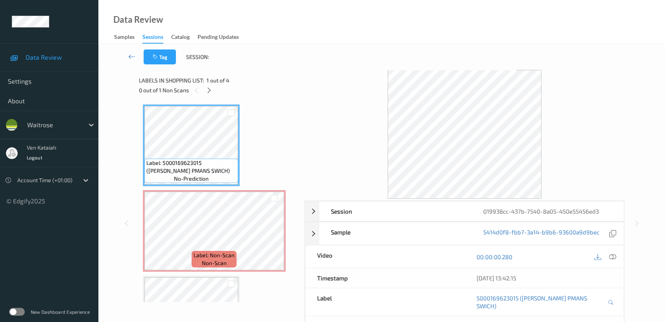
click at [212, 86] on div "0 out of 1 Non Scans" at bounding box center [219, 90] width 160 height 10
click at [209, 91] on icon at bounding box center [209, 90] width 7 height 7
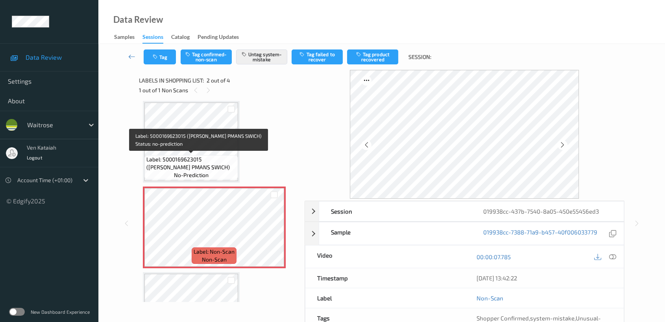
click at [197, 156] on span "Label: 5000169623015 (WR HAMH PMANS SWICH)" at bounding box center [191, 164] width 90 height 16
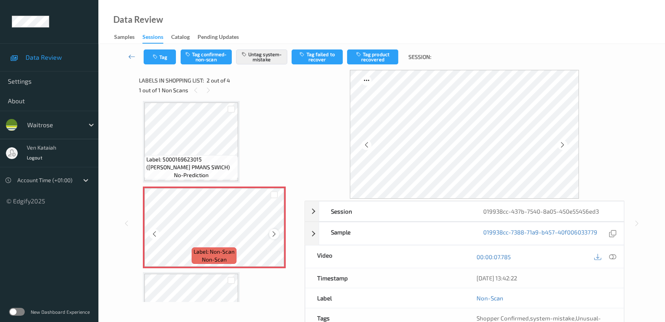
click at [271, 232] on icon at bounding box center [274, 234] width 7 height 7
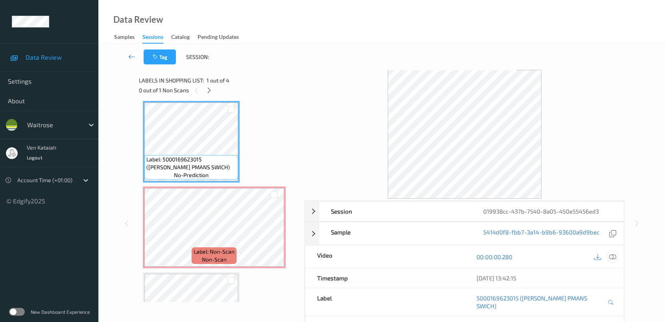
click at [611, 260] on icon at bounding box center [612, 257] width 7 height 7
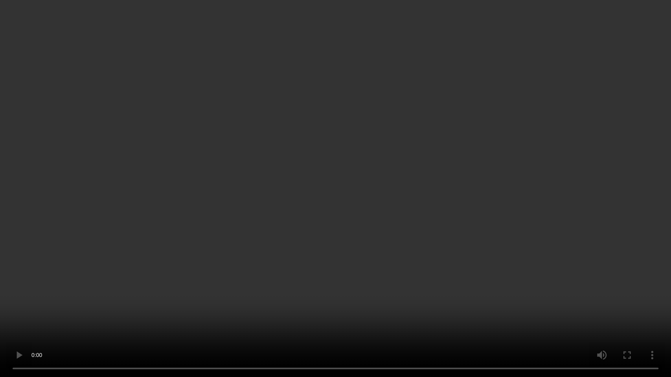
click at [408, 195] on video at bounding box center [335, 188] width 671 height 377
click at [214, 294] on video at bounding box center [335, 188] width 671 height 377
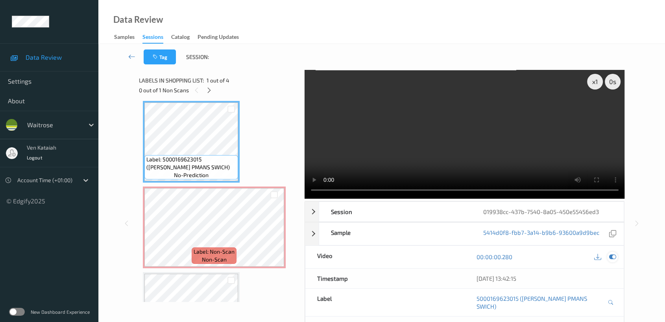
click at [615, 256] on icon at bounding box center [612, 257] width 7 height 7
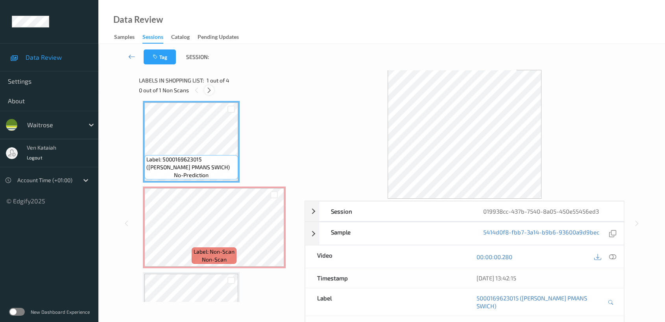
click at [210, 95] on div at bounding box center [209, 90] width 10 height 10
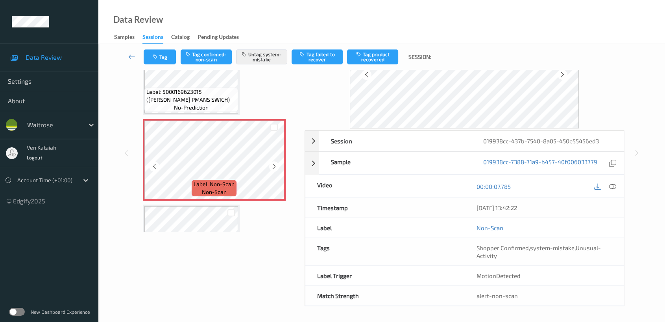
scroll to position [0, 0]
click at [276, 167] on icon at bounding box center [274, 167] width 7 height 7
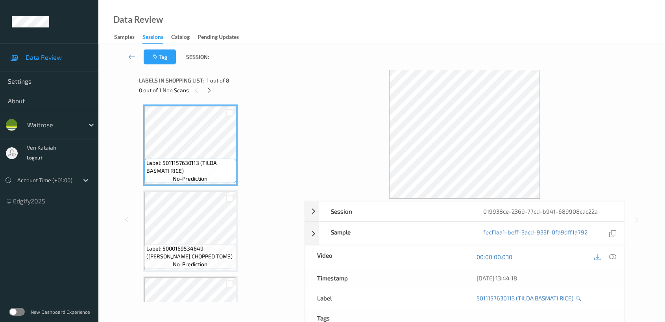
click at [120, 11] on div "Data Review Samples Sessions Catalog Pending Updates" at bounding box center [381, 22] width 566 height 44
click at [218, 88] on div "0 out of 1 Non Scans" at bounding box center [219, 90] width 160 height 10
click at [212, 89] on icon at bounding box center [209, 90] width 7 height 7
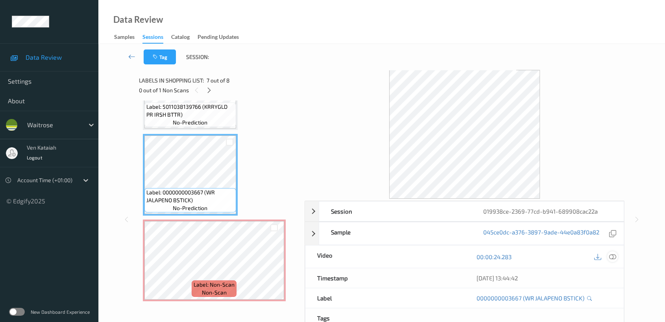
click at [610, 254] on icon at bounding box center [612, 257] width 7 height 7
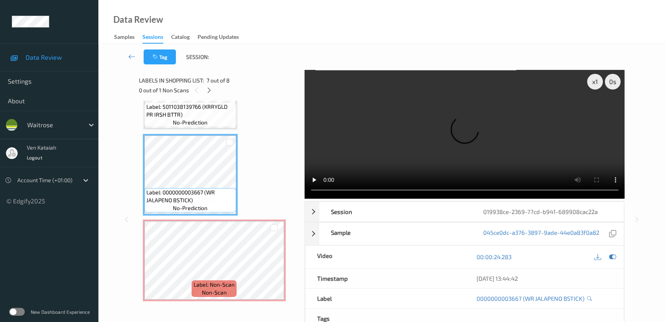
scroll to position [430, 0]
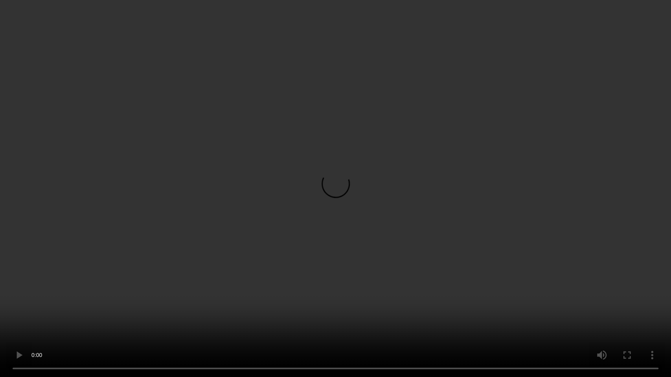
click at [354, 263] on video at bounding box center [335, 188] width 671 height 377
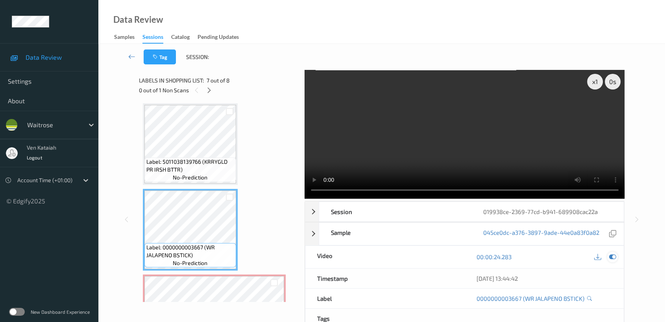
click at [610, 256] on icon at bounding box center [612, 257] width 7 height 7
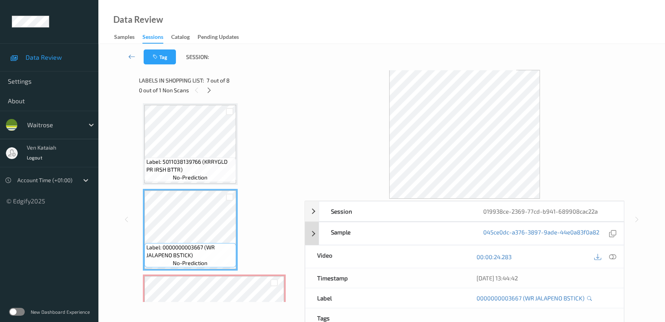
scroll to position [63, 0]
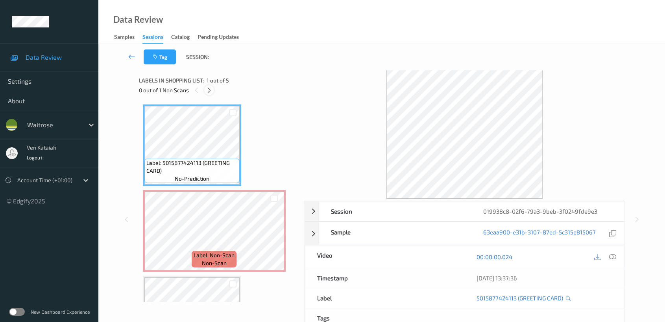
click at [208, 90] on icon at bounding box center [209, 90] width 7 height 7
click at [612, 258] on icon at bounding box center [612, 257] width 7 height 7
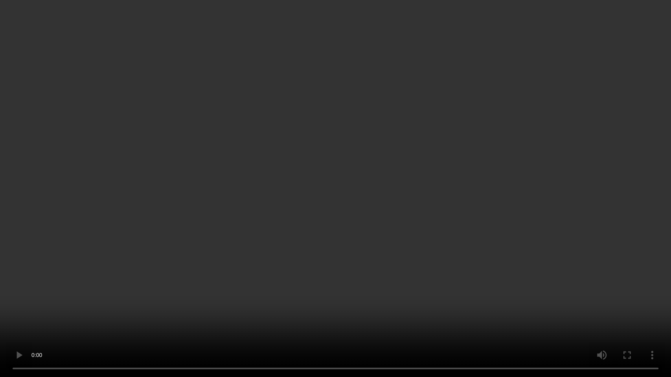
click at [256, 211] on video at bounding box center [335, 188] width 671 height 377
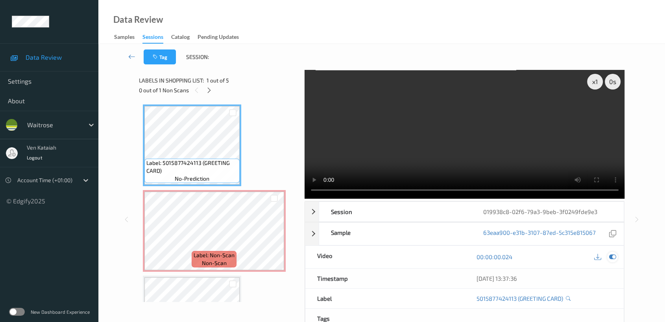
click at [611, 254] on icon at bounding box center [612, 257] width 7 height 7
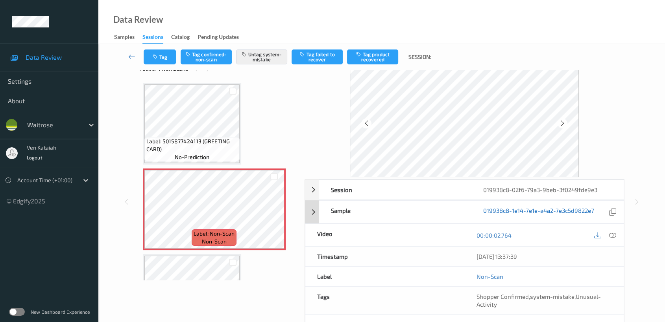
scroll to position [70, 0]
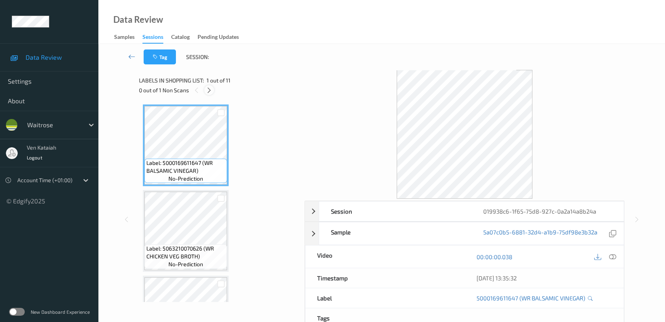
click at [208, 92] on icon at bounding box center [209, 90] width 7 height 7
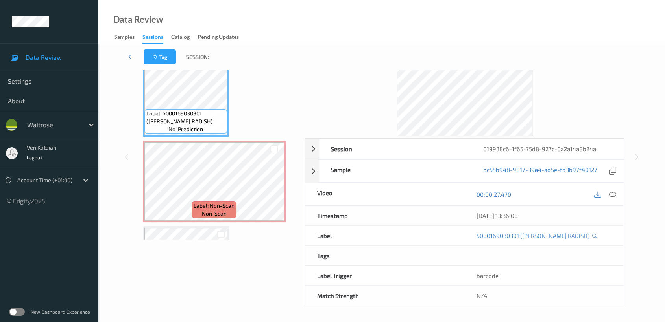
scroll to position [601, 0]
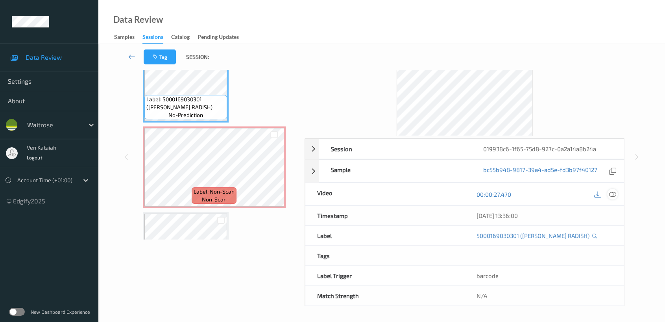
click at [607, 195] on div at bounding box center [612, 194] width 11 height 11
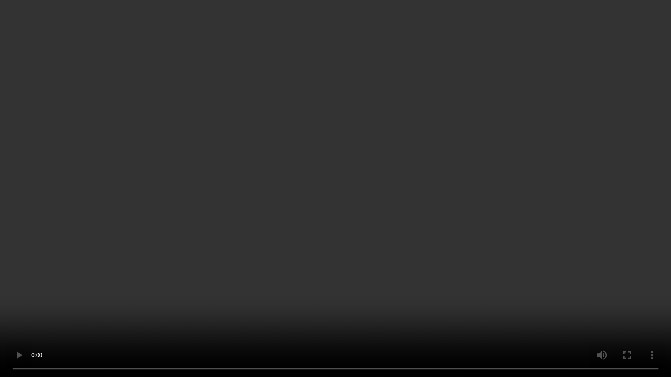
click at [479, 211] on video at bounding box center [335, 188] width 671 height 377
click at [387, 151] on video at bounding box center [335, 188] width 671 height 377
click at [428, 221] on video at bounding box center [335, 188] width 671 height 377
click at [416, 208] on video at bounding box center [335, 188] width 671 height 377
click at [399, 217] on video at bounding box center [335, 188] width 671 height 377
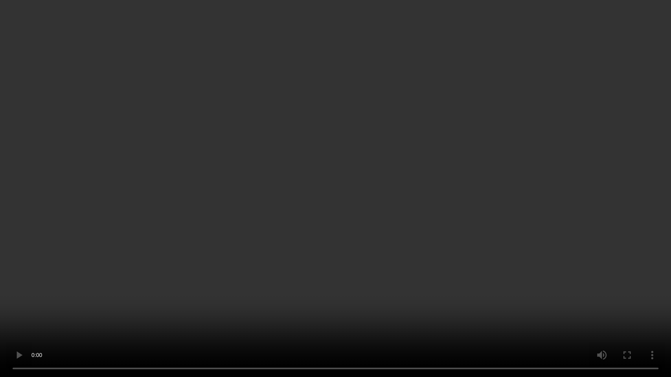
click at [422, 253] on video at bounding box center [335, 188] width 671 height 377
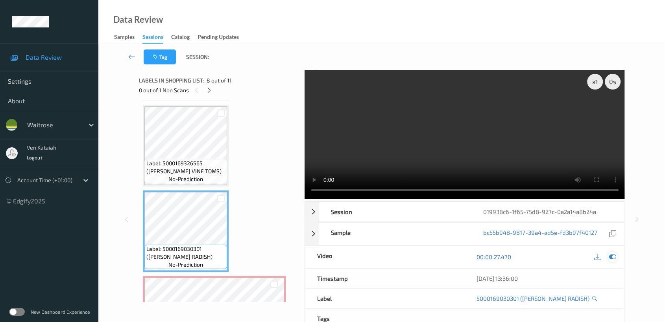
click at [614, 261] on div at bounding box center [612, 257] width 11 height 11
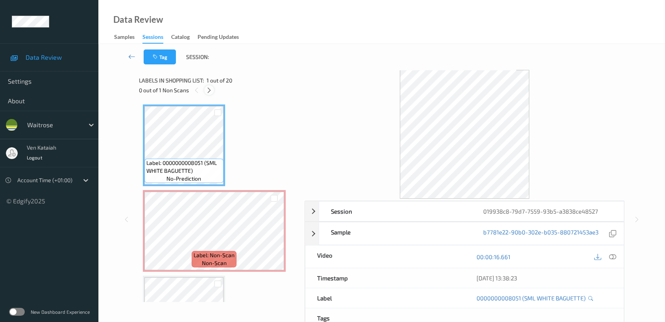
click at [208, 91] on icon at bounding box center [209, 90] width 7 height 7
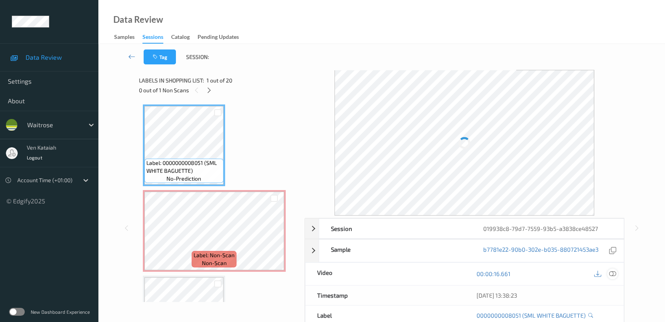
click at [613, 274] on icon at bounding box center [612, 274] width 7 height 7
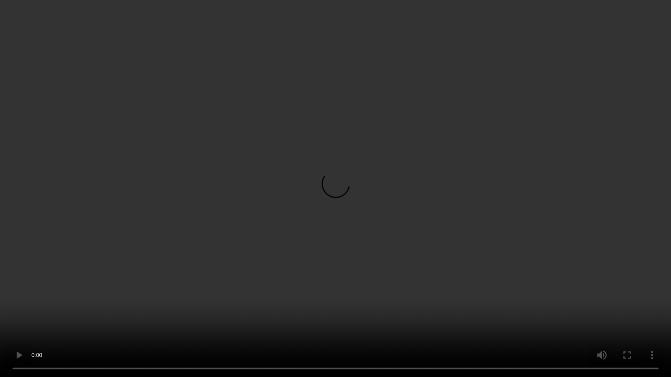
click at [412, 230] on video at bounding box center [335, 188] width 671 height 377
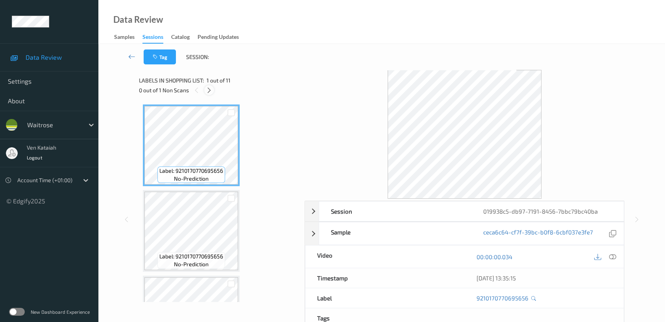
click at [210, 89] on icon at bounding box center [209, 90] width 7 height 7
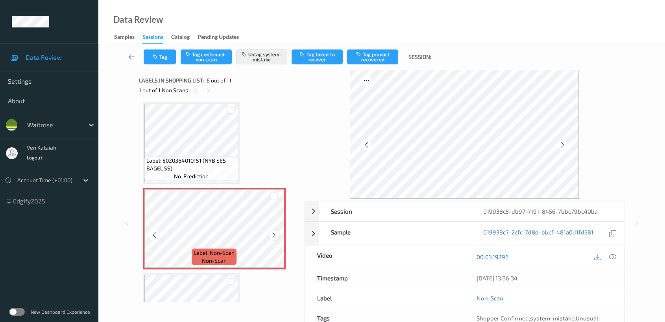
click at [271, 234] on icon at bounding box center [274, 235] width 7 height 7
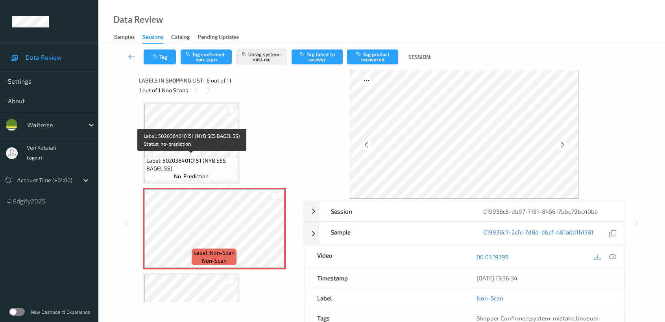
click at [228, 159] on span "Label: 5020364010151 (NYB SES BAGEL 5S)" at bounding box center [191, 165] width 90 height 16
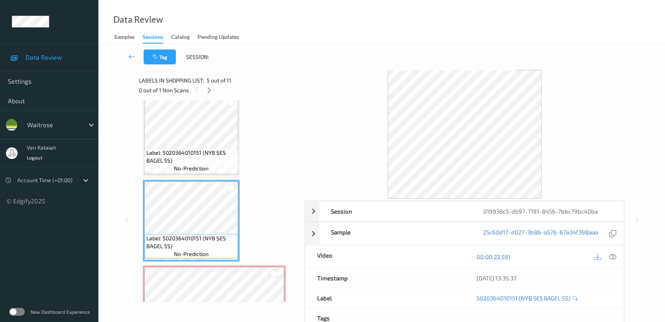
scroll to position [258, 0]
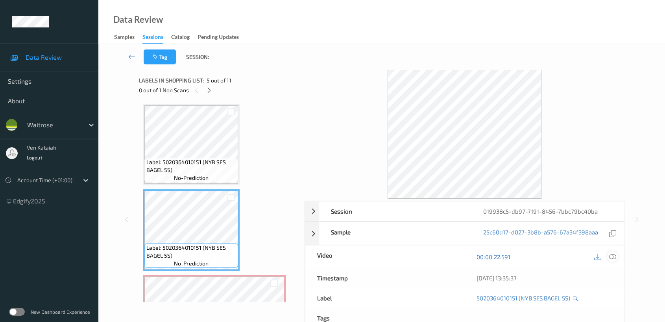
click at [614, 259] on icon at bounding box center [612, 257] width 7 height 7
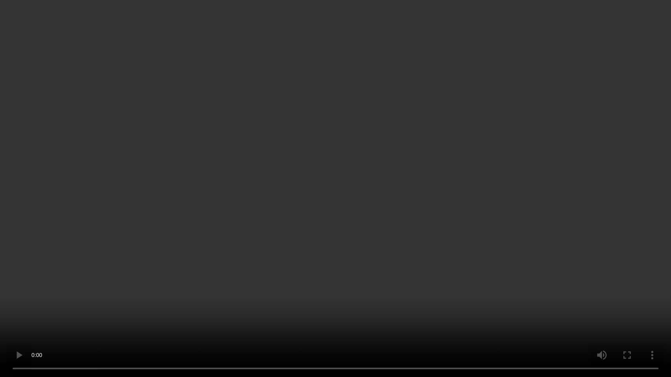
click at [301, 205] on video at bounding box center [335, 188] width 671 height 377
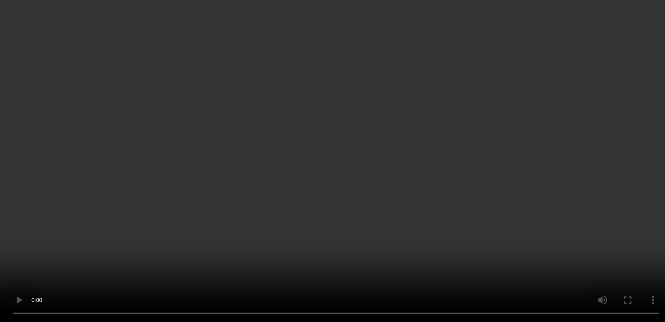
scroll to position [345, 0]
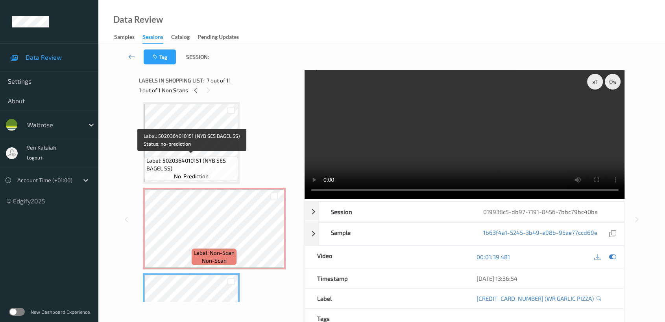
click at [204, 157] on span "Label: 5020364010151 (NYB SES BAGEL 5S)" at bounding box center [191, 165] width 90 height 16
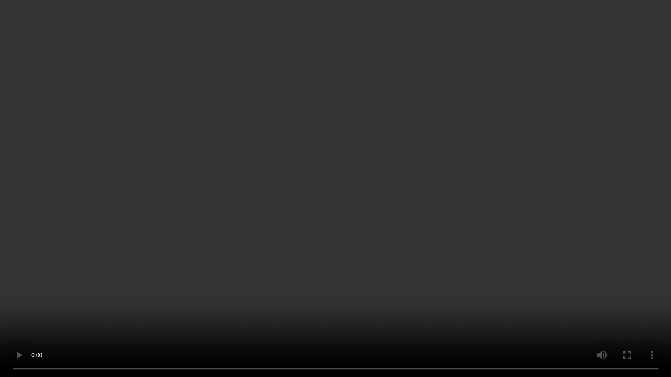
click at [370, 242] on video at bounding box center [335, 188] width 671 height 377
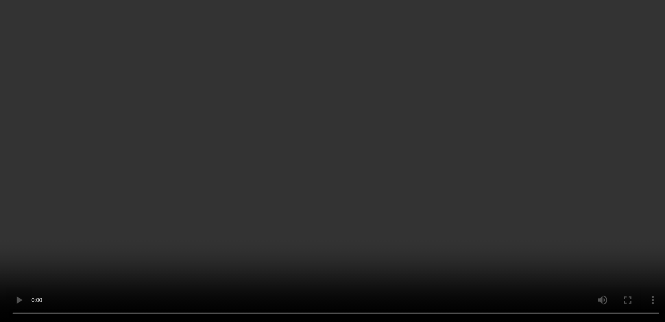
scroll to position [258, 0]
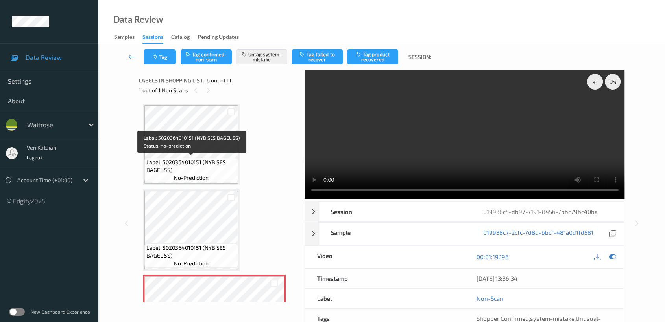
click at [212, 173] on div "Label: 5020364010151 (NYB SES BAGEL 5S) no-prediction" at bounding box center [191, 170] width 94 height 24
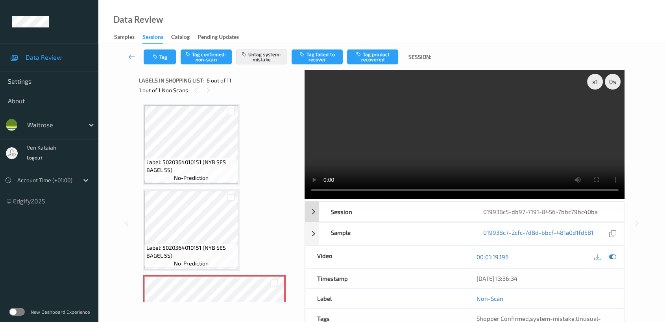
scroll to position [70, 0]
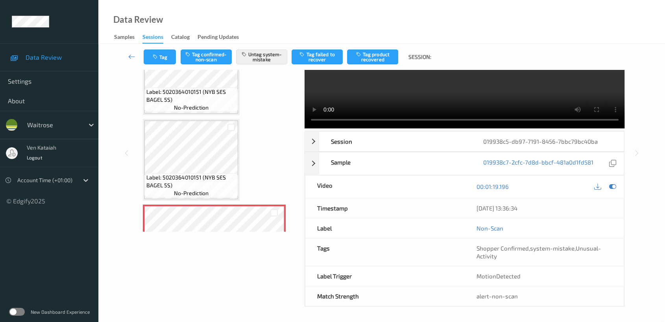
click at [268, 217] on div at bounding box center [274, 212] width 20 height 13
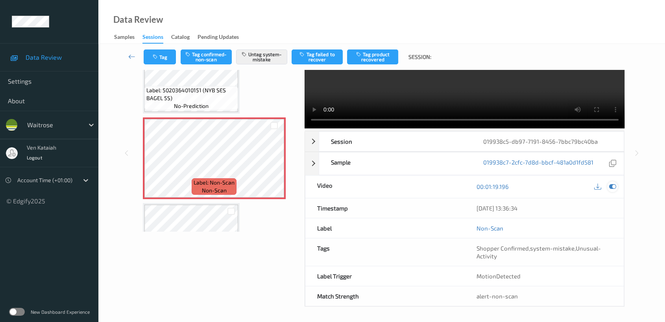
click at [611, 185] on icon at bounding box center [612, 186] width 7 height 7
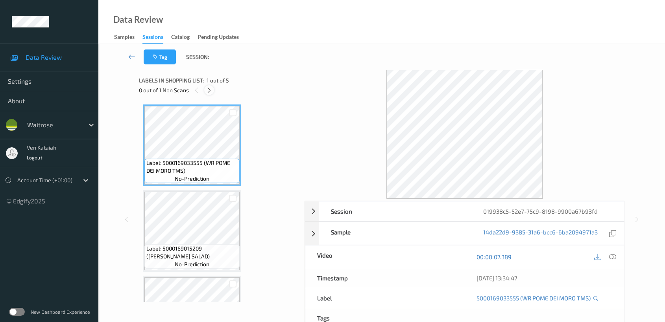
click at [211, 92] on icon at bounding box center [209, 90] width 7 height 7
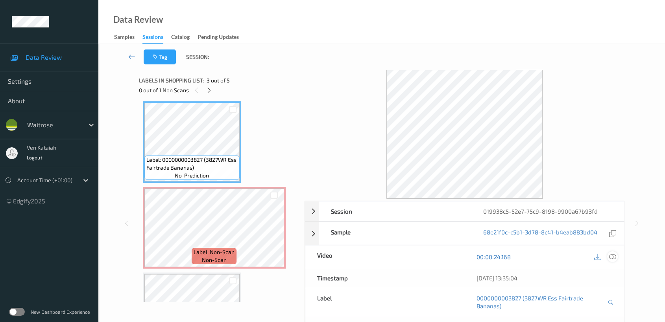
click at [610, 256] on icon at bounding box center [612, 257] width 7 height 7
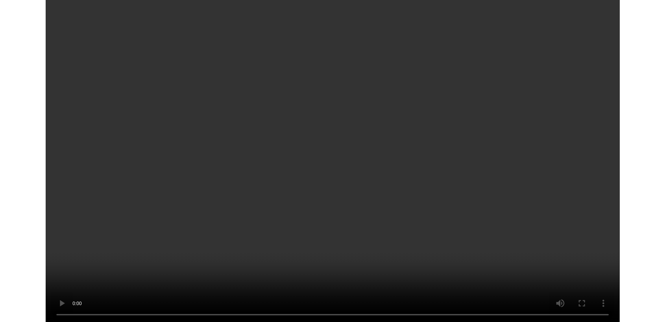
scroll to position [174, 0]
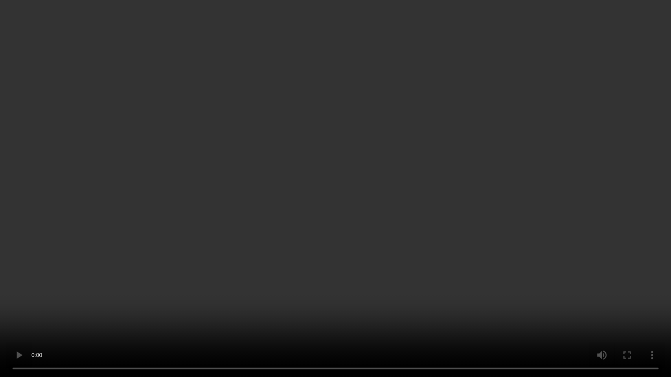
click at [238, 185] on video at bounding box center [335, 188] width 671 height 377
click at [168, 322] on video at bounding box center [335, 188] width 671 height 377
click at [309, 270] on video at bounding box center [335, 188] width 671 height 377
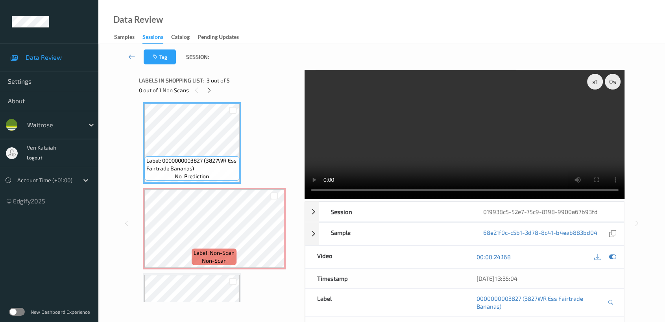
click at [457, 134] on video at bounding box center [464, 134] width 320 height 129
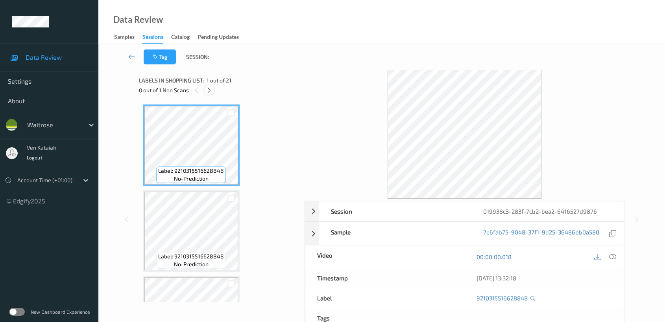
click at [209, 92] on icon at bounding box center [209, 90] width 7 height 7
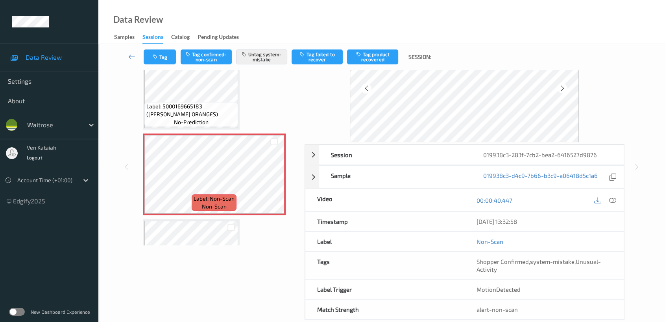
scroll to position [70, 0]
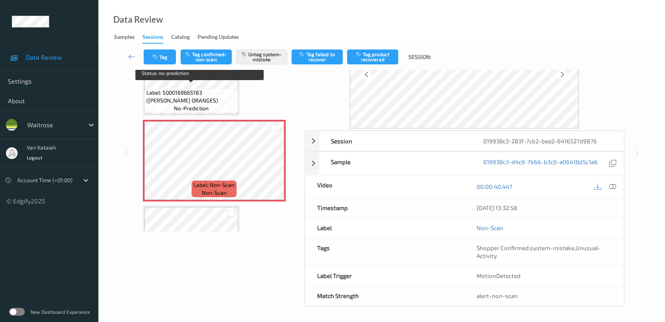
click at [197, 89] on span "Label: 5000169665183 ([PERSON_NAME] ORANGES)" at bounding box center [191, 97] width 90 height 16
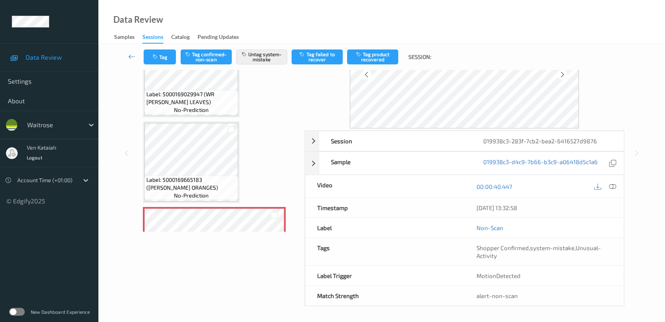
scroll to position [63, 0]
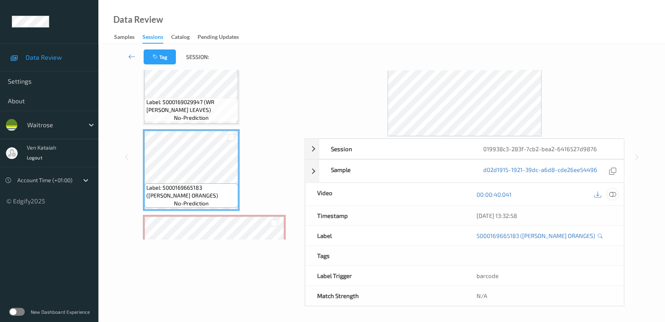
click at [614, 198] on div at bounding box center [612, 194] width 11 height 11
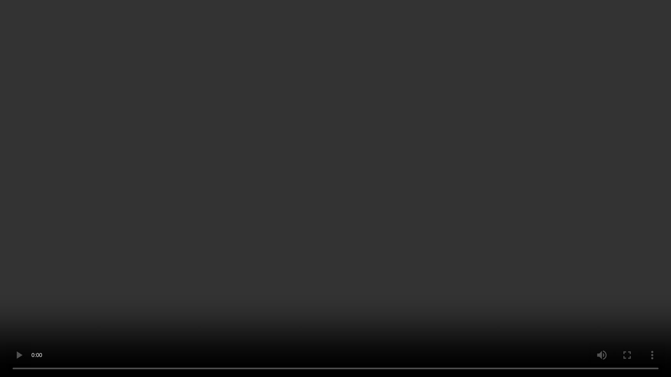
click at [388, 135] on video at bounding box center [335, 188] width 671 height 377
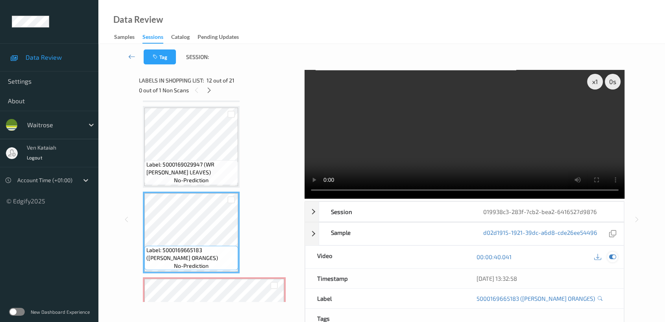
click at [616, 253] on div at bounding box center [612, 257] width 11 height 11
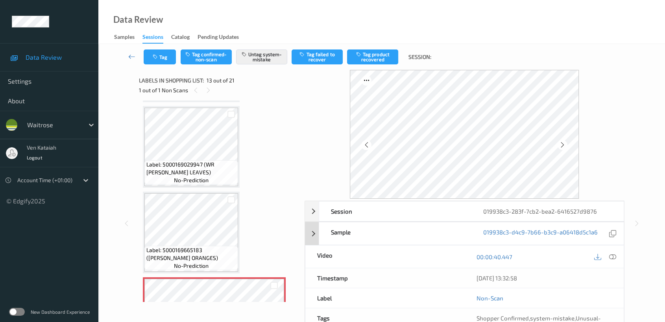
scroll to position [70, 0]
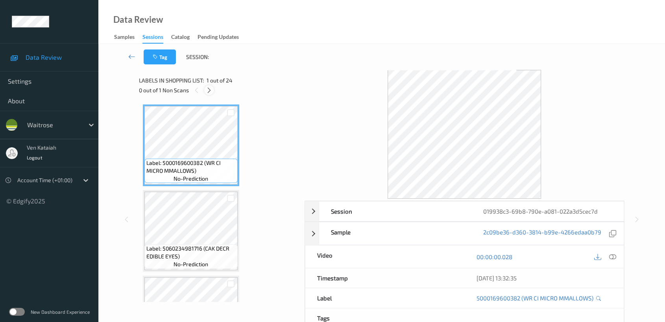
click at [206, 94] on div at bounding box center [209, 90] width 10 height 10
click at [211, 91] on icon at bounding box center [209, 90] width 7 height 7
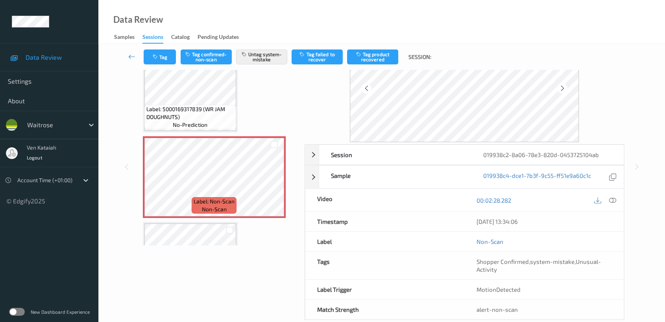
scroll to position [70, 0]
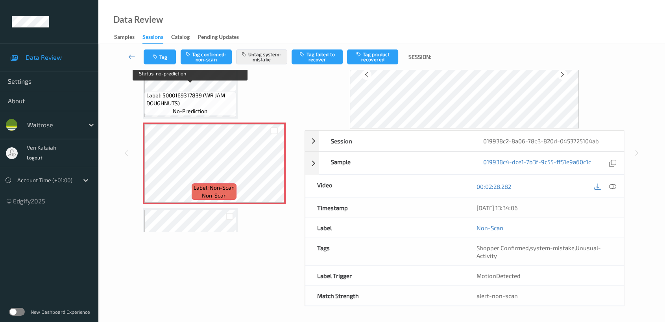
click at [212, 96] on span "Label: 5000169317839 (WR JAM DOUGHNUTS)" at bounding box center [190, 100] width 88 height 16
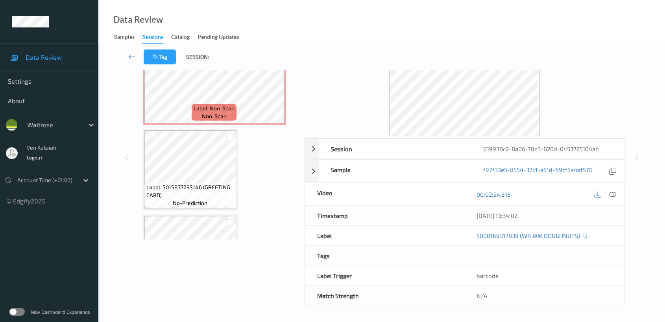
scroll to position [1626, 0]
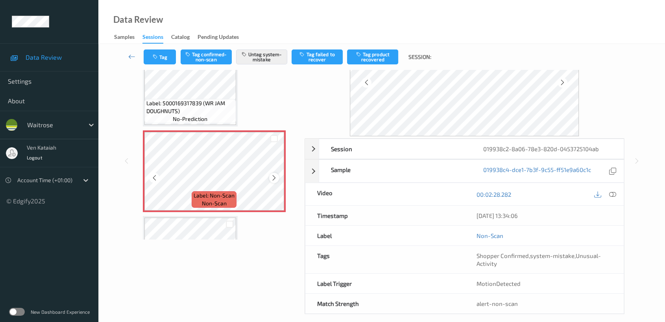
click at [276, 175] on icon at bounding box center [274, 178] width 7 height 7
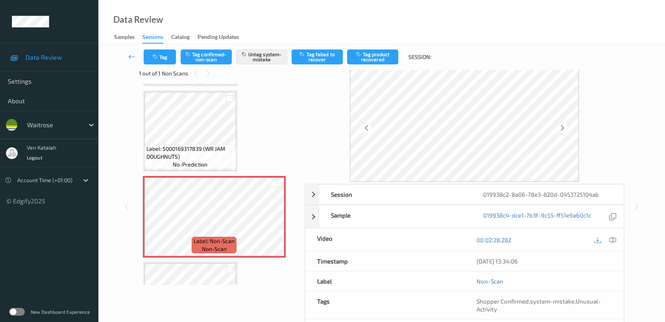
scroll to position [0, 0]
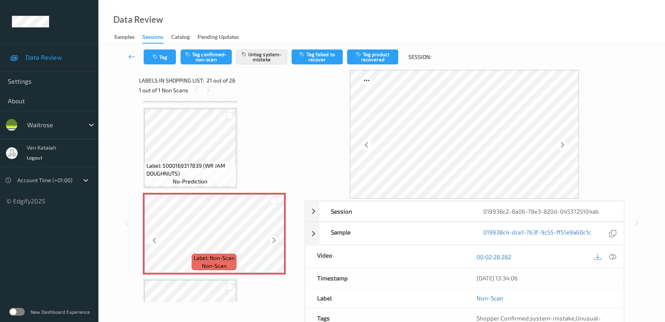
click at [272, 237] on icon at bounding box center [274, 240] width 7 height 7
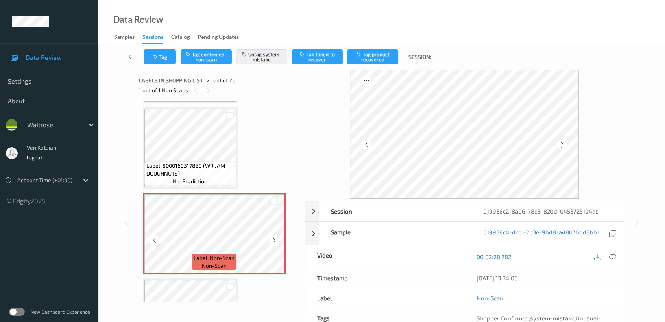
click at [272, 237] on icon at bounding box center [274, 240] width 7 height 7
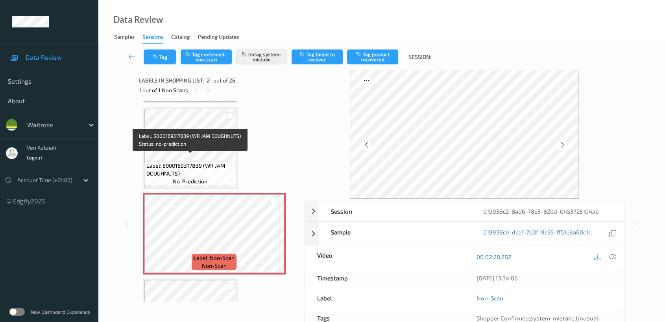
click at [226, 162] on span "Label: 5000169317839 (WR JAM DOUGHNUTS)" at bounding box center [190, 170] width 88 height 16
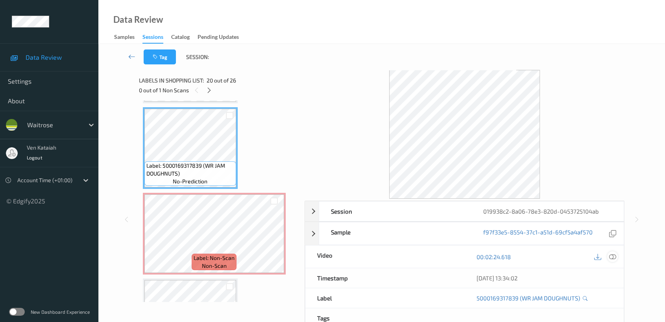
click at [610, 259] on icon at bounding box center [612, 257] width 7 height 7
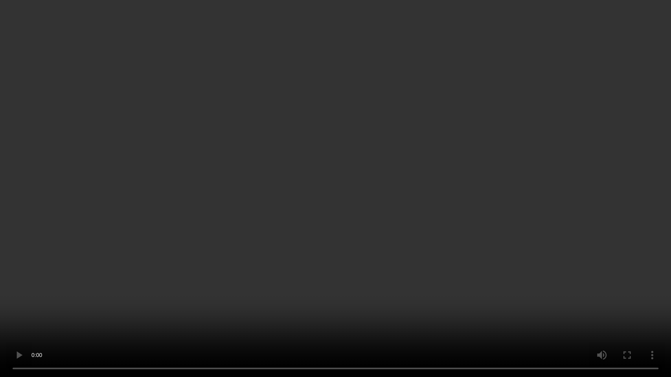
click at [360, 237] on video at bounding box center [335, 188] width 671 height 377
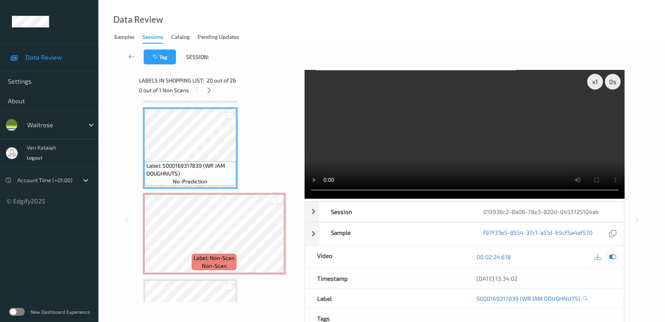
click at [611, 254] on icon at bounding box center [612, 257] width 7 height 7
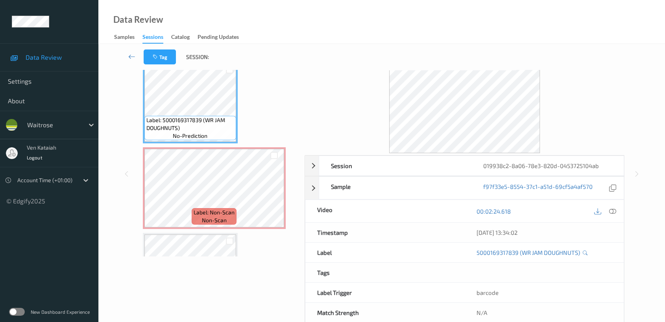
scroll to position [63, 0]
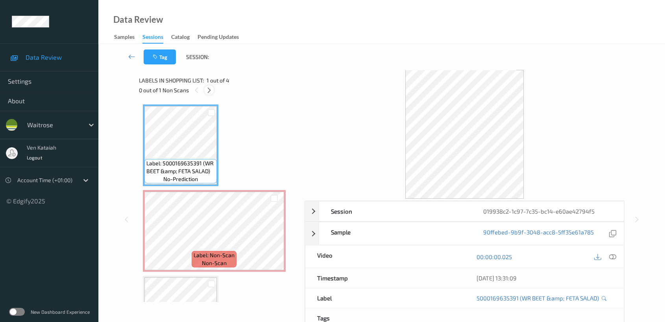
click at [212, 89] on icon at bounding box center [209, 90] width 7 height 7
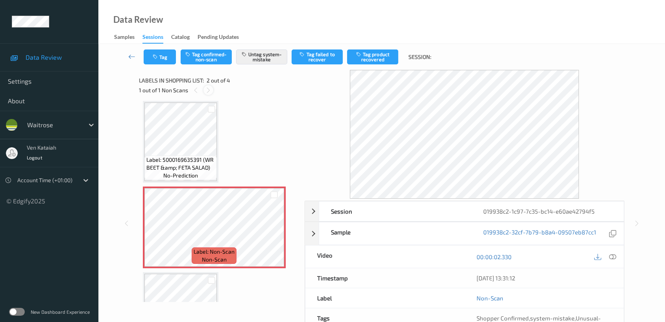
click at [204, 92] on div at bounding box center [208, 90] width 10 height 10
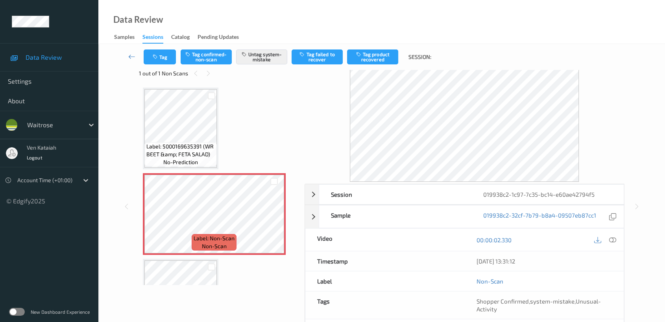
scroll to position [0, 0]
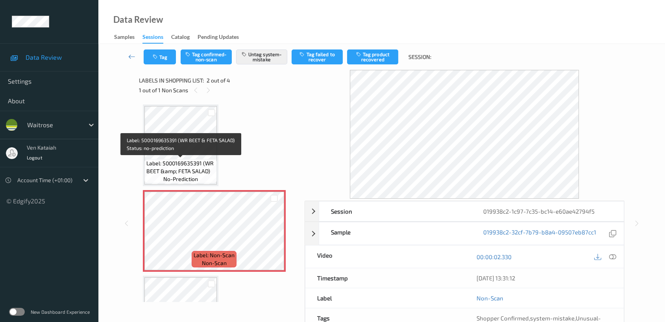
click at [192, 162] on span "Label: 5000169635391 (WR BEET &amp; FETA SALAD)" at bounding box center [180, 168] width 68 height 16
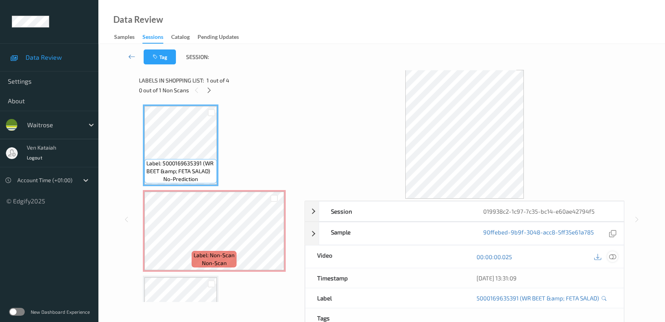
click at [610, 255] on icon at bounding box center [612, 257] width 7 height 7
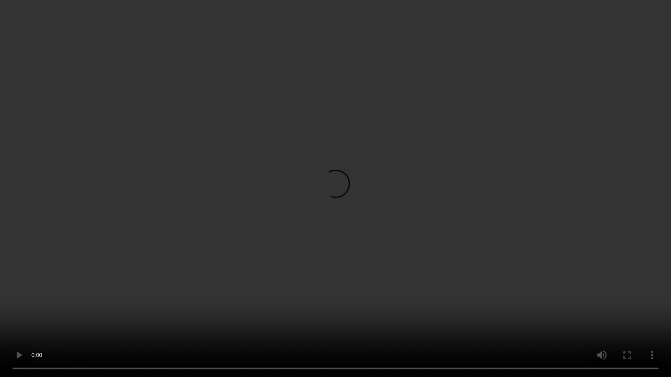
click at [321, 204] on video at bounding box center [335, 188] width 671 height 377
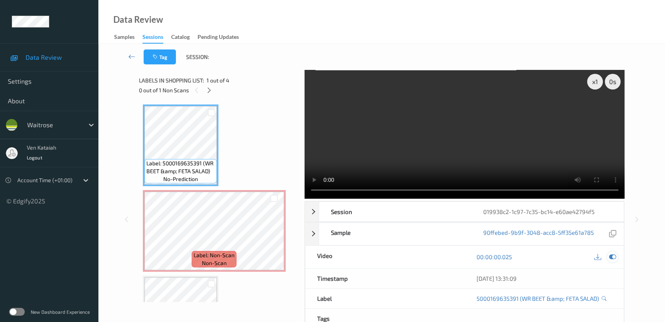
click at [612, 257] on icon at bounding box center [612, 257] width 7 height 7
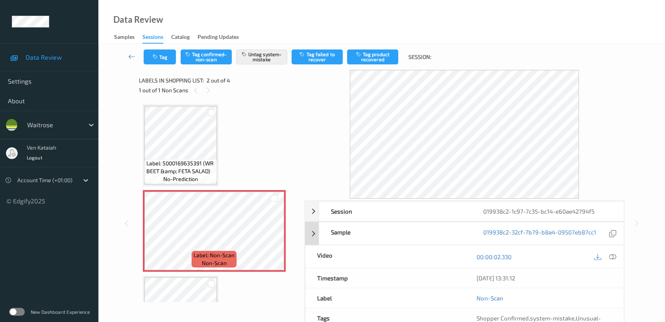
scroll to position [70, 0]
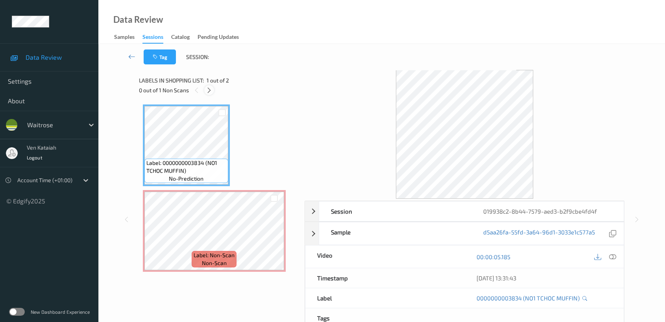
click at [210, 93] on icon at bounding box center [209, 90] width 7 height 7
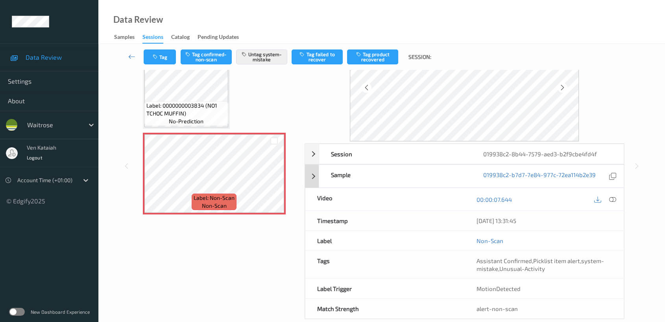
scroll to position [70, 0]
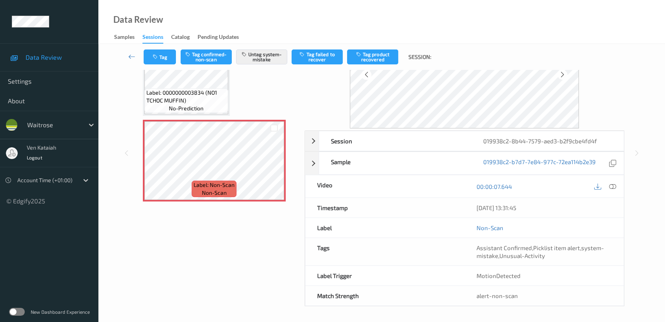
click at [204, 98] on span "Label: 0000000003834 (NO1 TCHOC MUFFIN)" at bounding box center [186, 97] width 80 height 16
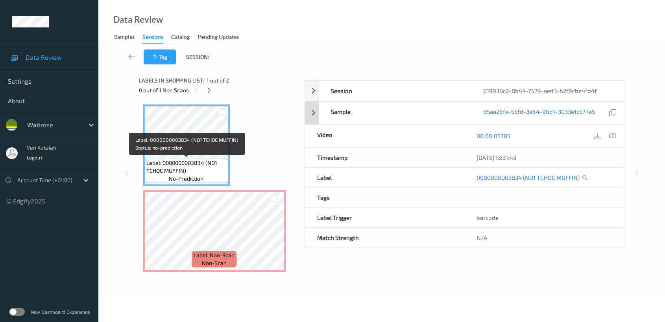
scroll to position [63, 0]
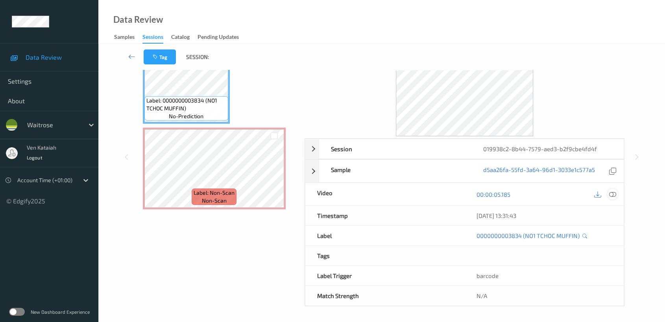
click at [612, 196] on icon at bounding box center [612, 194] width 7 height 7
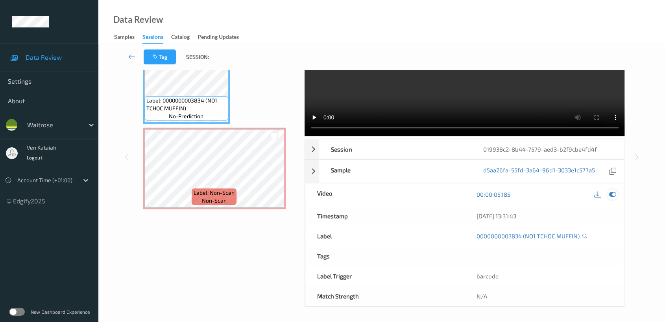
scroll to position [0, 0]
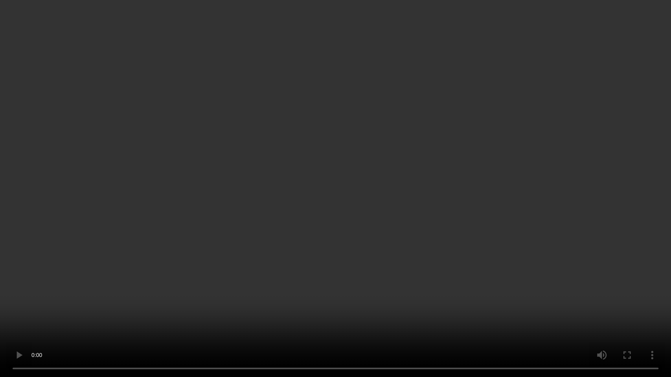
click at [437, 215] on video at bounding box center [335, 188] width 671 height 377
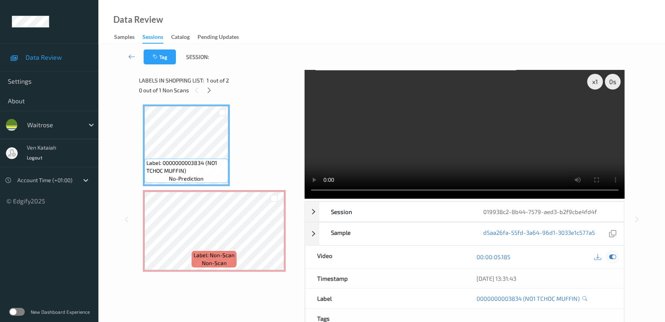
click at [613, 256] on icon at bounding box center [612, 257] width 7 height 7
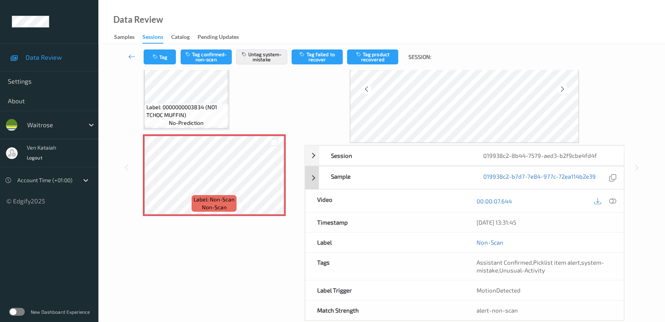
scroll to position [70, 0]
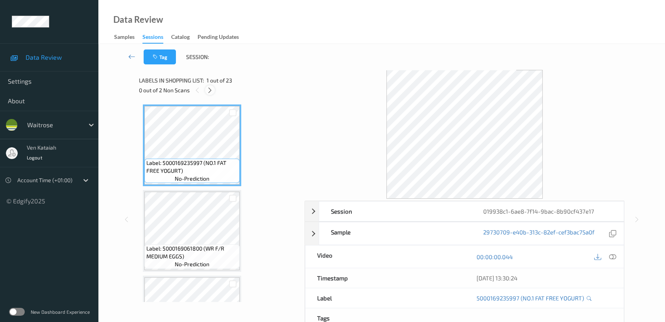
click at [209, 91] on icon at bounding box center [209, 90] width 7 height 7
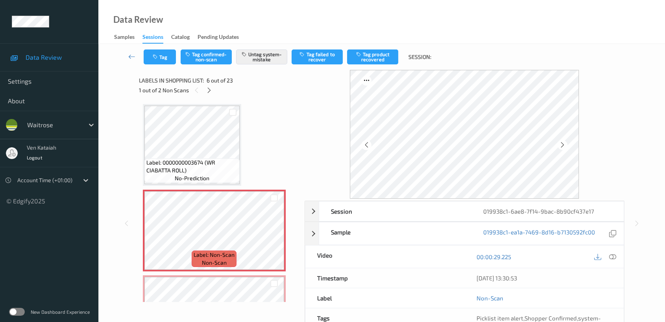
scroll to position [345, 0]
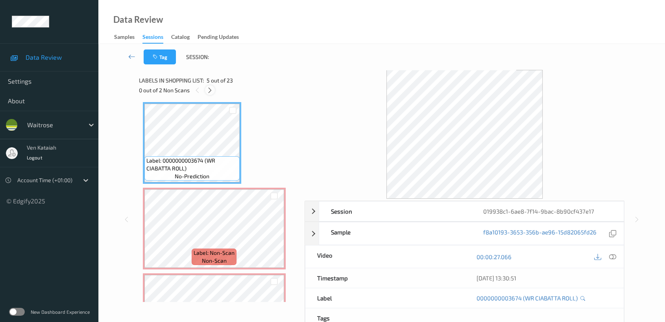
click at [214, 89] on div at bounding box center [210, 90] width 10 height 10
click at [612, 255] on icon at bounding box center [612, 257] width 7 height 7
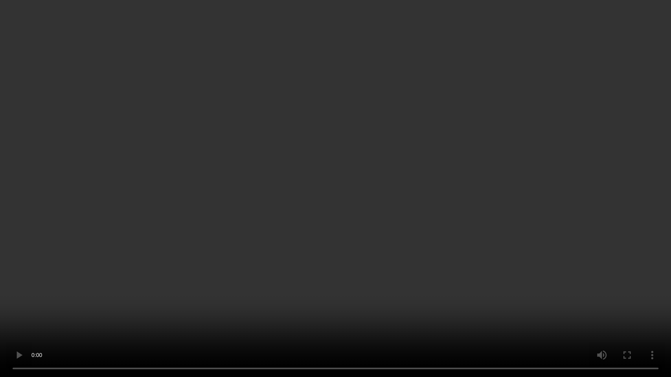
click at [233, 278] on video at bounding box center [335, 188] width 671 height 377
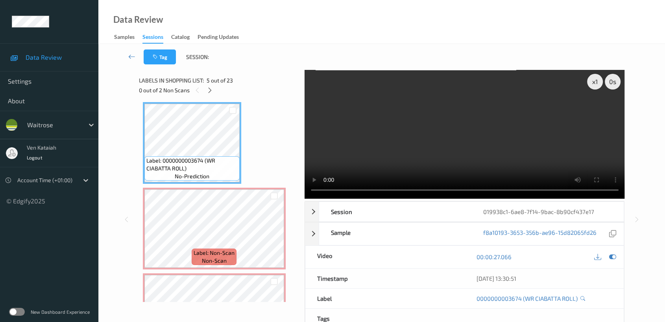
click at [617, 256] on div "00:00:27.066" at bounding box center [543, 257] width 159 height 22
click at [615, 256] on icon at bounding box center [612, 257] width 7 height 7
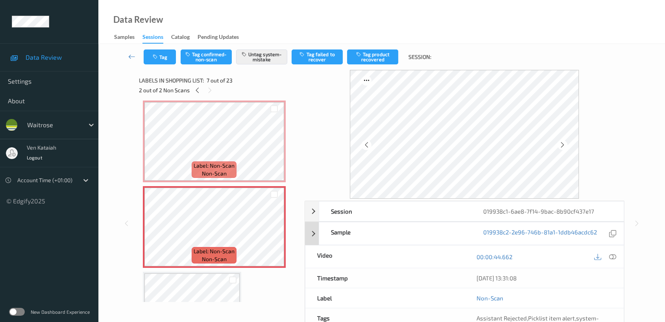
scroll to position [70, 0]
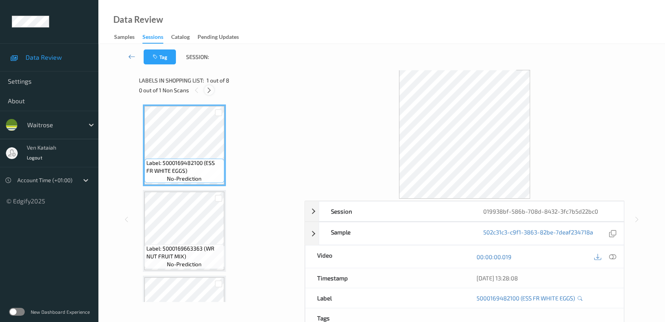
click at [214, 88] on div at bounding box center [209, 90] width 10 height 10
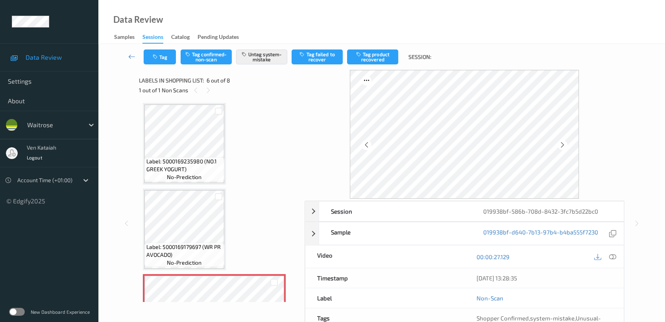
scroll to position [258, 0]
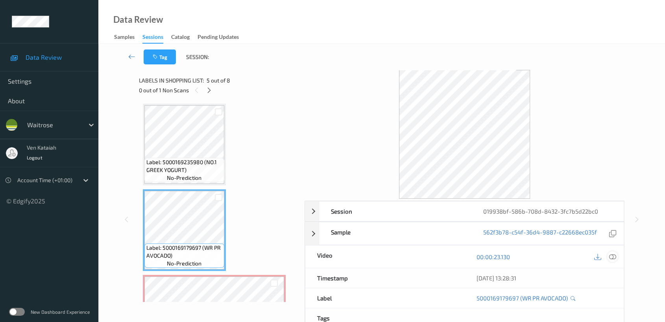
click at [612, 255] on icon at bounding box center [612, 257] width 7 height 7
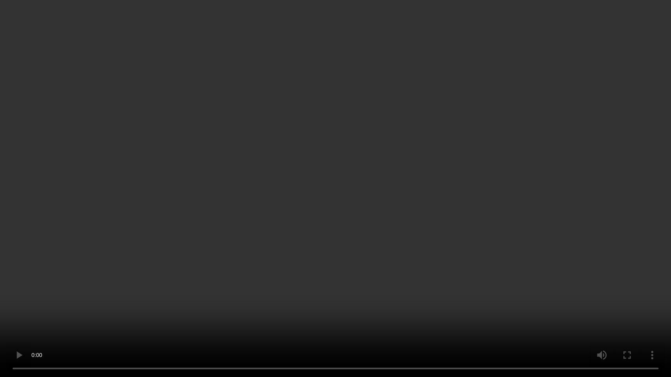
click at [363, 204] on video at bounding box center [335, 188] width 671 height 377
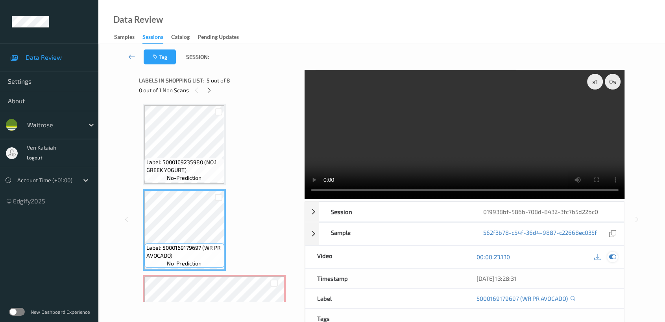
click at [616, 254] on div at bounding box center [612, 257] width 11 height 11
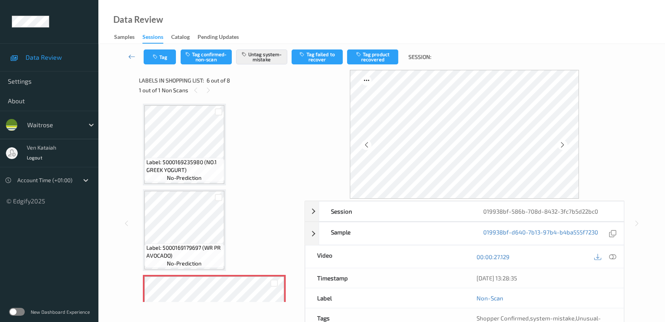
scroll to position [345, 0]
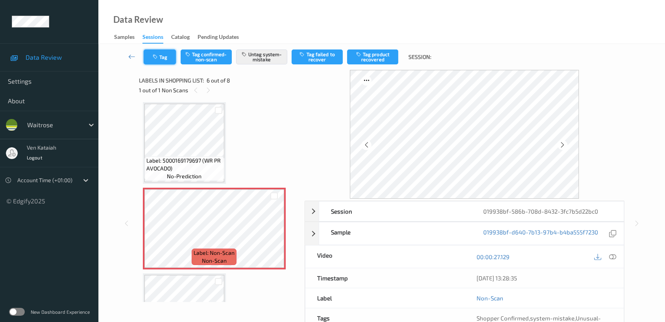
click at [167, 59] on button "Tag" at bounding box center [160, 57] width 32 height 15
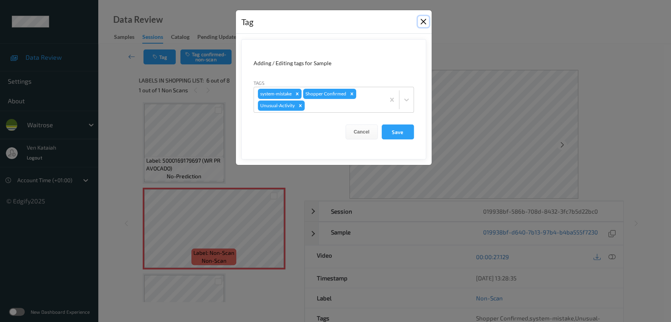
click at [425, 18] on button "Close" at bounding box center [423, 21] width 11 height 11
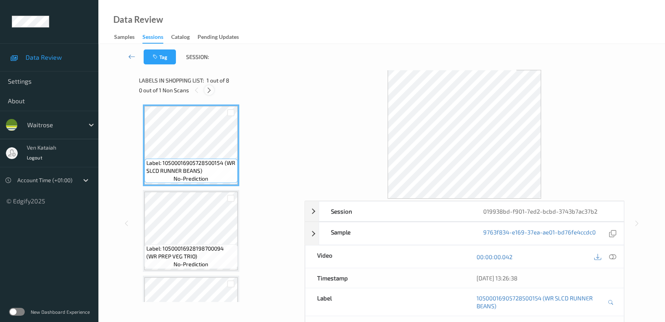
click at [210, 90] on icon at bounding box center [209, 90] width 7 height 7
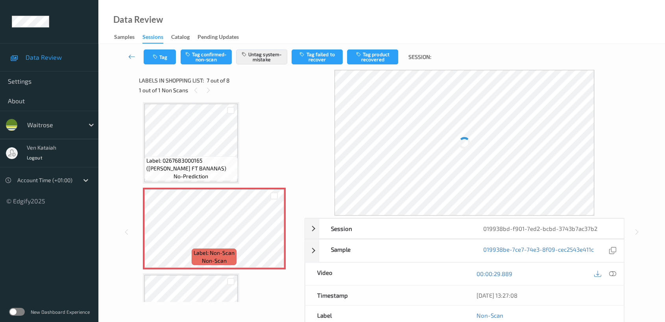
click at [236, 275] on div at bounding box center [230, 281] width 13 height 13
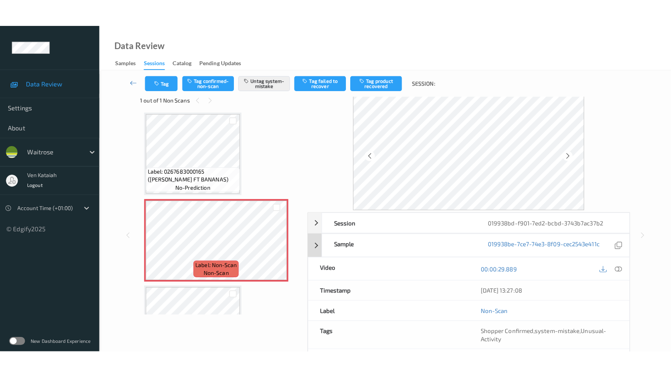
scroll to position [0, 0]
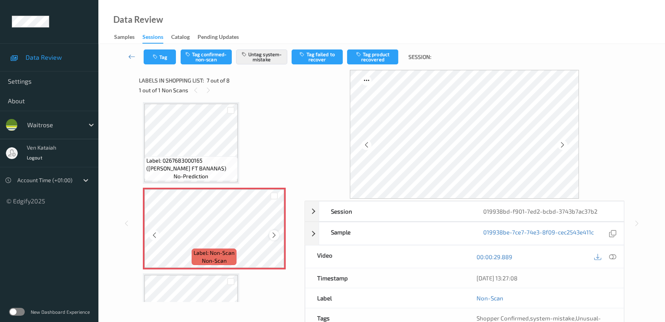
click at [276, 232] on icon at bounding box center [274, 235] width 7 height 7
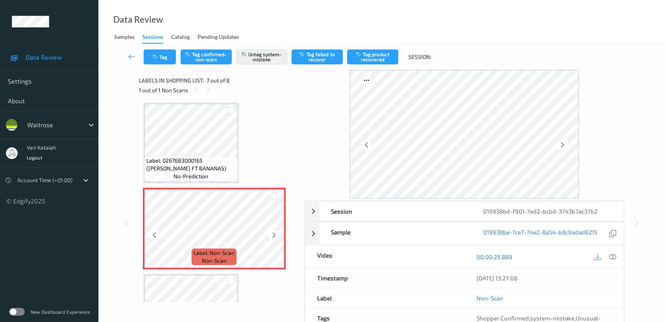
click at [276, 232] on icon at bounding box center [274, 235] width 7 height 7
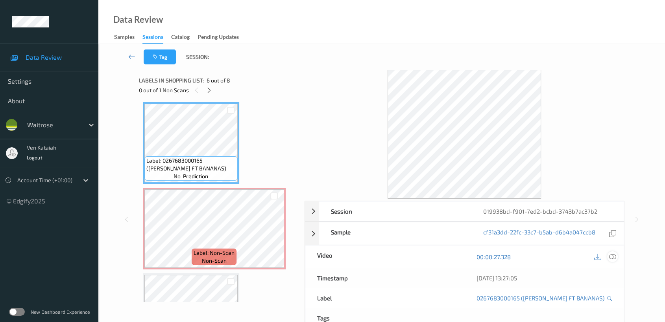
click at [610, 254] on icon at bounding box center [612, 257] width 7 height 7
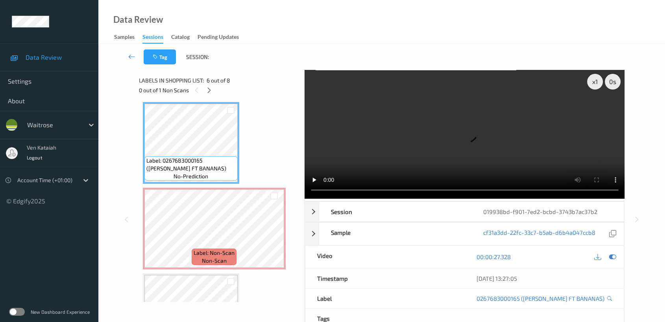
scroll to position [430, 0]
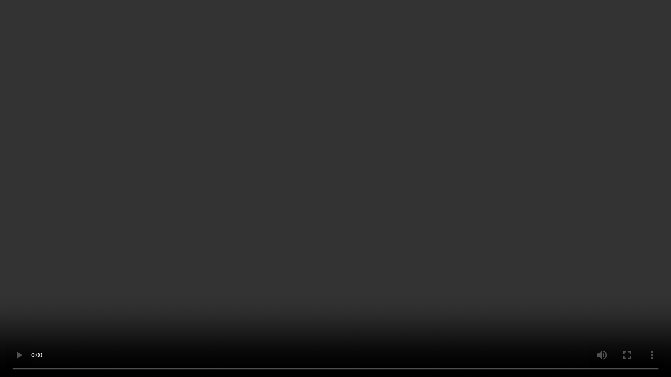
click at [296, 269] on video at bounding box center [335, 188] width 671 height 377
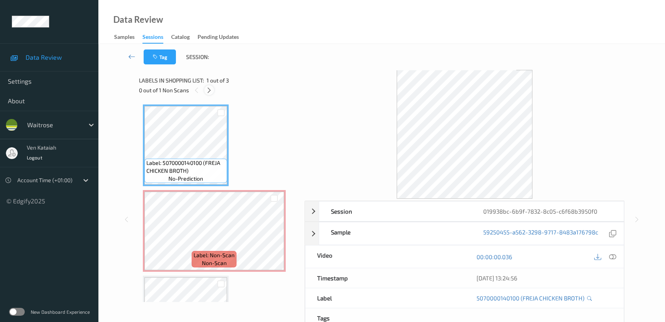
click at [209, 92] on icon at bounding box center [209, 90] width 7 height 7
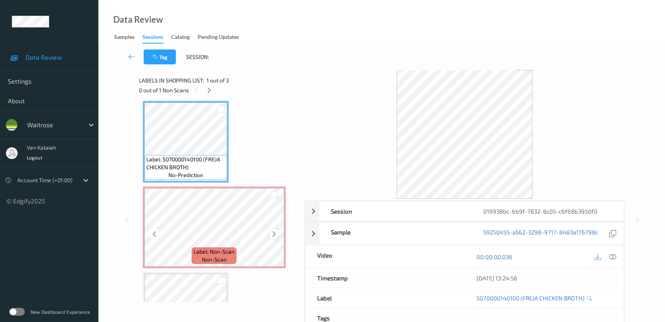
click at [273, 232] on icon at bounding box center [274, 234] width 7 height 7
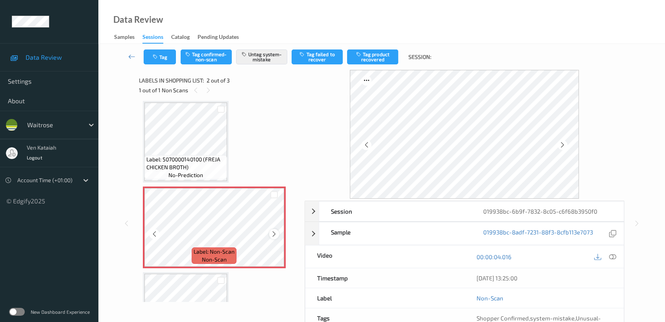
click at [276, 231] on icon at bounding box center [274, 234] width 7 height 7
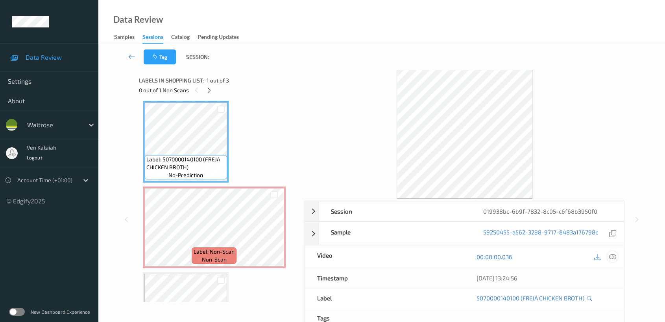
click at [611, 257] on icon at bounding box center [612, 257] width 7 height 7
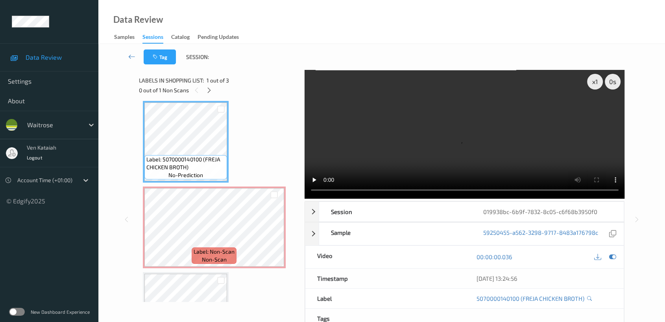
scroll to position [3, 0]
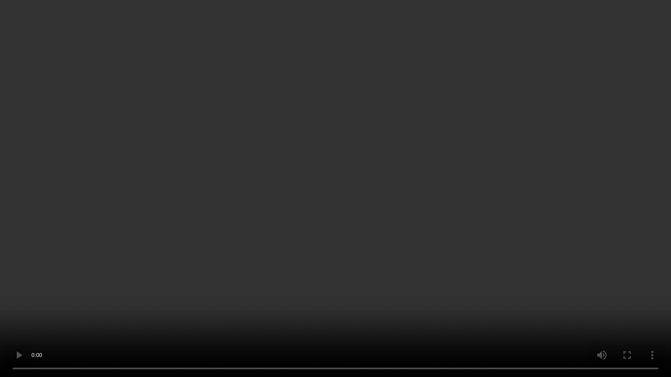
click at [438, 190] on video at bounding box center [335, 188] width 671 height 377
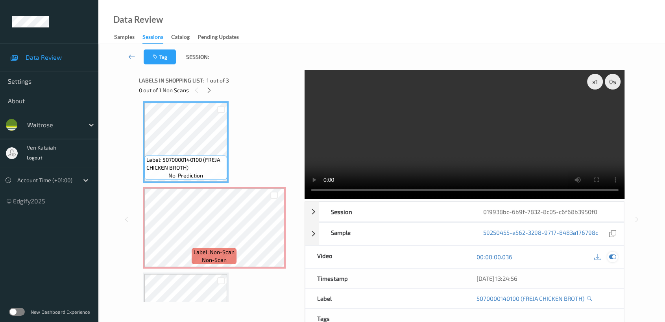
click at [613, 255] on icon at bounding box center [612, 257] width 7 height 7
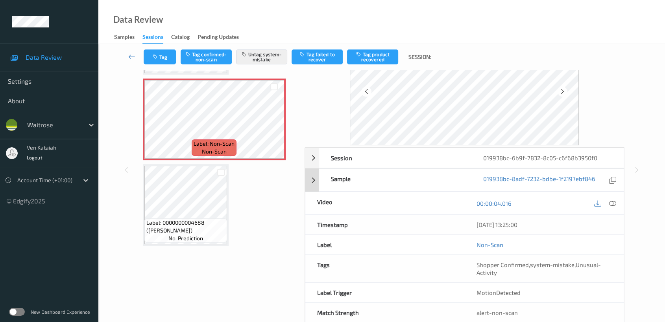
scroll to position [70, 0]
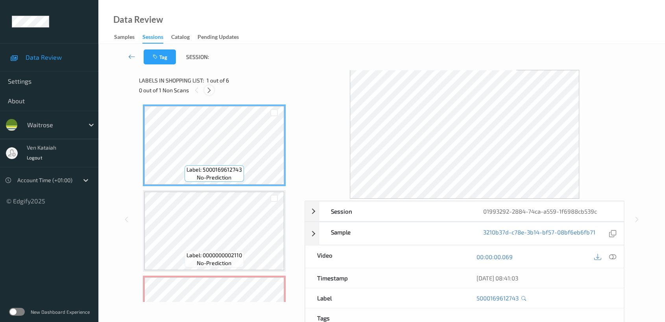
click at [208, 93] on icon at bounding box center [209, 90] width 7 height 7
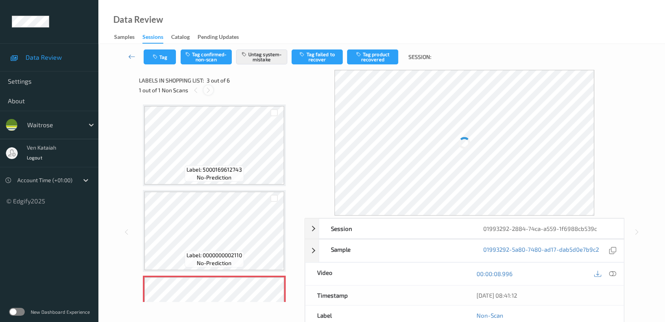
scroll to position [89, 0]
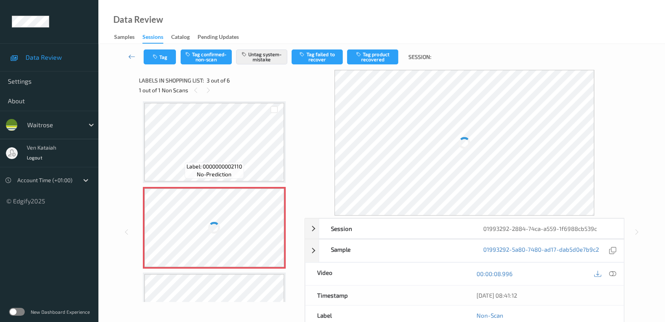
click at [250, 242] on div at bounding box center [214, 228] width 140 height 79
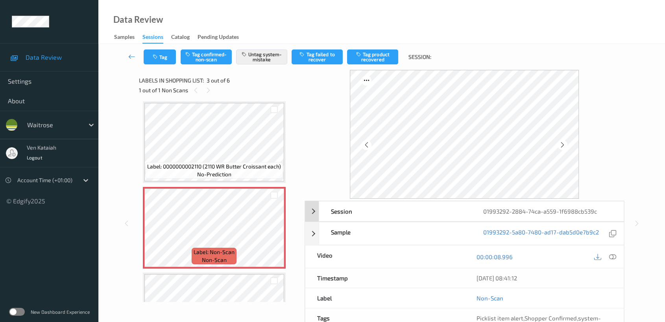
scroll to position [70, 0]
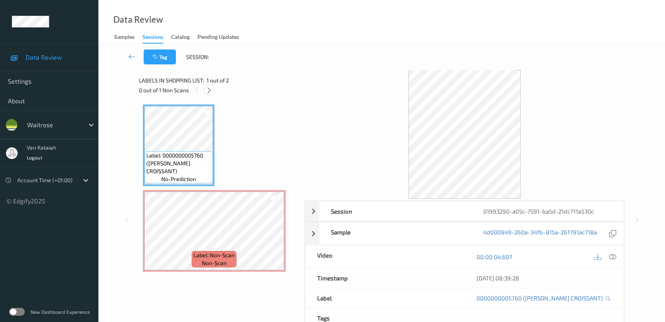
click at [211, 93] on icon at bounding box center [209, 90] width 7 height 7
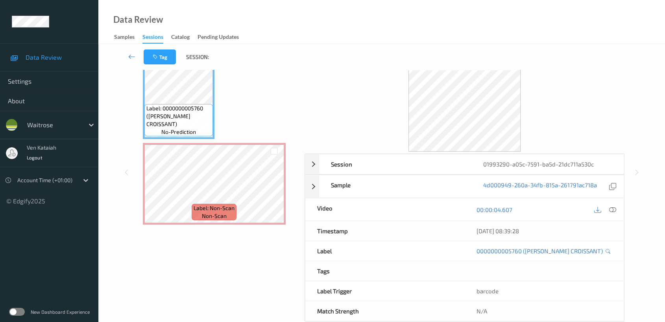
scroll to position [63, 0]
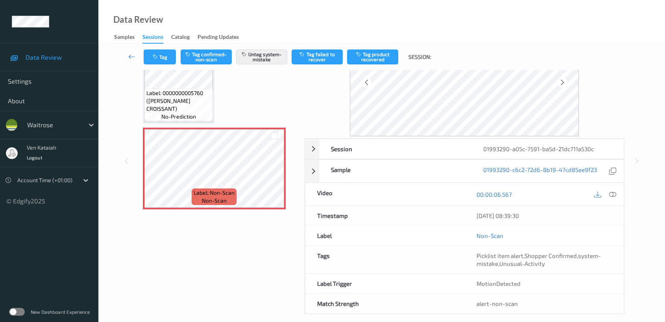
click at [168, 95] on span "Label: 0000000005760 ([PERSON_NAME] CROISSANT)" at bounding box center [178, 101] width 64 height 24
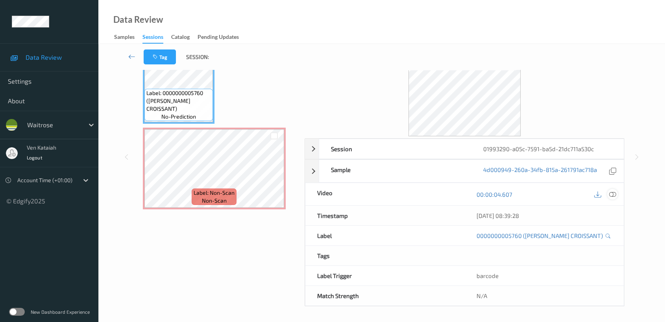
click at [613, 195] on icon at bounding box center [612, 194] width 7 height 7
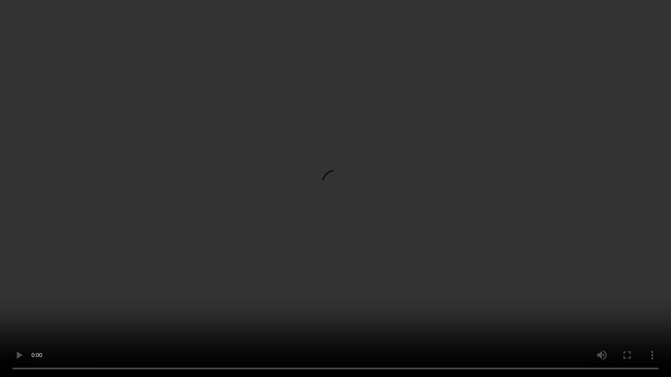
click at [406, 166] on video at bounding box center [335, 188] width 671 height 377
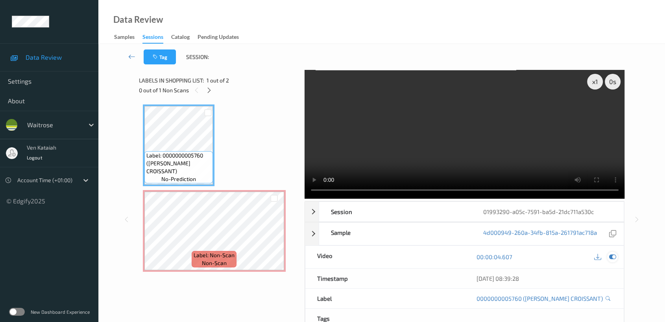
click at [614, 260] on icon at bounding box center [612, 257] width 7 height 7
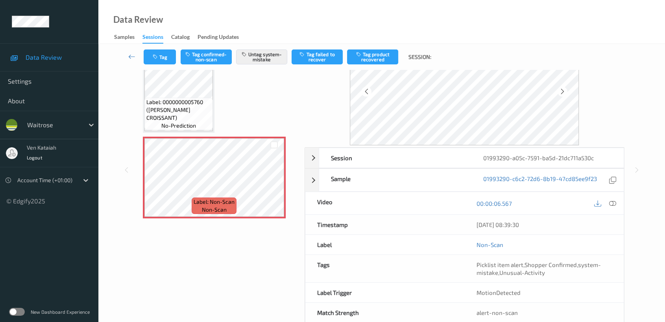
scroll to position [70, 0]
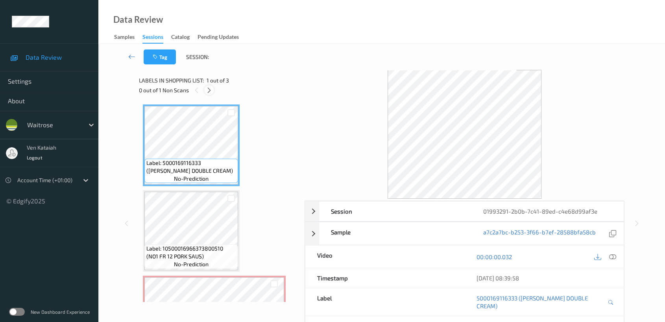
click at [206, 90] on icon at bounding box center [209, 90] width 7 height 7
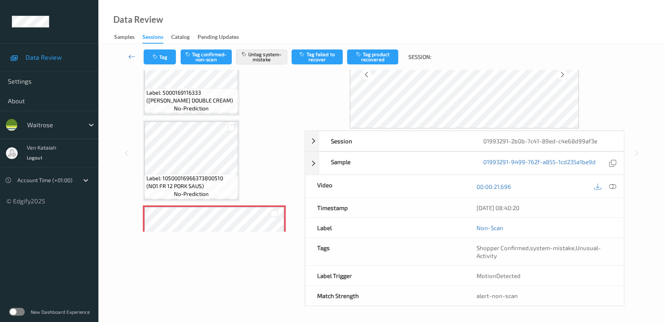
scroll to position [58, 0]
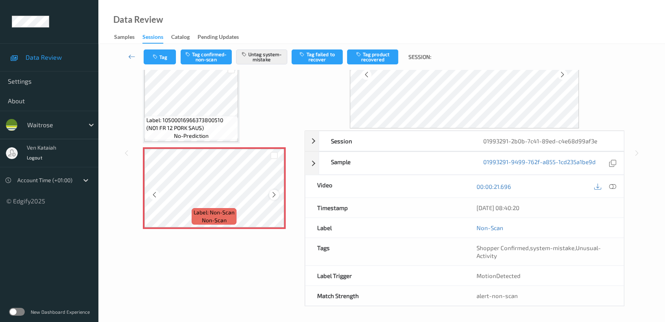
click at [277, 195] on div at bounding box center [274, 195] width 10 height 10
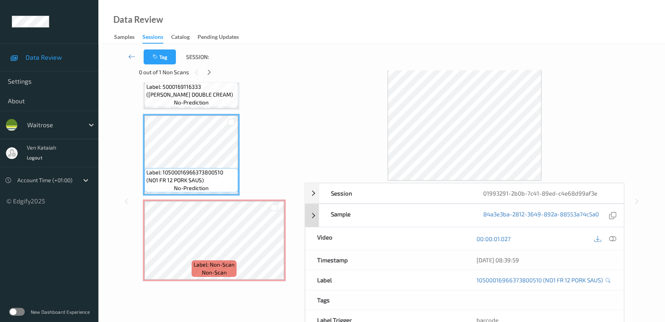
scroll to position [63, 0]
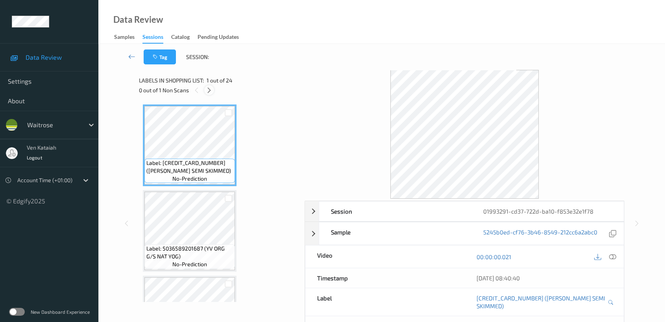
click at [211, 88] on icon at bounding box center [209, 90] width 7 height 7
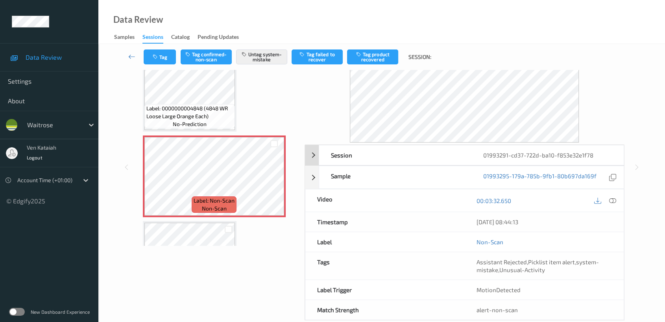
scroll to position [70, 0]
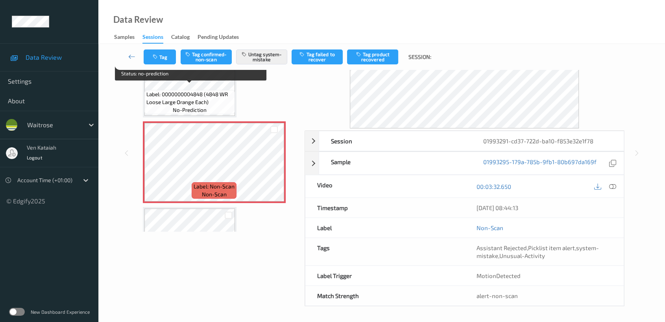
click at [204, 91] on span "Label: 0000000004848 (4848 WR Loose Large Orange Each)" at bounding box center [189, 98] width 87 height 16
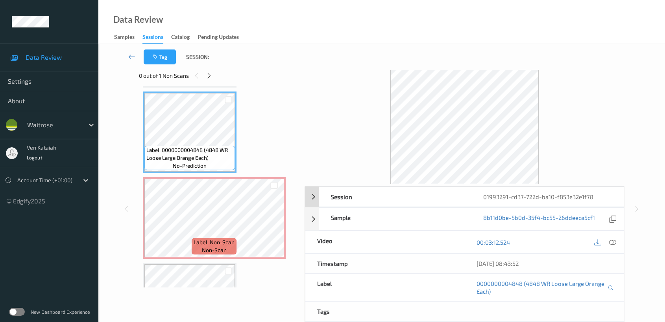
scroll to position [0, 0]
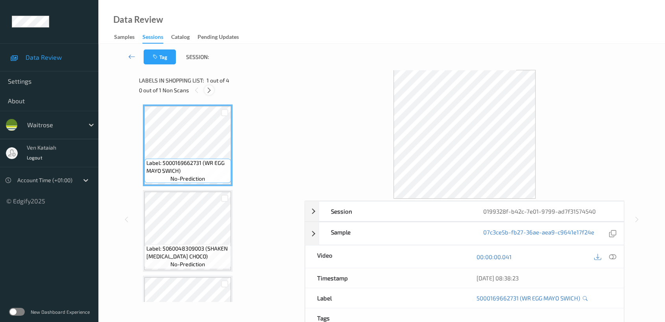
click at [209, 91] on icon at bounding box center [209, 90] width 7 height 7
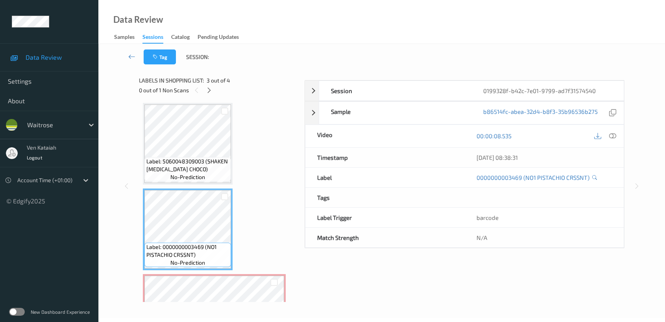
scroll to position [63, 0]
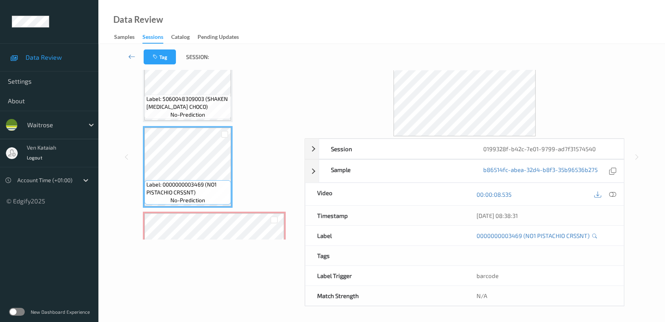
click at [618, 195] on div "00:00:08.535" at bounding box center [543, 194] width 159 height 22
click at [613, 195] on icon at bounding box center [612, 194] width 7 height 7
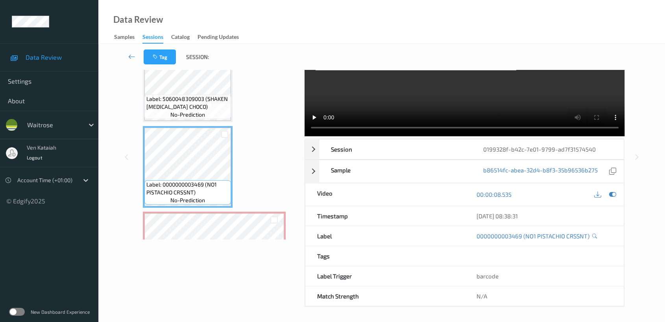
scroll to position [0, 0]
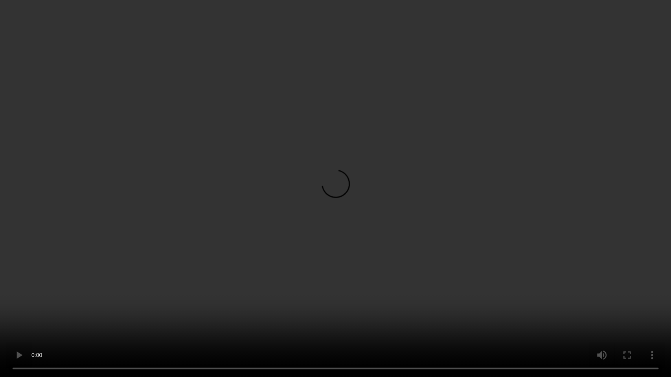
click at [336, 288] on video at bounding box center [335, 188] width 671 height 377
click at [192, 278] on video at bounding box center [335, 188] width 671 height 377
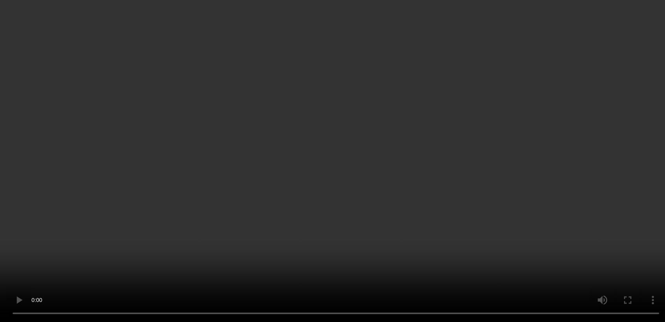
scroll to position [70, 0]
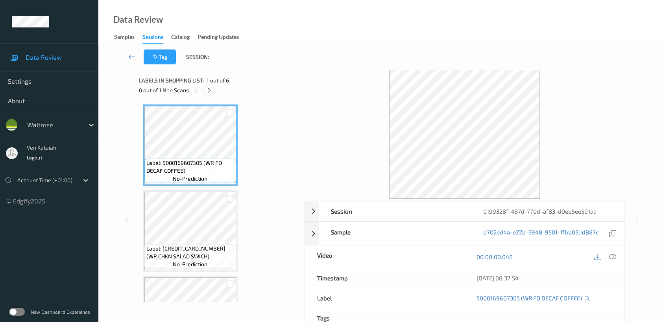
click at [208, 90] on icon at bounding box center [209, 90] width 7 height 7
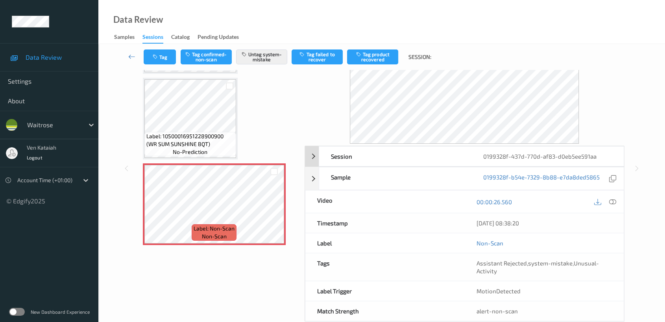
scroll to position [70, 0]
